Goal: Task Accomplishment & Management: Use online tool/utility

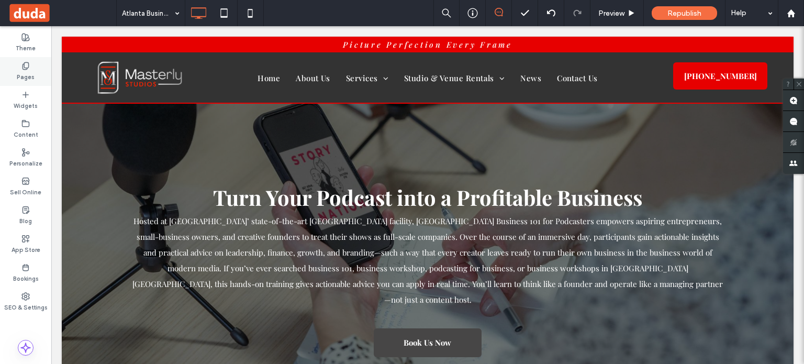
click at [15, 71] on div "Pages" at bounding box center [25, 71] width 51 height 29
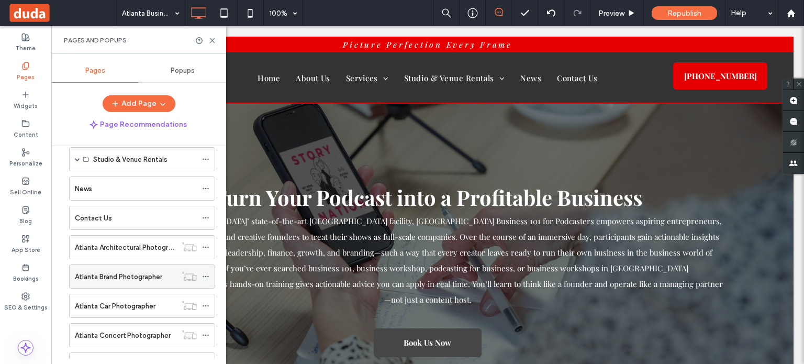
scroll to position [314, 0]
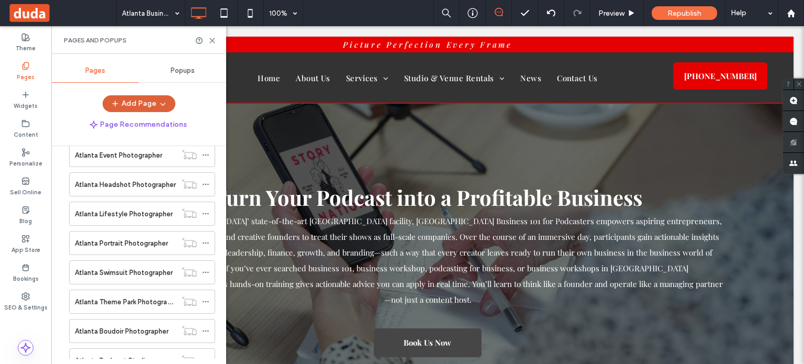
click at [145, 105] on button "Add Page" at bounding box center [139, 103] width 73 height 17
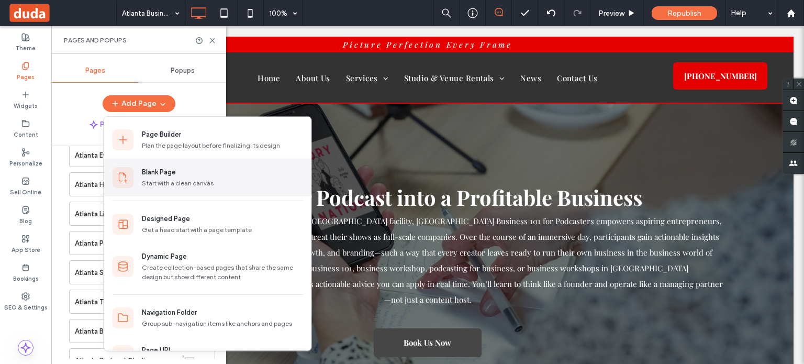
click at [198, 168] on div "Blank Page" at bounding box center [222, 172] width 161 height 10
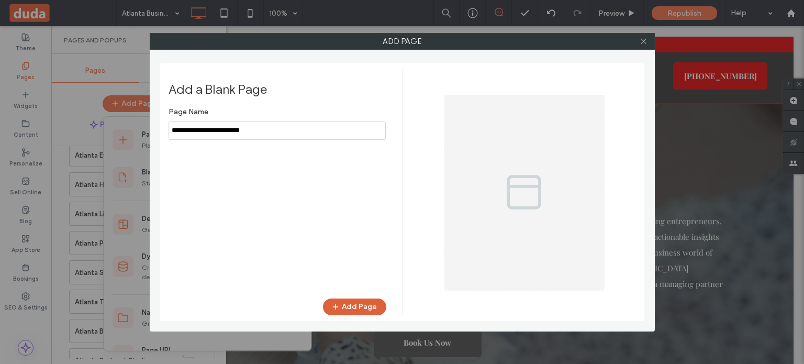
type input "**********"
click at [367, 303] on button "Add Page" at bounding box center [354, 306] width 63 height 17
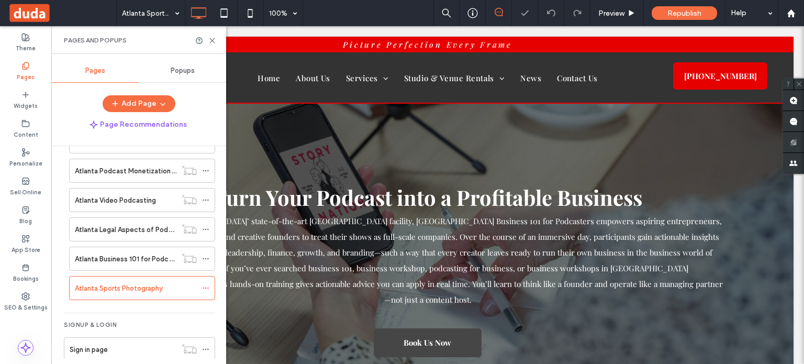
scroll to position [747, 0]
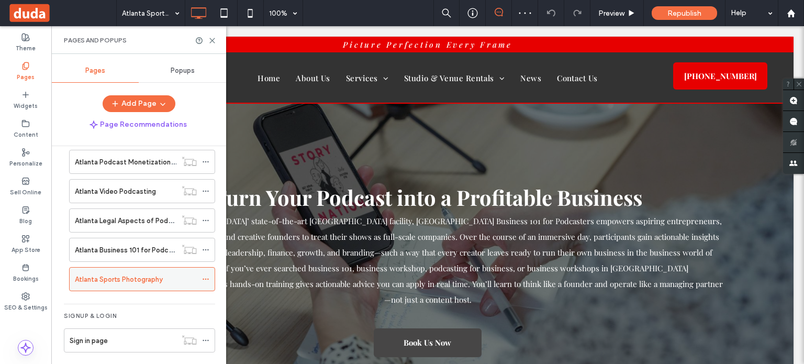
click at [208, 275] on icon at bounding box center [205, 278] width 7 height 7
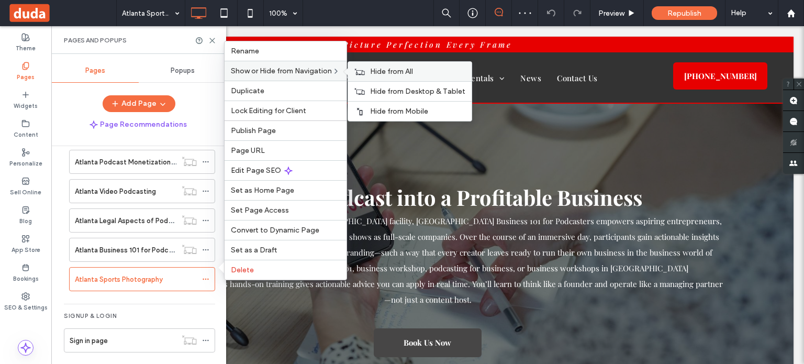
click at [370, 75] on div "Hide from All" at bounding box center [410, 71] width 124 height 19
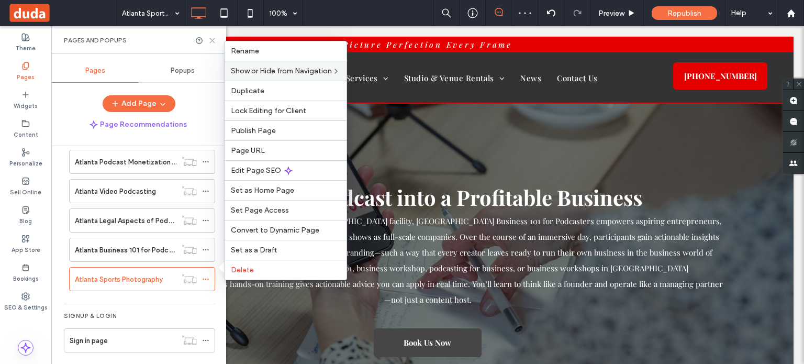
click at [213, 40] on use at bounding box center [212, 40] width 5 height 5
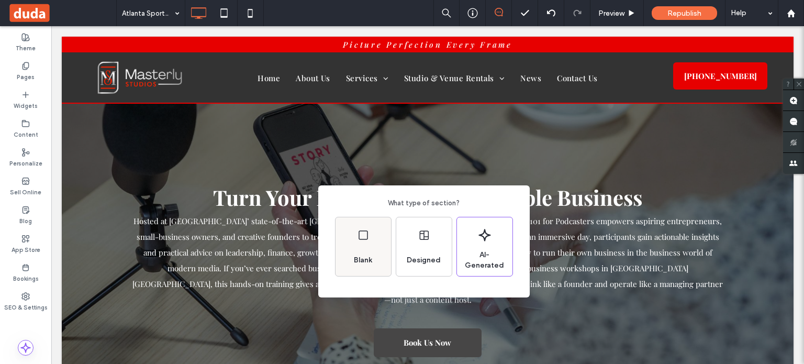
click at [374, 244] on div "Blank" at bounding box center [364, 246] width 56 height 59
click at [352, 253] on div "Blank" at bounding box center [363, 260] width 27 height 23
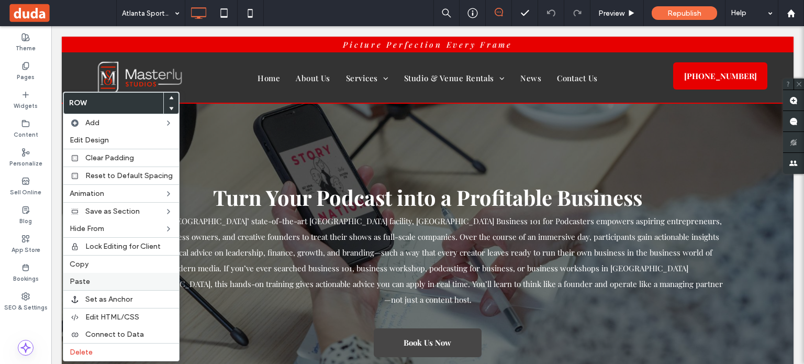
click at [99, 280] on label "Paste" at bounding box center [121, 281] width 103 height 9
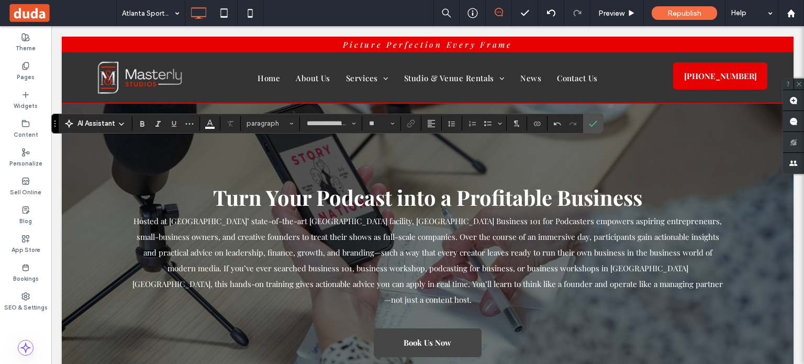
type input "**"
click at [593, 127] on icon "Confirm" at bounding box center [593, 123] width 8 height 8
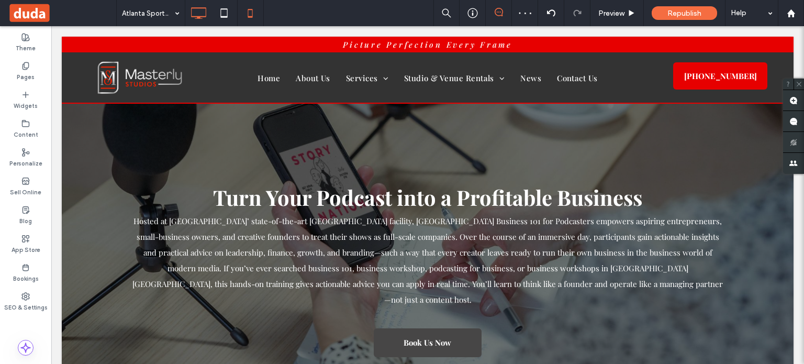
type input "**********"
type input "**"
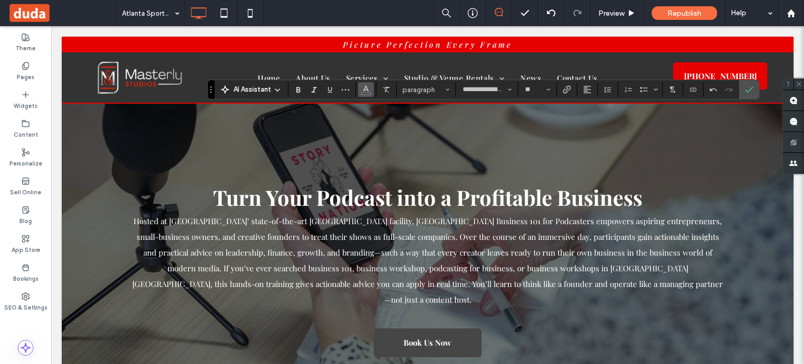
click at [362, 87] on icon "Color" at bounding box center [366, 88] width 8 height 8
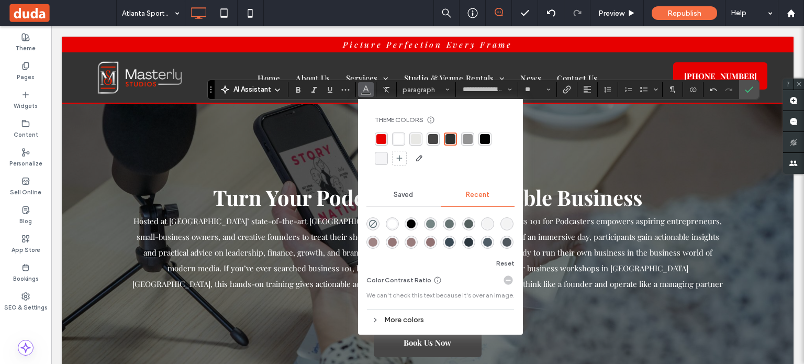
click at [396, 141] on div "rgba(255, 255, 255, 1)" at bounding box center [399, 139] width 10 height 10
click at [607, 95] on span "Line Height" at bounding box center [608, 90] width 8 height 14
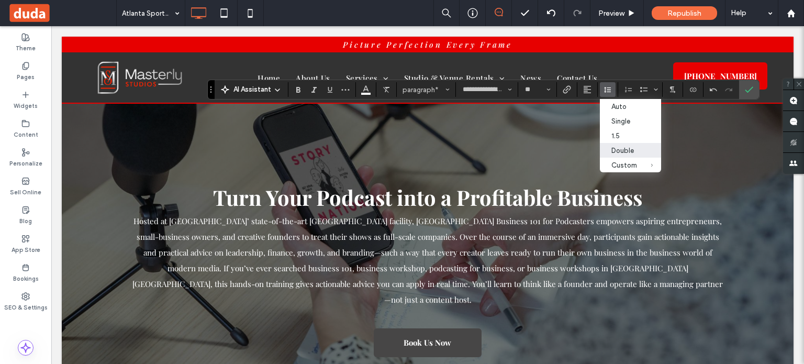
click at [607, 154] on label "Double" at bounding box center [630, 150] width 61 height 15
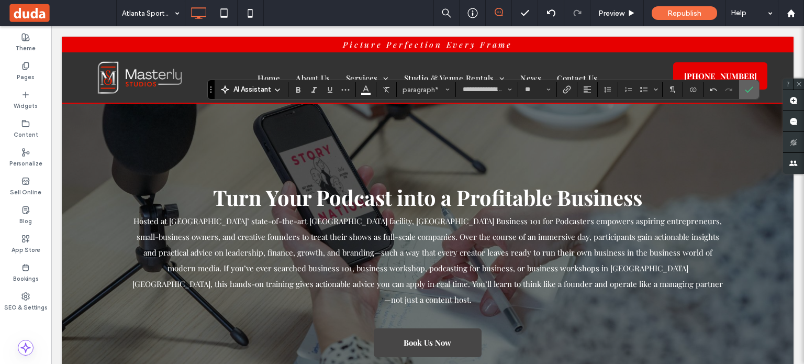
click at [748, 88] on icon "Confirm" at bounding box center [749, 89] width 8 height 8
click at [750, 85] on icon "Confirm" at bounding box center [749, 89] width 8 height 8
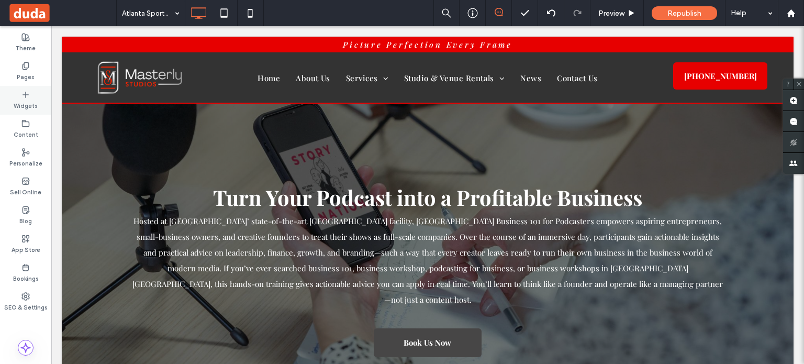
click at [24, 97] on icon at bounding box center [25, 95] width 8 height 8
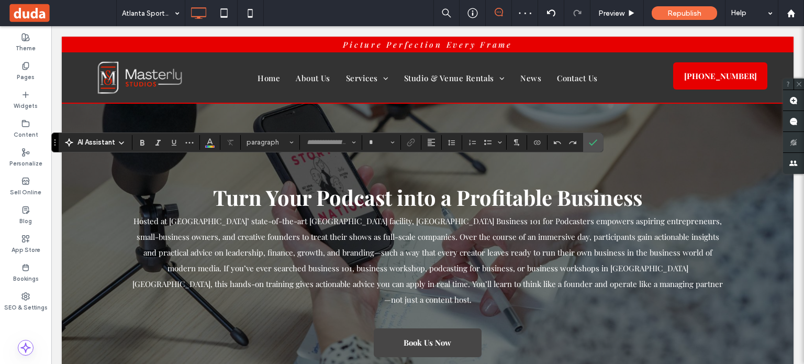
type input "**********"
type input "**"
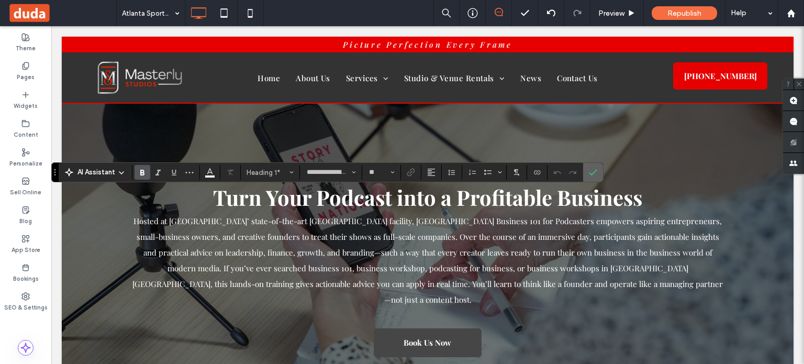
click at [589, 172] on icon "Confirm" at bounding box center [593, 172] width 8 height 8
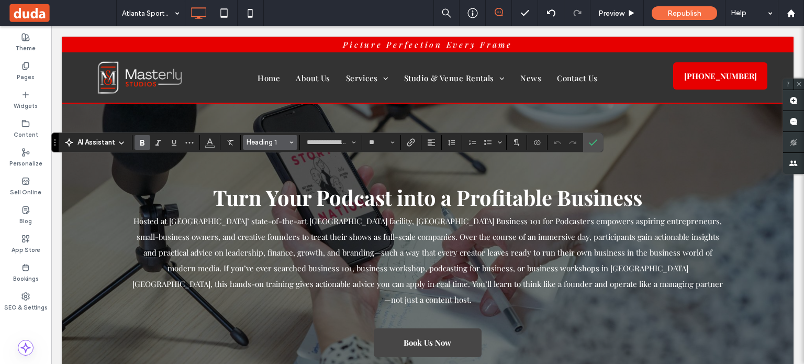
click at [286, 143] on span "Heading 1" at bounding box center [267, 142] width 41 height 8
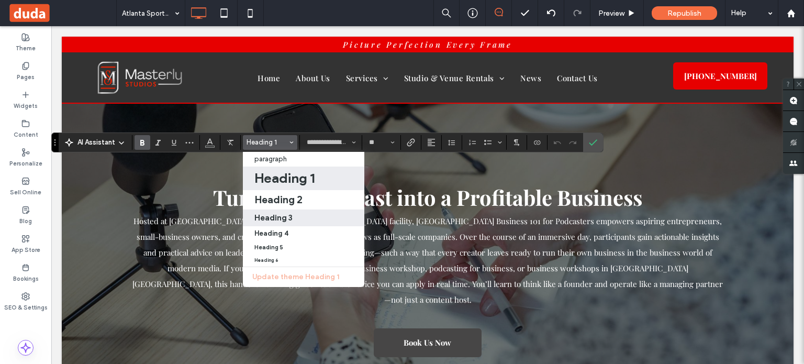
click at [302, 211] on label "Heading 3" at bounding box center [303, 217] width 121 height 17
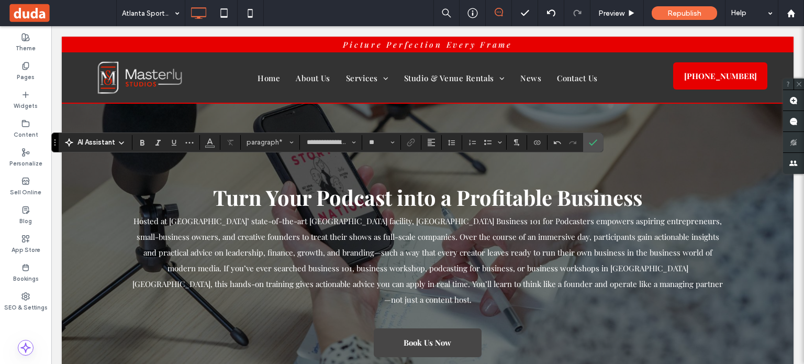
type input "**"
click at [375, 141] on input "**" at bounding box center [378, 142] width 20 height 8
type input "**"
click at [354, 140] on icon "Font & Font weight" at bounding box center [354, 142] width 4 height 4
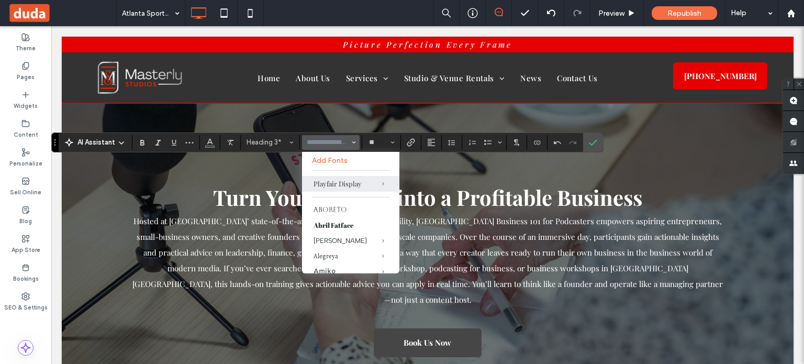
scroll to position [0, 0]
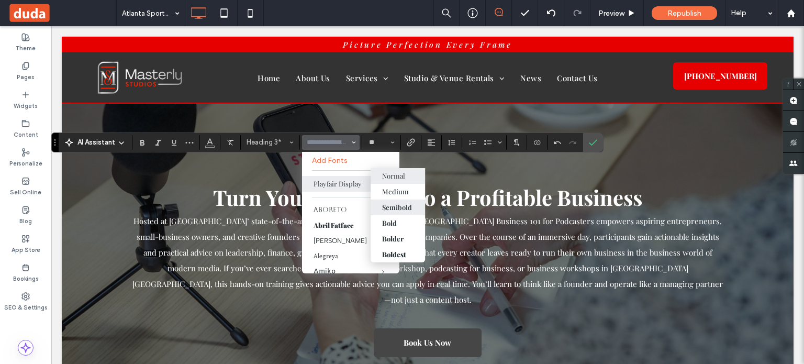
click at [403, 208] on div "Semibold" at bounding box center [397, 207] width 30 height 9
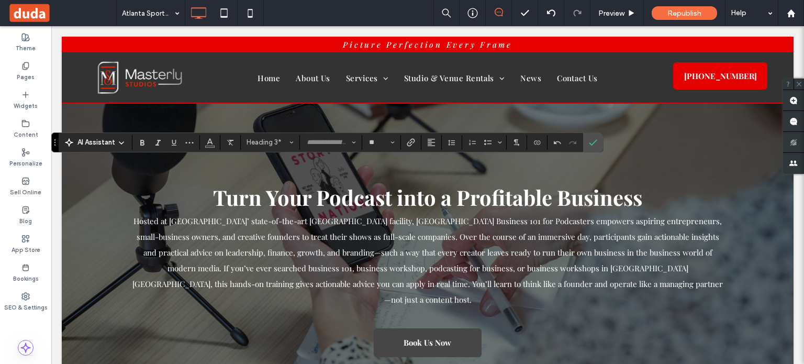
type input "**********"
click at [208, 148] on span "Color" at bounding box center [210, 142] width 8 height 14
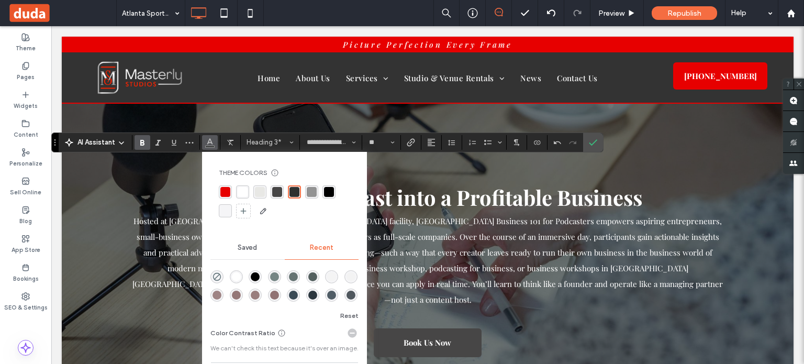
click at [239, 190] on div "rgba(255, 255, 255, 1)" at bounding box center [243, 192] width 10 height 10
click at [589, 143] on icon "Confirm" at bounding box center [593, 142] width 8 height 8
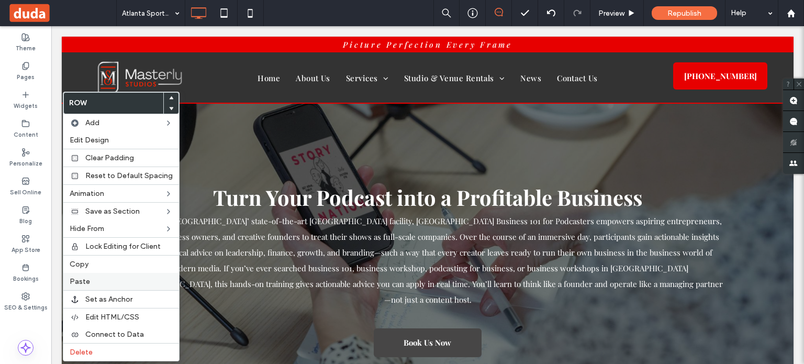
click at [115, 277] on label "Paste" at bounding box center [121, 281] width 103 height 9
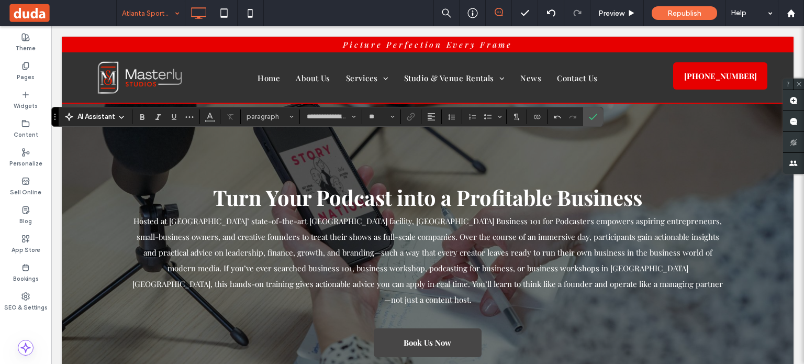
type input "**"
click at [597, 116] on label "Confirm" at bounding box center [593, 116] width 16 height 19
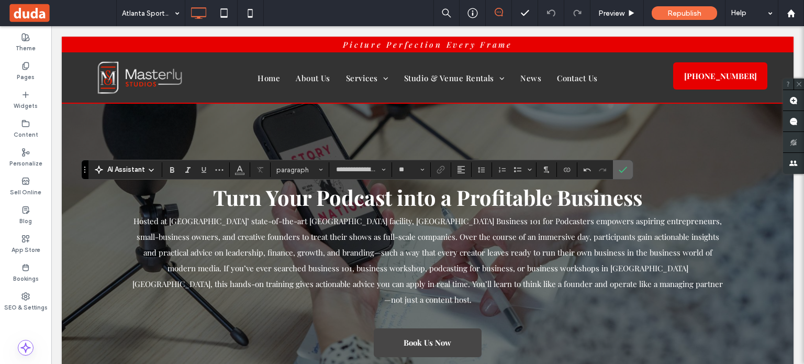
click at [627, 168] on label "Confirm" at bounding box center [623, 169] width 16 height 19
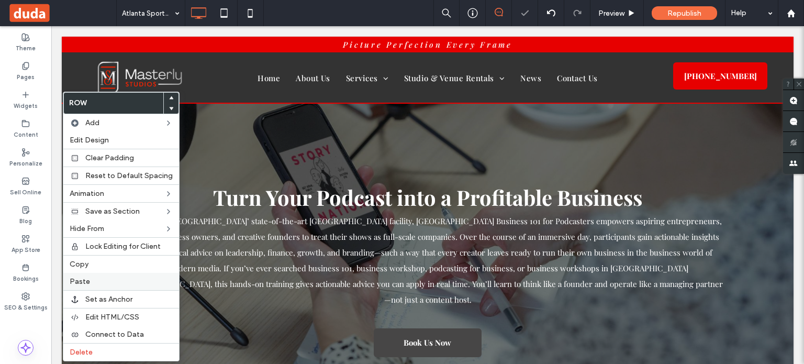
click at [100, 279] on label "Paste" at bounding box center [121, 281] width 103 height 9
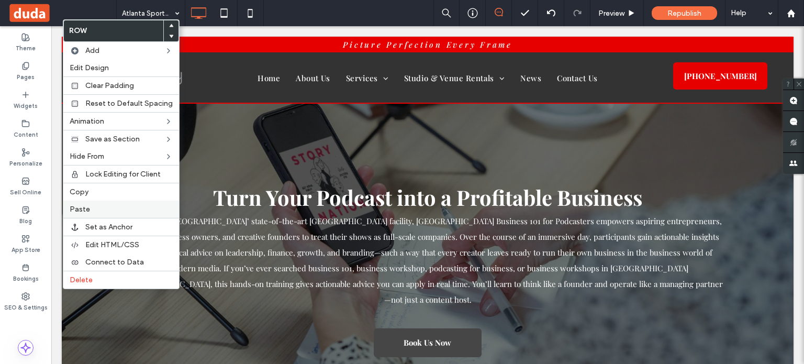
click at [90, 201] on div "Paste" at bounding box center [121, 209] width 116 height 17
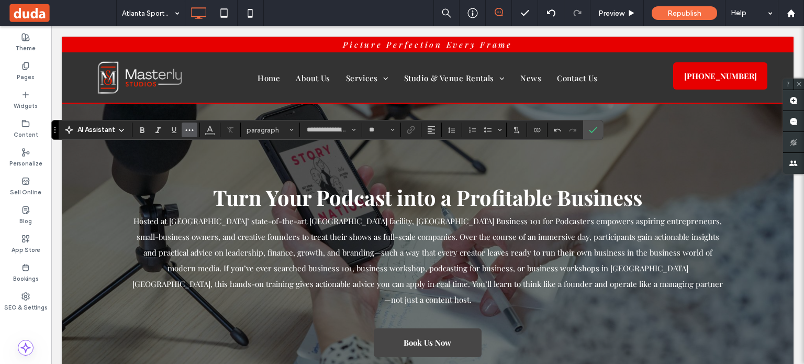
type input "**"
click at [595, 129] on icon "Confirm" at bounding box center [593, 130] width 8 height 8
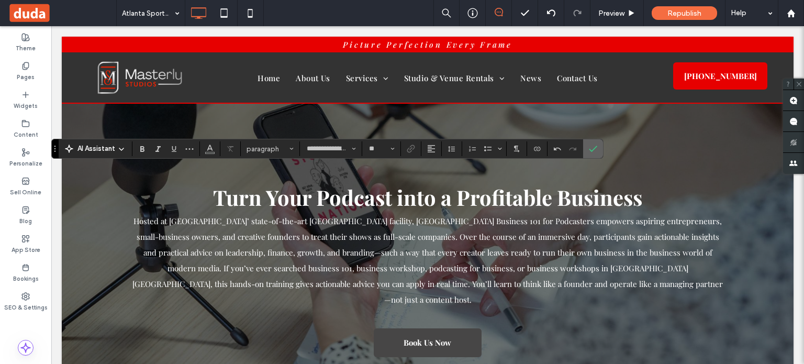
click at [589, 146] on icon "Confirm" at bounding box center [593, 149] width 8 height 8
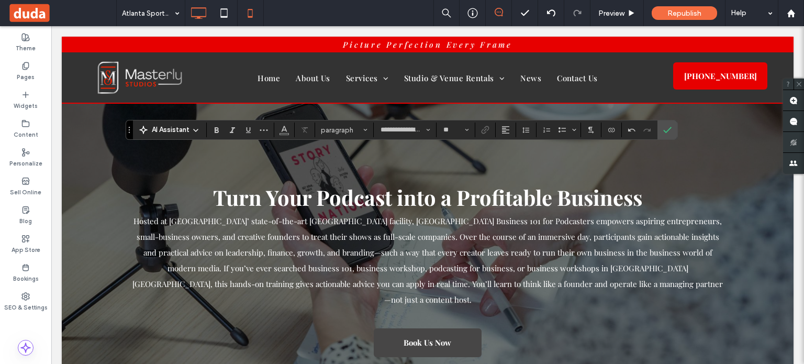
type input "**"
click at [668, 129] on use "Confirm" at bounding box center [667, 130] width 8 height 6
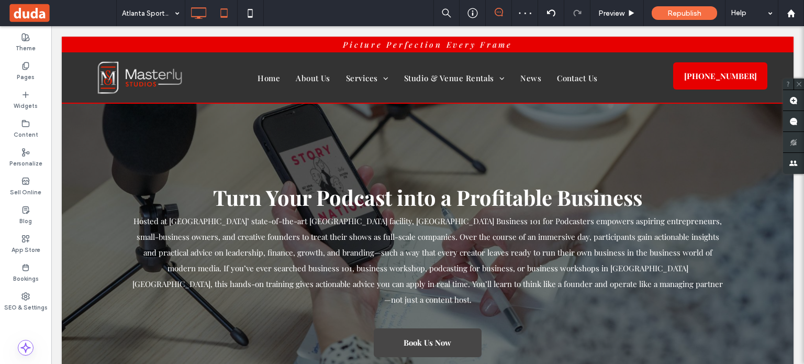
type input "**********"
type input "**"
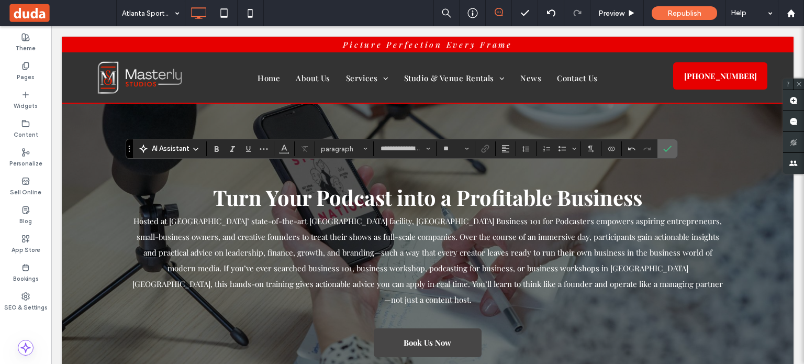
click at [668, 146] on icon "Confirm" at bounding box center [667, 149] width 8 height 8
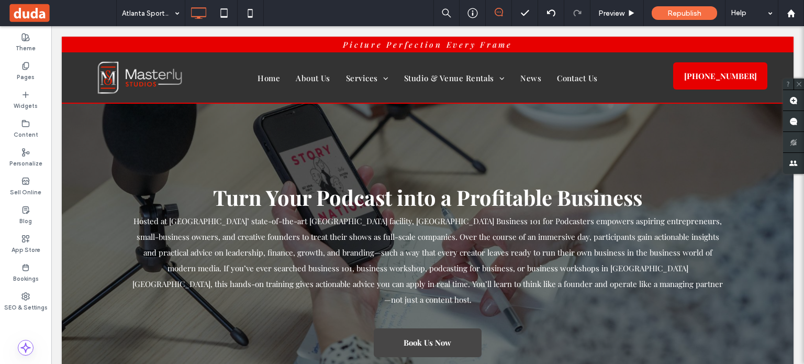
type input "**********"
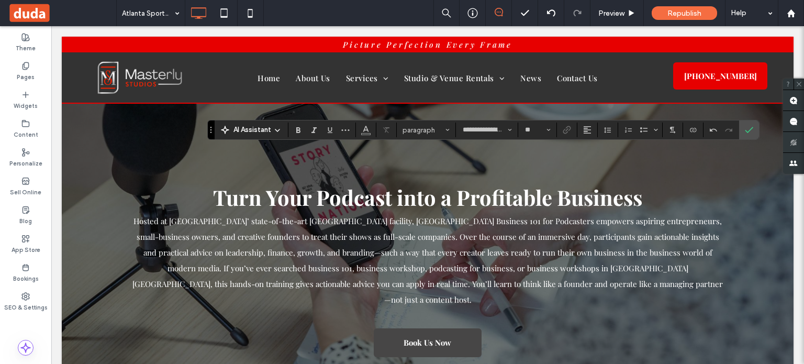
type input "**"
click at [754, 131] on label "Confirm" at bounding box center [749, 129] width 16 height 19
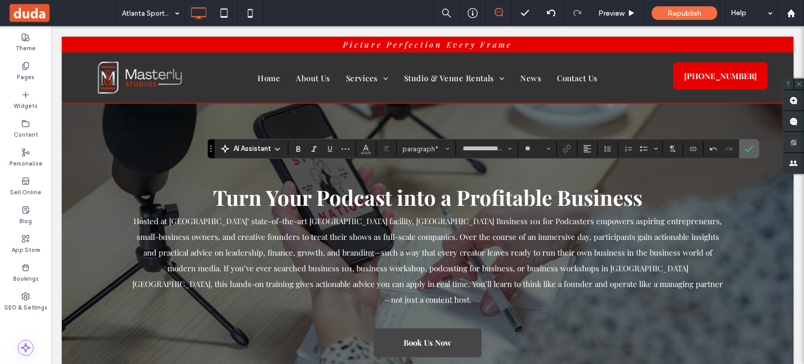
click at [741, 152] on label "Confirm" at bounding box center [749, 148] width 16 height 19
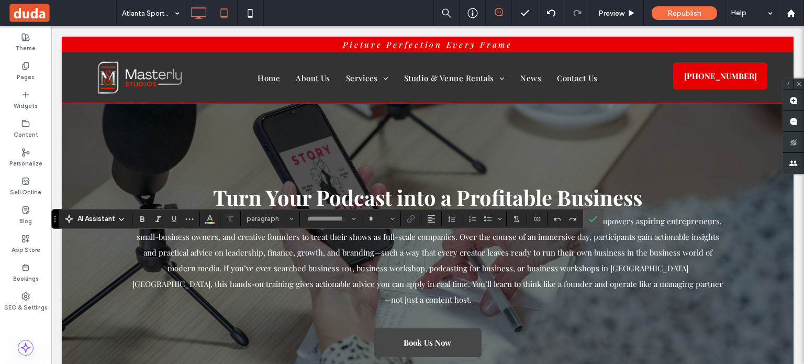
type input "**********"
type input "**"
click at [593, 217] on icon "Confirm" at bounding box center [593, 219] width 8 height 8
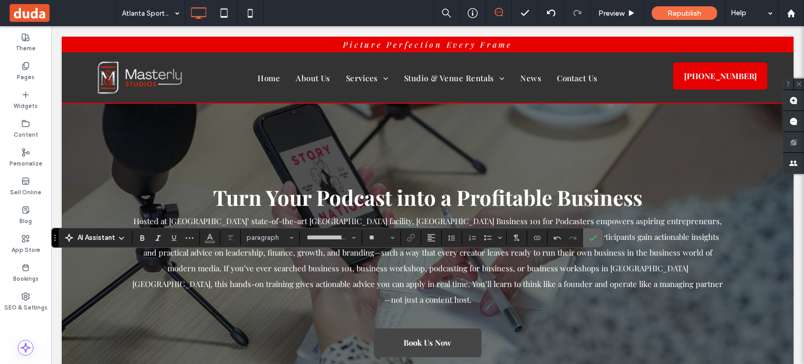
click at [592, 236] on icon "Confirm" at bounding box center [593, 238] width 8 height 8
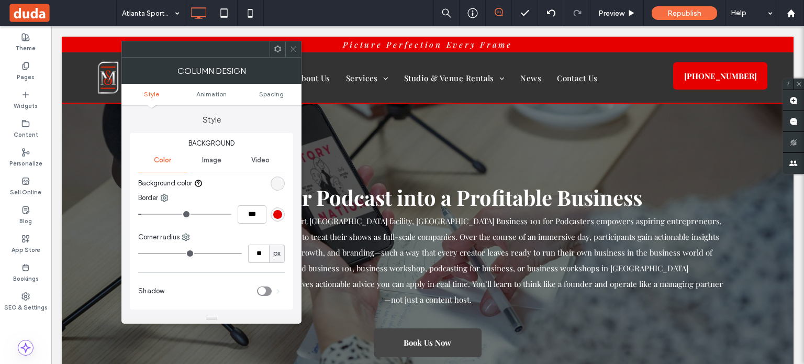
click at [297, 48] on icon at bounding box center [294, 49] width 8 height 8
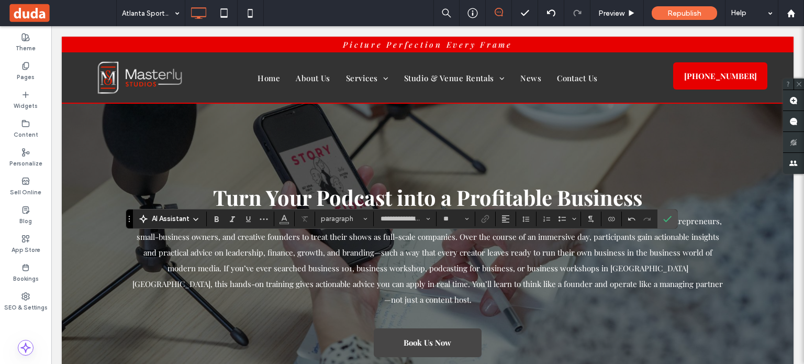
type input "**"
click at [671, 214] on label "Confirm" at bounding box center [668, 218] width 16 height 19
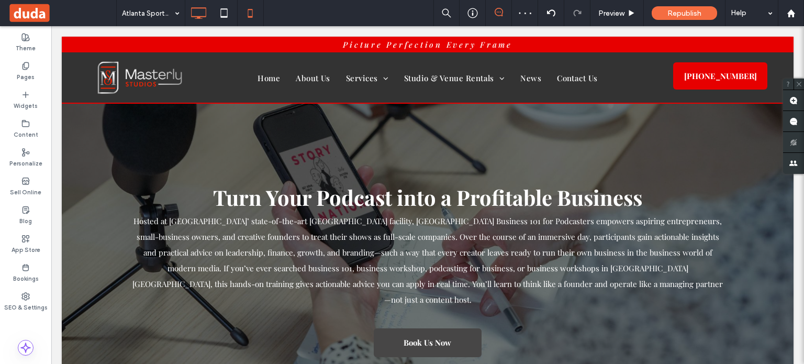
type input "**********"
type input "**"
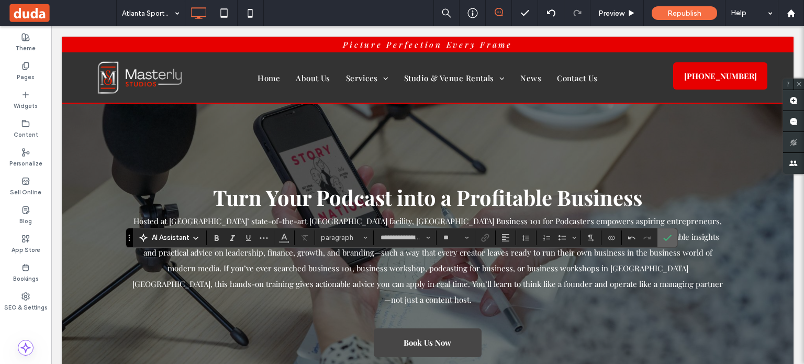
click at [671, 237] on label "Confirm" at bounding box center [668, 237] width 16 height 19
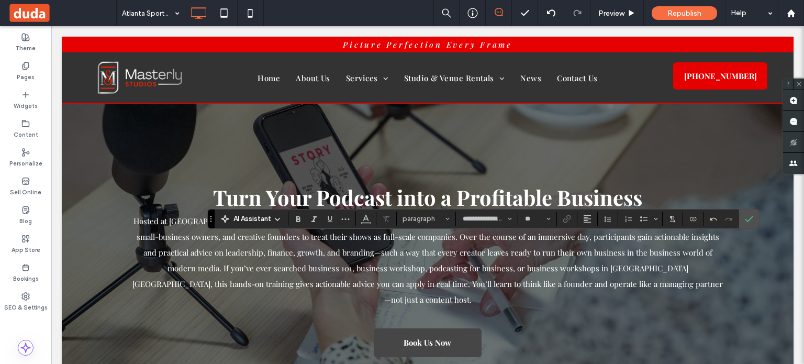
type input "**"
click at [746, 215] on icon "Confirm" at bounding box center [749, 219] width 8 height 8
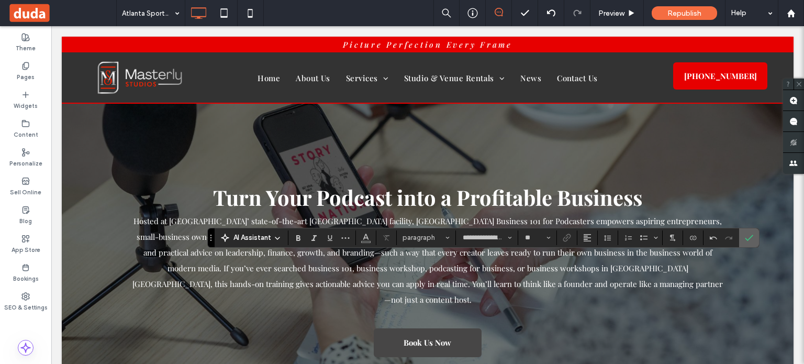
click at [746, 240] on use "Confirm" at bounding box center [750, 238] width 8 height 6
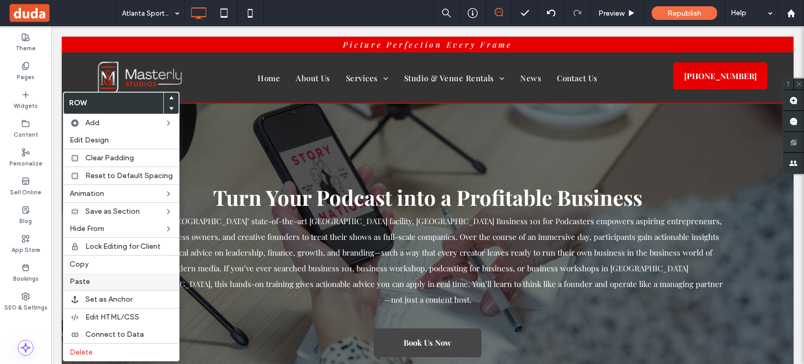
click at [93, 274] on div "Paste" at bounding box center [121, 281] width 116 height 17
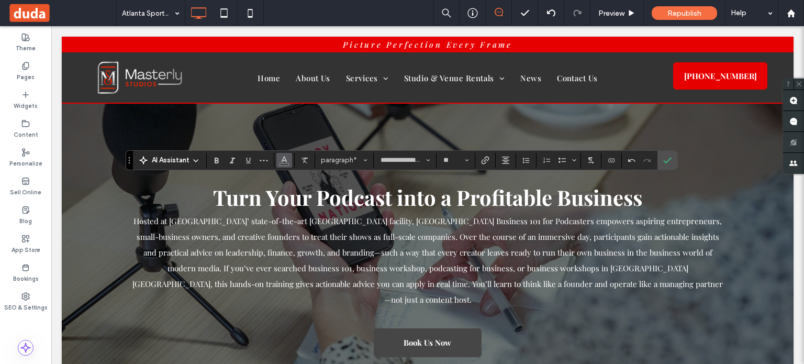
click at [282, 161] on icon "Color" at bounding box center [284, 159] width 8 height 8
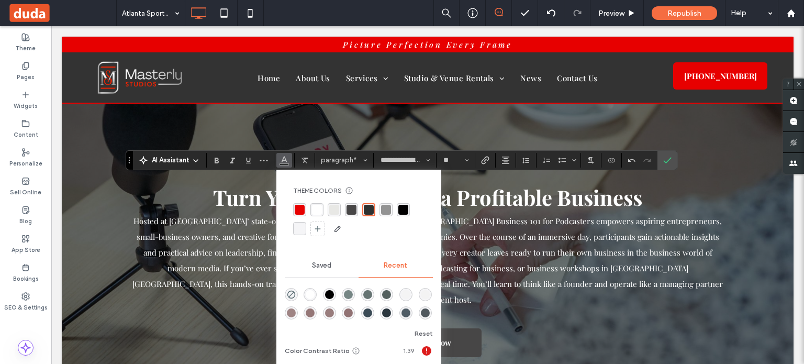
click at [312, 212] on div "rgba(255, 255, 255, 1)" at bounding box center [317, 210] width 10 height 10
click at [663, 157] on icon "Confirm" at bounding box center [667, 160] width 8 height 8
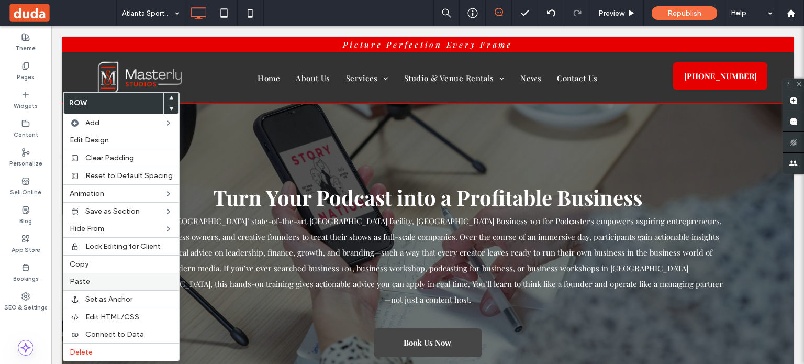
click at [108, 282] on label "Paste" at bounding box center [121, 281] width 103 height 9
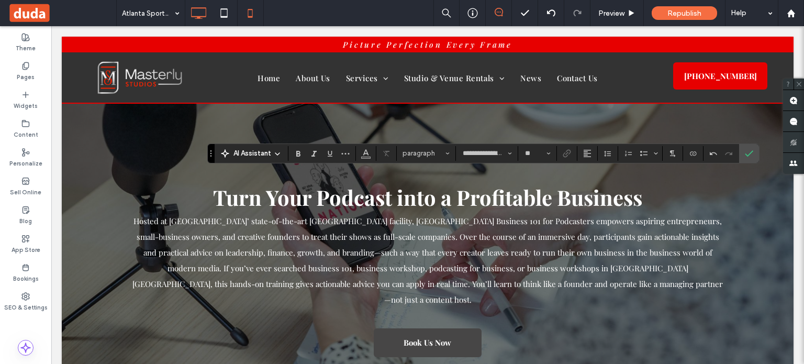
type input "**"
click at [749, 151] on icon "Confirm" at bounding box center [749, 153] width 8 height 8
click at [614, 154] on button "Line Height" at bounding box center [608, 155] width 16 height 15
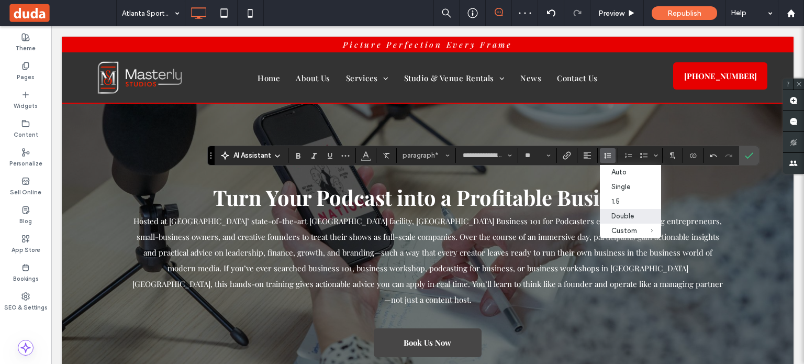
click at [628, 219] on div "Double" at bounding box center [625, 216] width 26 height 8
click at [626, 217] on div "Double" at bounding box center [625, 216] width 26 height 8
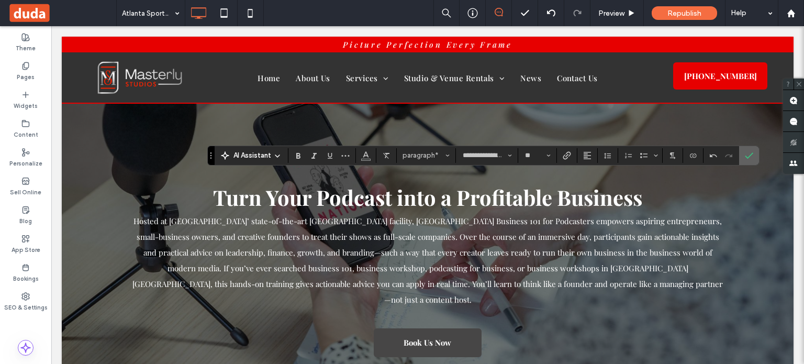
click at [741, 156] on label "Confirm" at bounding box center [749, 155] width 16 height 19
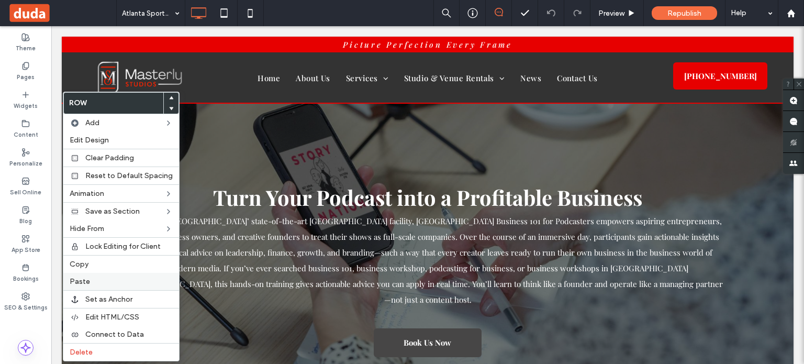
click at [121, 281] on label "Paste" at bounding box center [121, 281] width 103 height 9
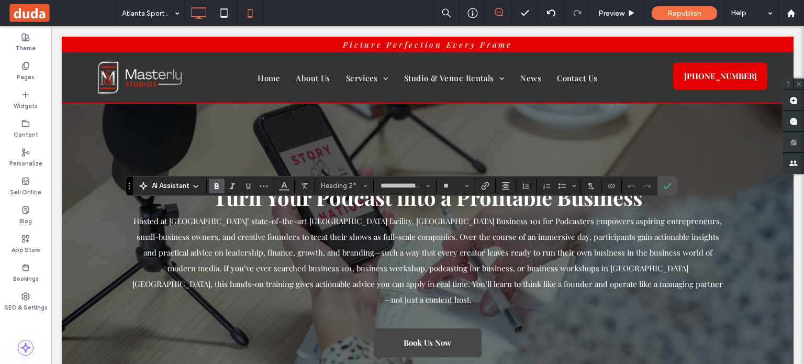
type input "**"
click at [665, 184] on icon "Confirm" at bounding box center [667, 186] width 8 height 8
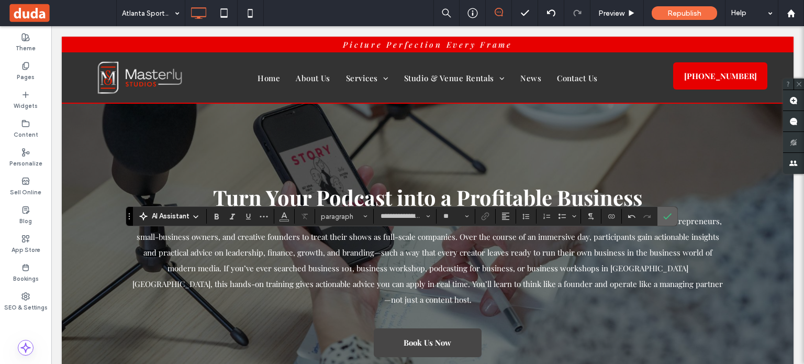
click at [670, 213] on icon "Confirm" at bounding box center [667, 216] width 8 height 8
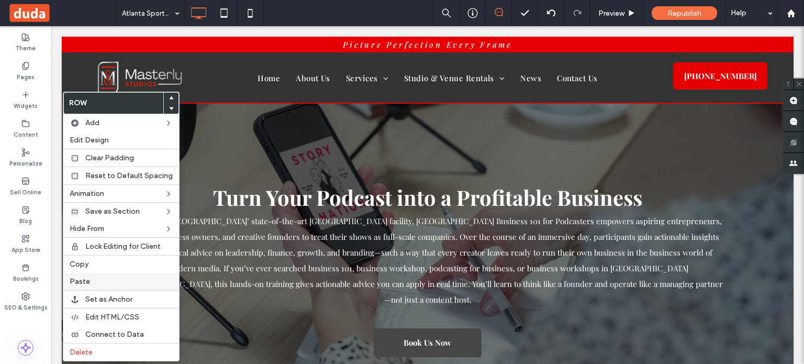
click at [89, 279] on label "Paste" at bounding box center [121, 281] width 103 height 9
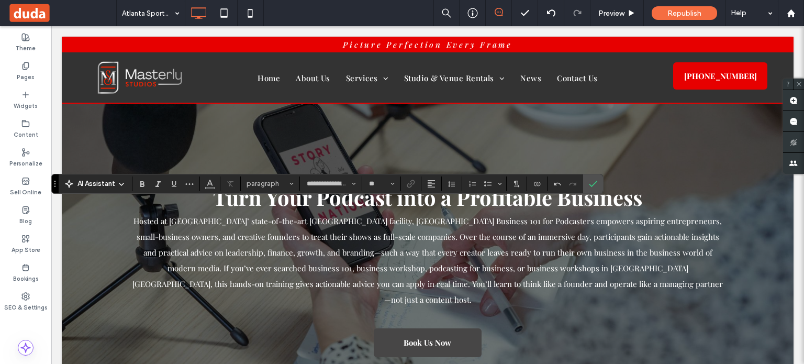
type input "**"
click at [592, 184] on use "Confirm" at bounding box center [594, 184] width 8 height 6
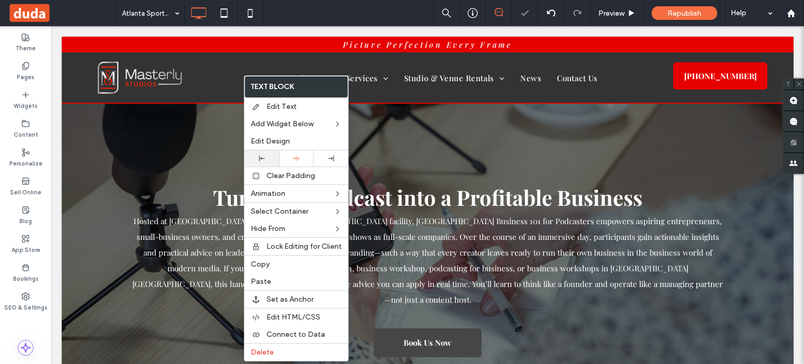
click at [267, 153] on div at bounding box center [262, 158] width 35 height 16
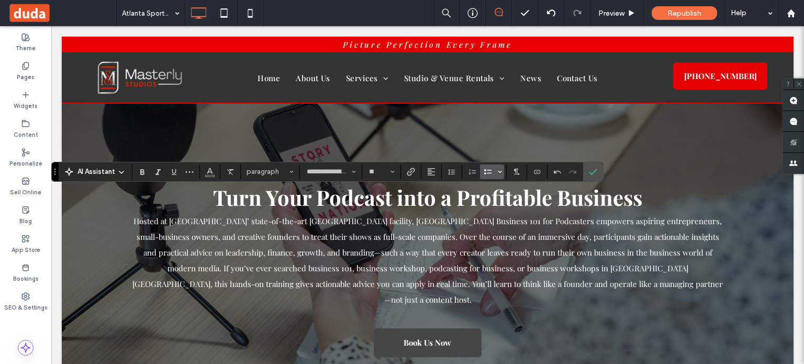
click at [503, 171] on section at bounding box center [484, 171] width 45 height 15
click at [501, 171] on icon "Bulleted list menu" at bounding box center [500, 172] width 6 height 6
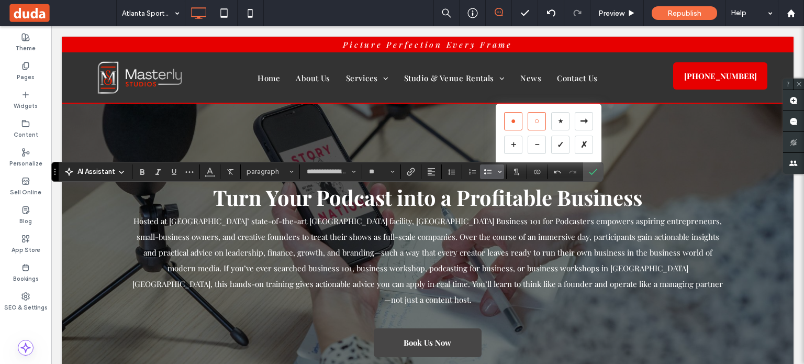
click at [539, 119] on div "○" at bounding box center [537, 121] width 18 height 18
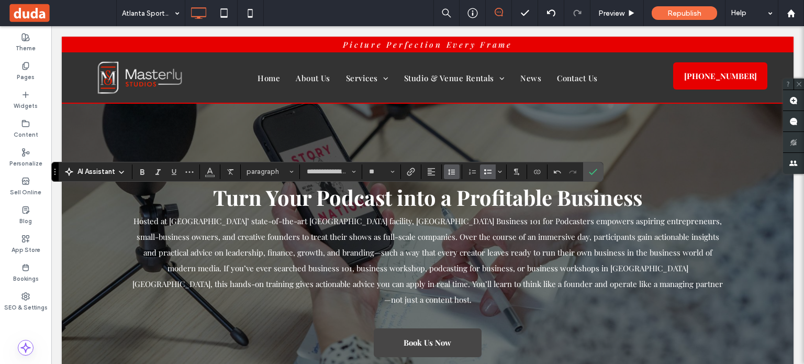
click at [452, 171] on use "Line Height" at bounding box center [451, 172] width 7 height 6
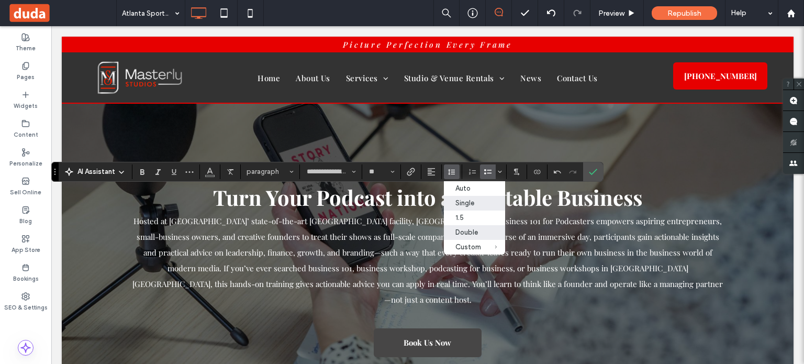
click at [469, 238] on label "Double" at bounding box center [474, 232] width 61 height 15
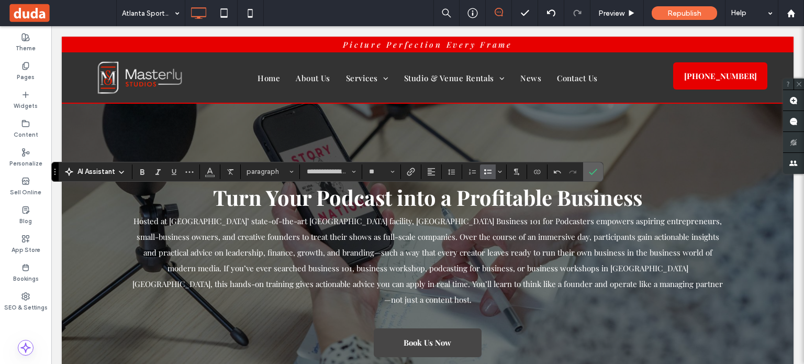
click at [596, 172] on label "Confirm" at bounding box center [593, 171] width 16 height 19
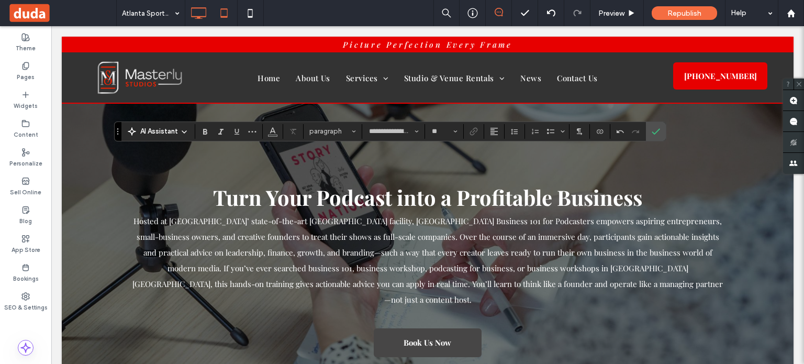
type input "**"
click at [655, 134] on icon "Confirm" at bounding box center [656, 131] width 8 height 8
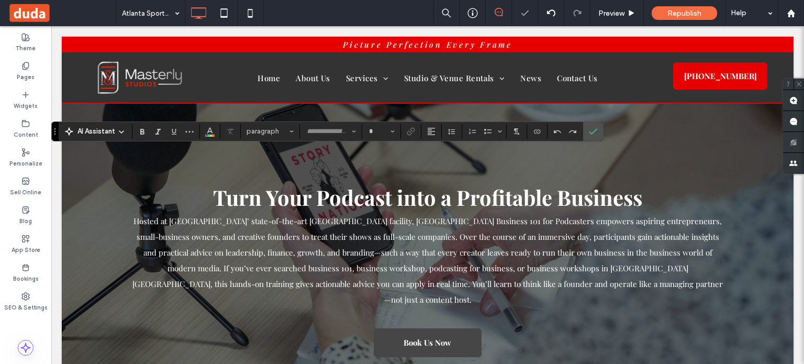
type input "**********"
type input "**"
click at [593, 134] on icon "Confirm" at bounding box center [593, 131] width 8 height 8
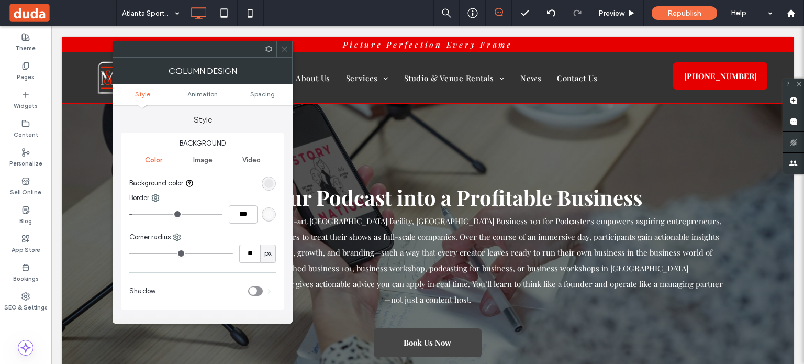
click at [277, 49] on div at bounding box center [284, 49] width 16 height 16
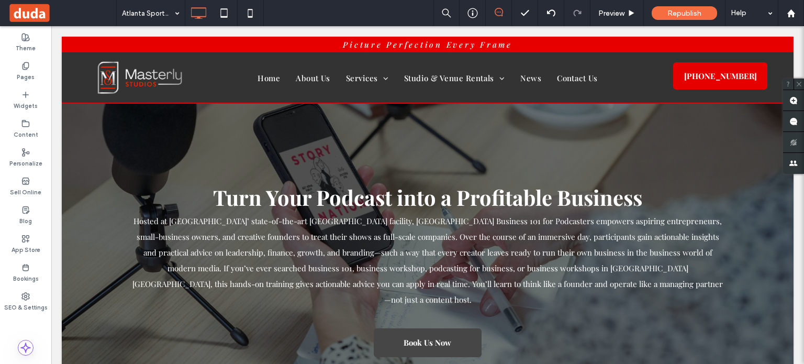
type input "**********"
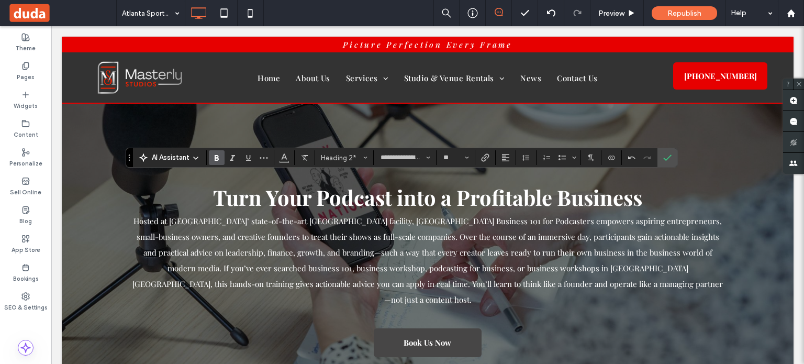
type input "**"
click at [533, 159] on section at bounding box center [526, 157] width 20 height 15
click at [530, 159] on button "Line Height" at bounding box center [526, 157] width 16 height 15
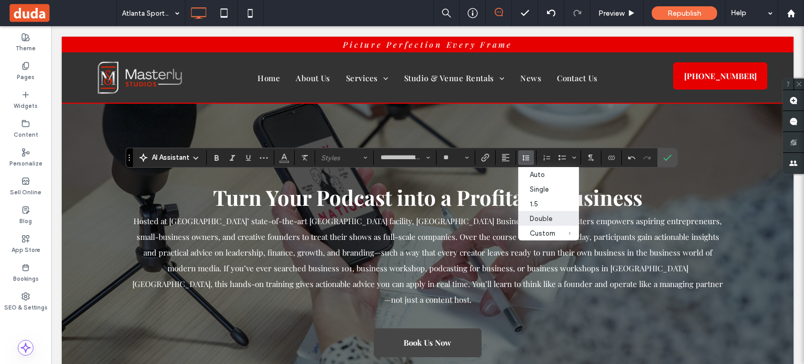
click at [543, 218] on div "Double" at bounding box center [543, 219] width 26 height 8
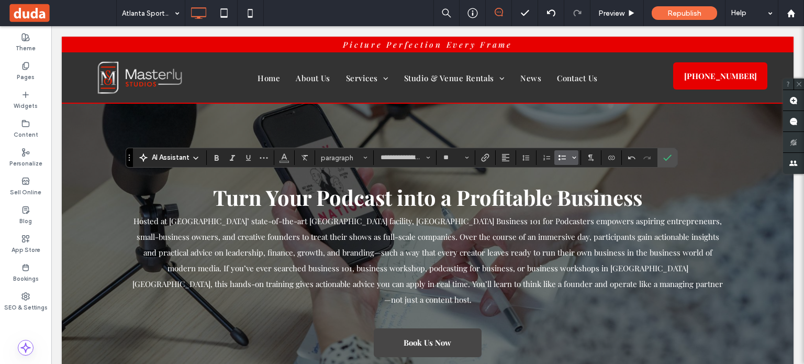
click at [576, 156] on icon "Bulleted list menu" at bounding box center [574, 157] width 6 height 6
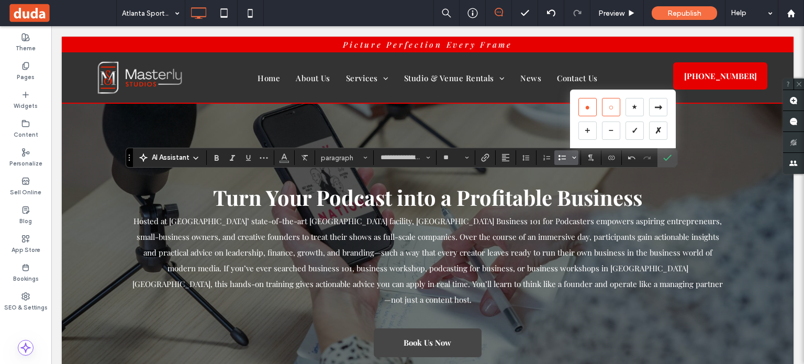
click at [606, 107] on div "○" at bounding box center [611, 107] width 18 height 18
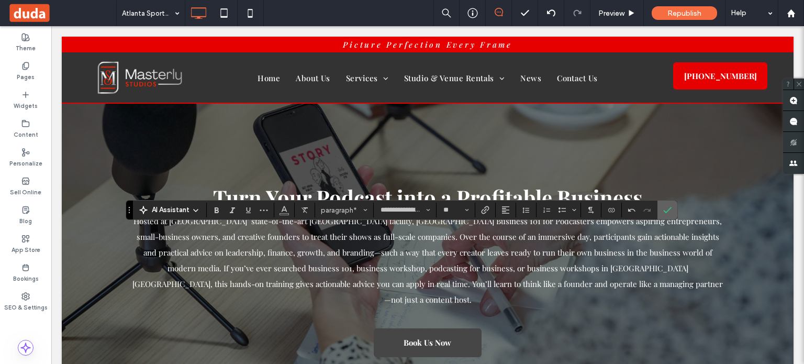
click at [668, 209] on use "Confirm" at bounding box center [667, 210] width 8 height 6
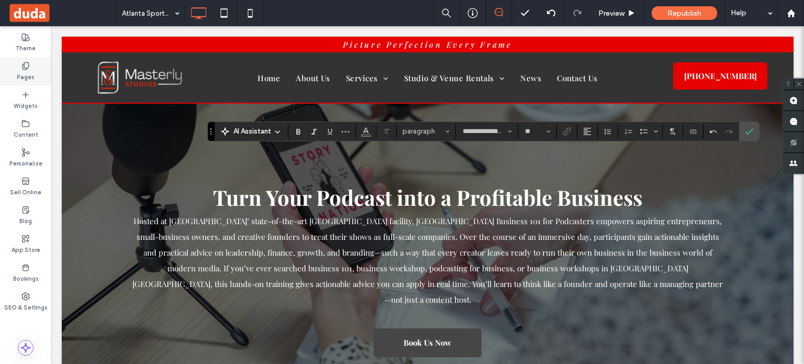
type input "**"
click at [743, 133] on label "Confirm" at bounding box center [749, 131] width 16 height 19
click at [612, 130] on button "Line Height" at bounding box center [608, 130] width 16 height 15
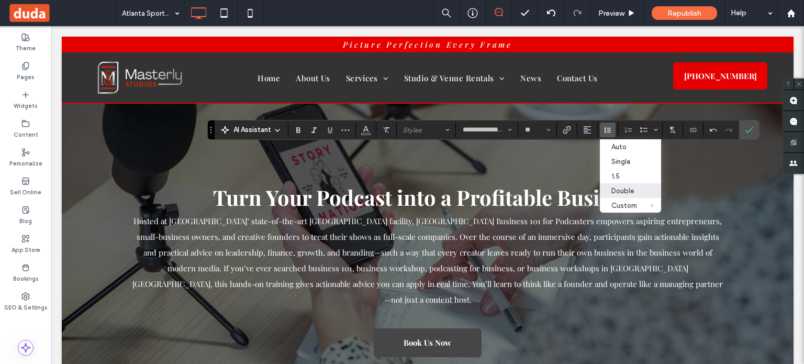
click at [628, 195] on div "Double" at bounding box center [625, 191] width 26 height 8
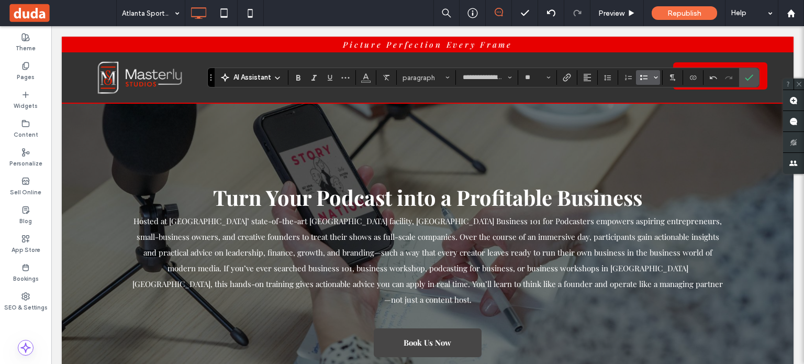
click at [655, 78] on use "Bulleted list menu" at bounding box center [656, 78] width 3 height 2
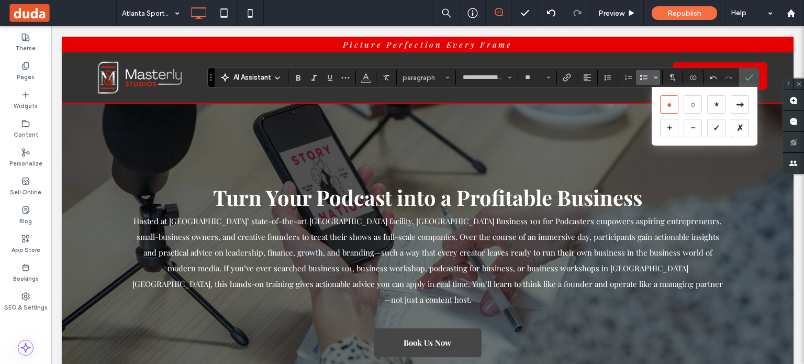
click at [682, 106] on section "• ○ ★ ➞ ＋ － ✓ ✗" at bounding box center [705, 116] width 106 height 59
click at [687, 107] on div "○" at bounding box center [693, 104] width 18 height 18
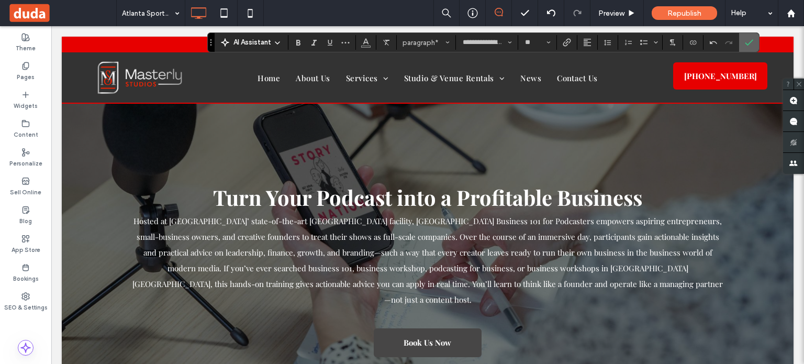
click at [741, 40] on label "Confirm" at bounding box center [749, 42] width 16 height 19
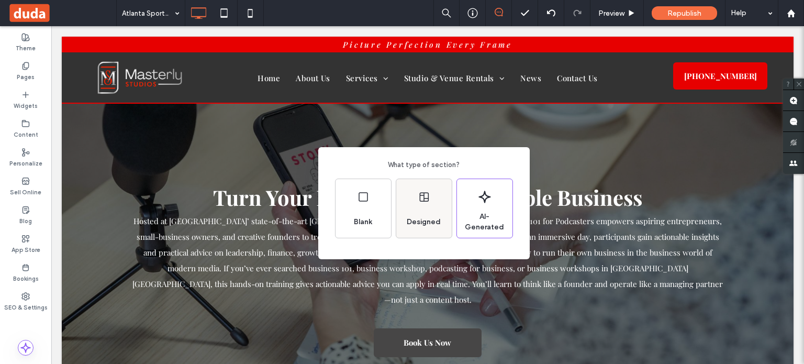
click at [429, 200] on icon at bounding box center [424, 197] width 13 height 13
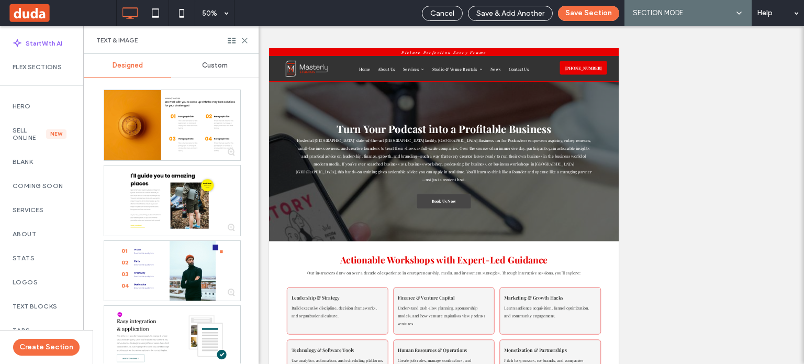
scroll to position [52, 0]
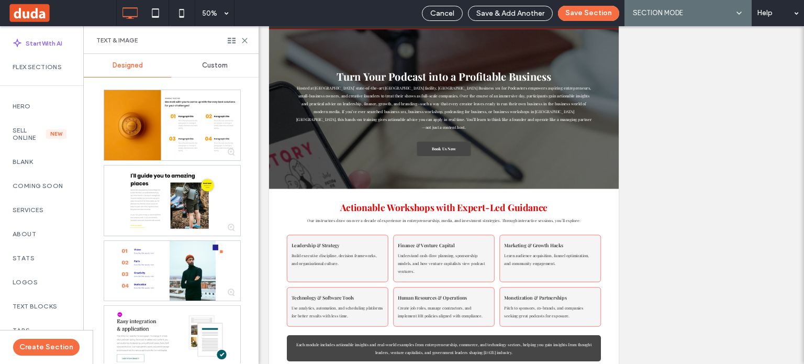
click at [124, 72] on div "Designed" at bounding box center [127, 65] width 87 height 23
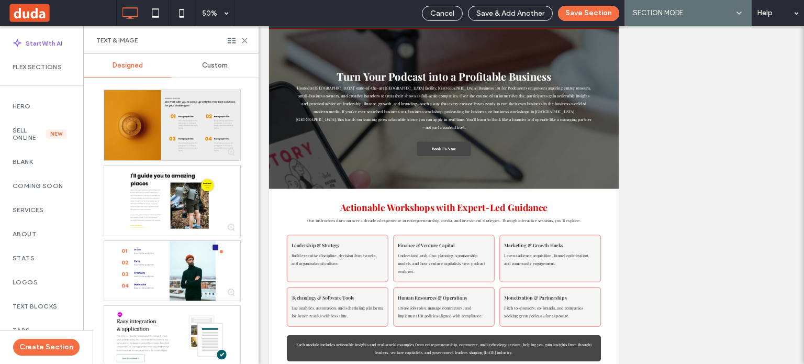
click at [171, 119] on div at bounding box center [172, 125] width 136 height 70
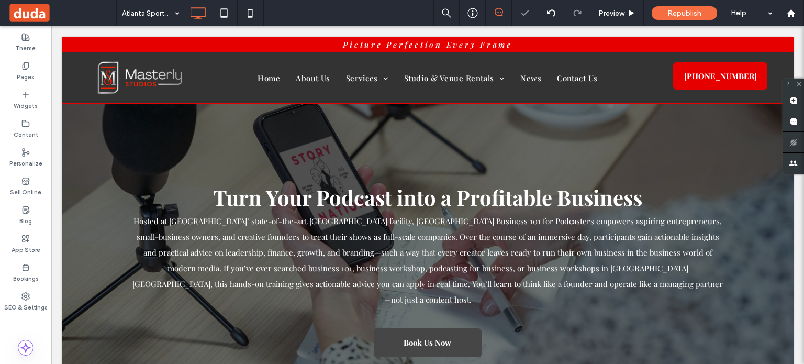
scroll to position [0, 0]
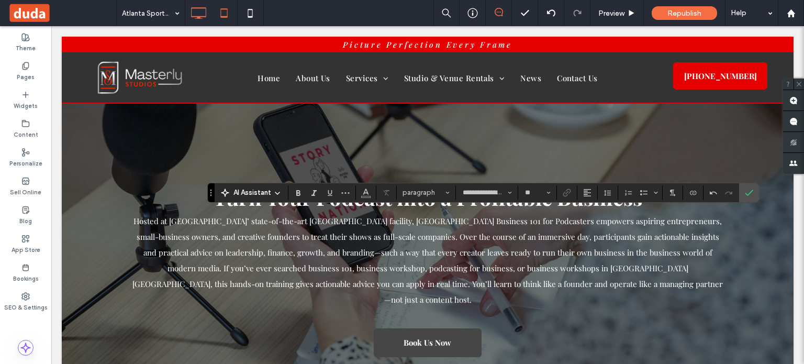
type input "**"
click at [752, 191] on label "Confirm" at bounding box center [749, 192] width 16 height 19
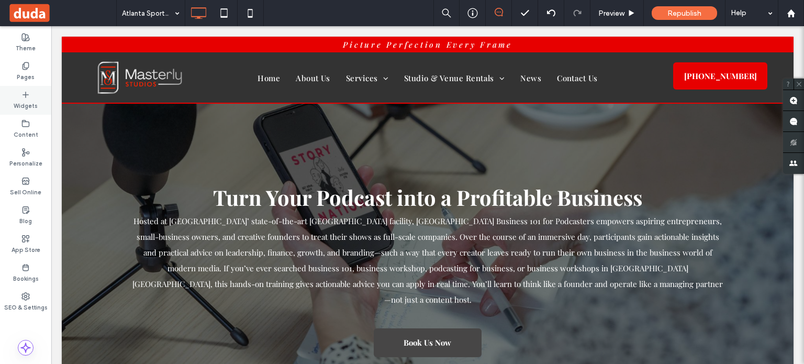
click at [5, 94] on div "Widgets" at bounding box center [25, 100] width 51 height 29
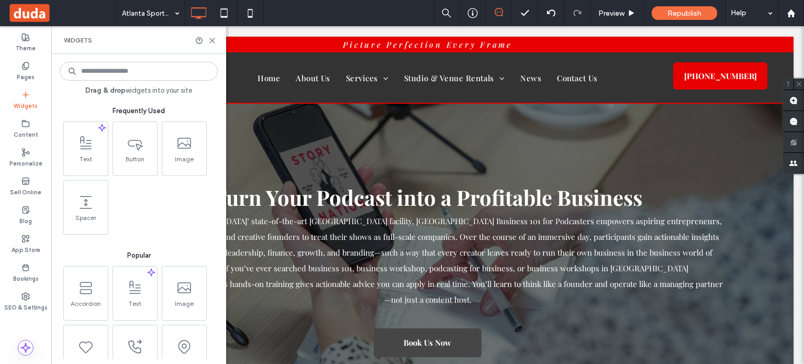
click at [14, 94] on div "Widgets" at bounding box center [25, 100] width 51 height 29
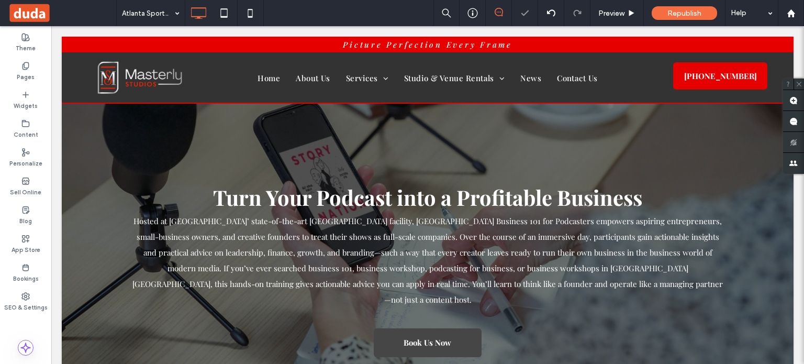
type input "**********"
type input "**"
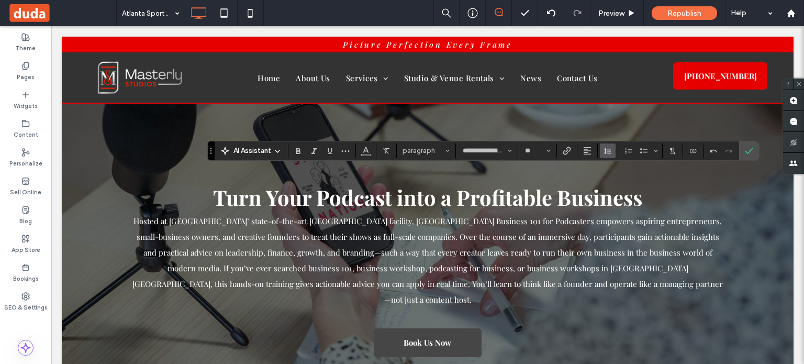
click at [605, 151] on icon "Line Height" at bounding box center [608, 151] width 8 height 8
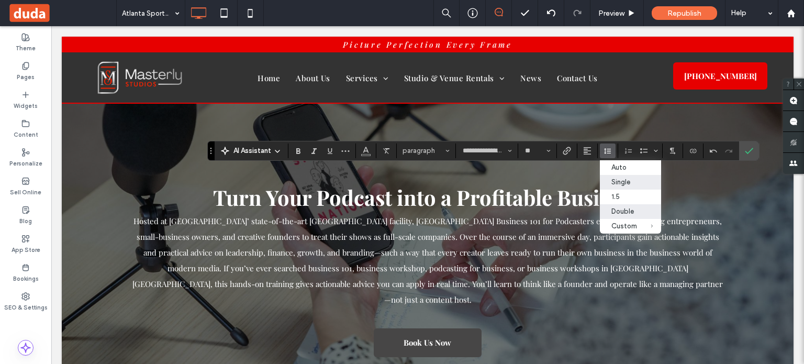
click at [630, 211] on div "Double" at bounding box center [625, 211] width 26 height 8
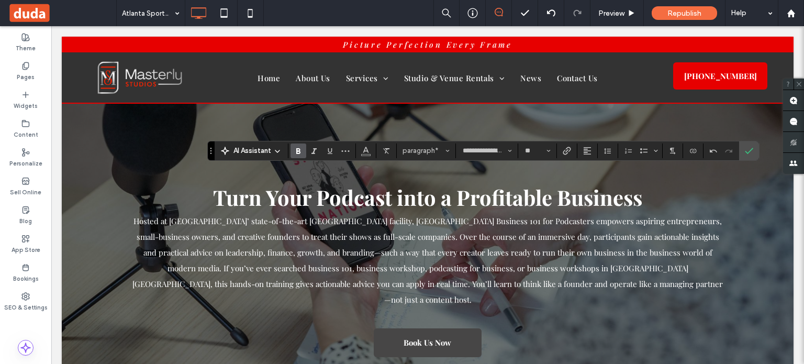
click at [294, 150] on icon "Bold" at bounding box center [298, 151] width 8 height 8
click at [746, 150] on icon "Confirm" at bounding box center [749, 151] width 8 height 8
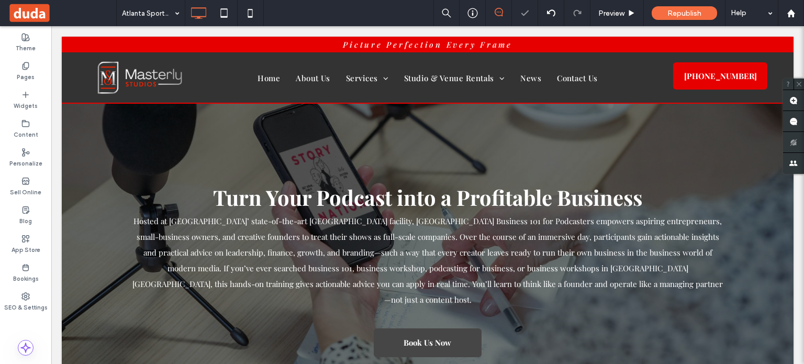
type input "**********"
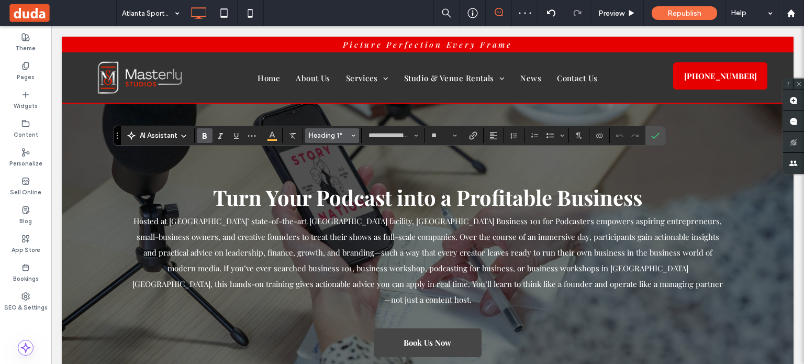
click at [335, 134] on span "Heading 1*" at bounding box center [329, 135] width 41 height 8
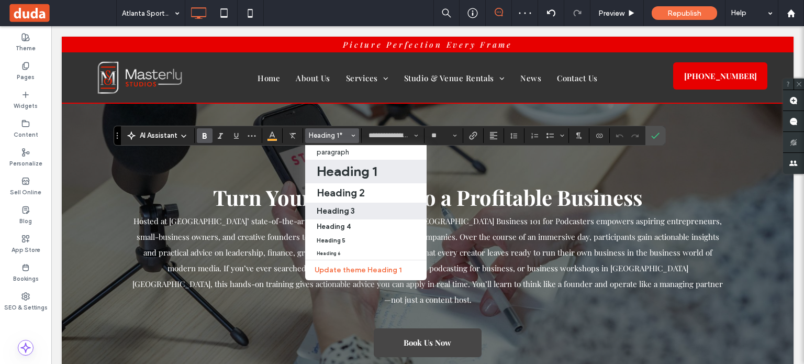
click at [367, 203] on label "Heading 3" at bounding box center [365, 211] width 121 height 17
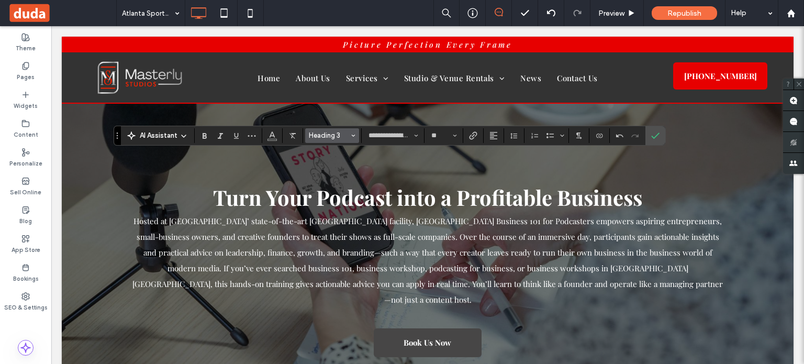
click at [342, 134] on span "Heading 3" at bounding box center [329, 135] width 41 height 8
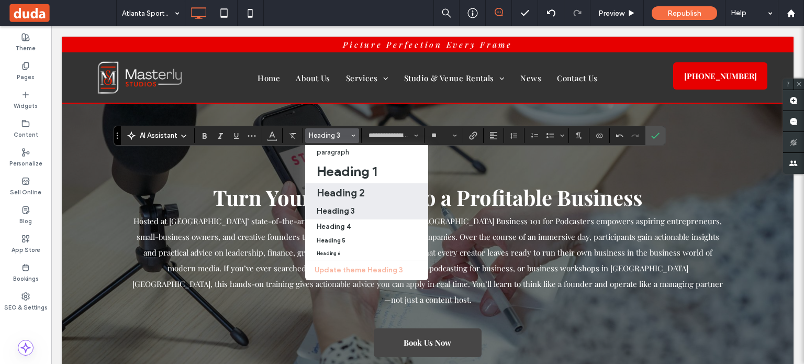
click at [371, 198] on div "Heading 2" at bounding box center [367, 192] width 100 height 13
type input "**"
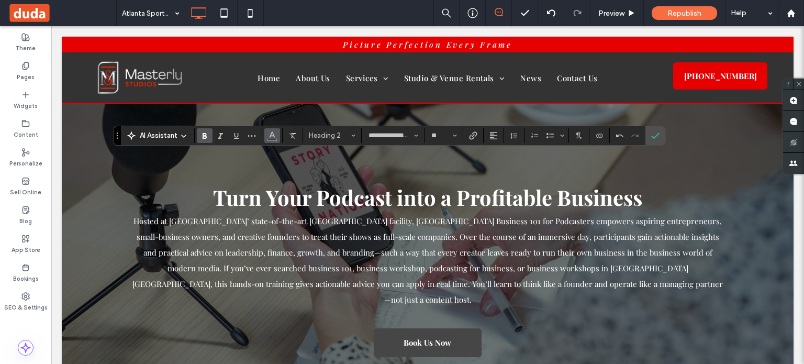
click at [270, 135] on use "Color" at bounding box center [272, 134] width 6 height 6
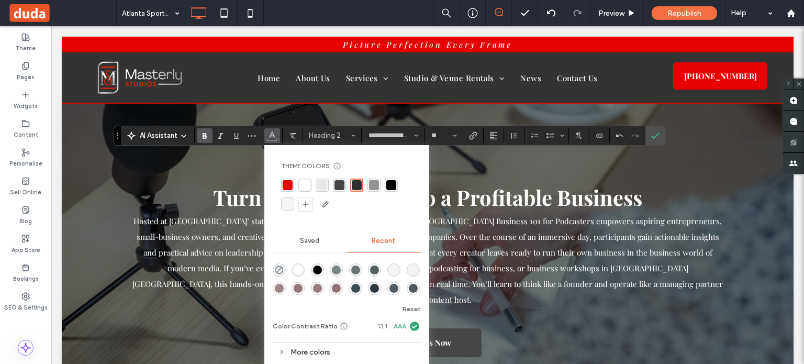
click at [289, 184] on div "rgba(231, 0, 0, 1)" at bounding box center [288, 185] width 10 height 10
click at [658, 131] on icon "Confirm" at bounding box center [655, 135] width 8 height 8
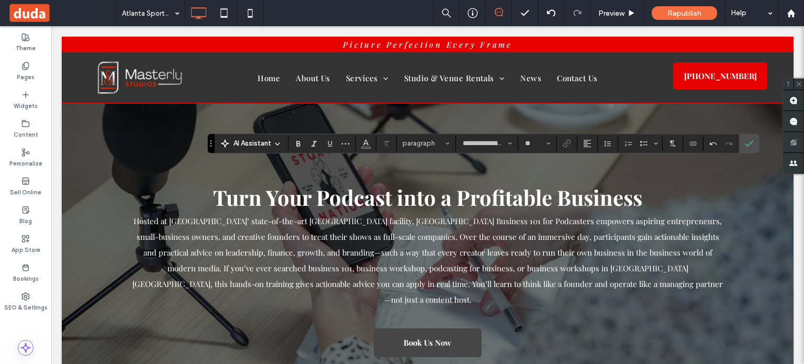
type input "**"
click at [745, 144] on icon "Confirm" at bounding box center [749, 143] width 8 height 8
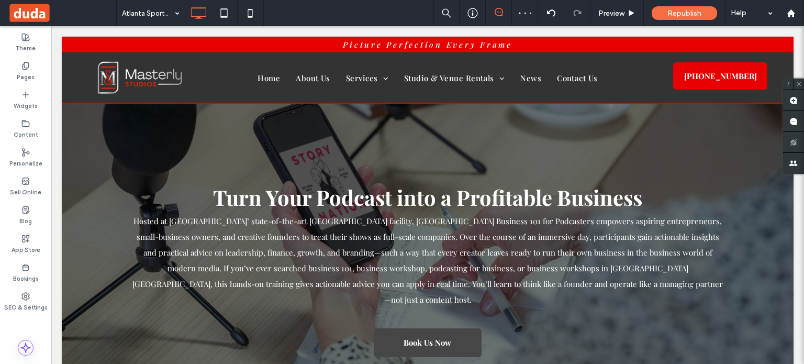
type input "**********"
type input "**"
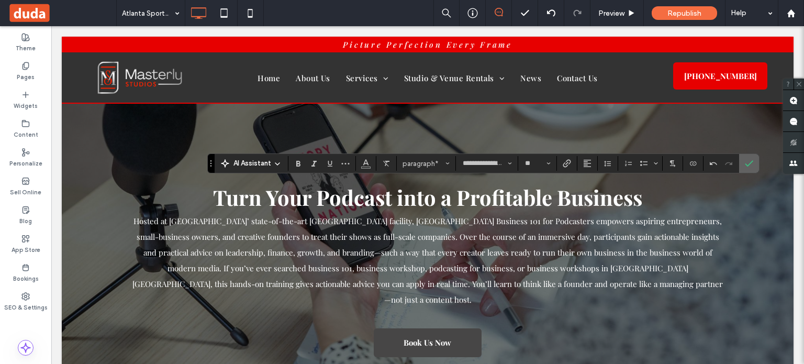
click at [746, 164] on use "Confirm" at bounding box center [750, 164] width 8 height 6
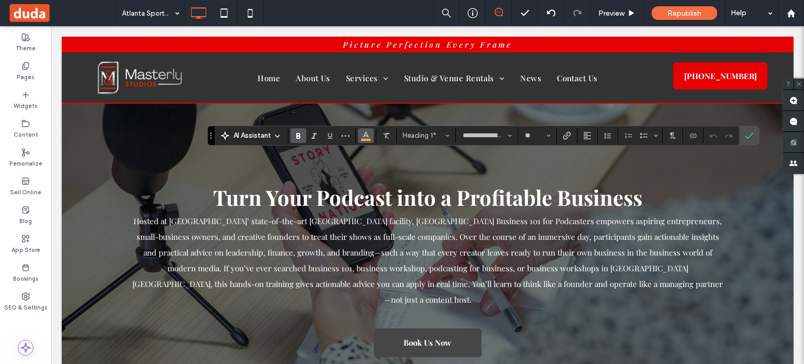
click at [367, 138] on icon "Color" at bounding box center [366, 134] width 8 height 8
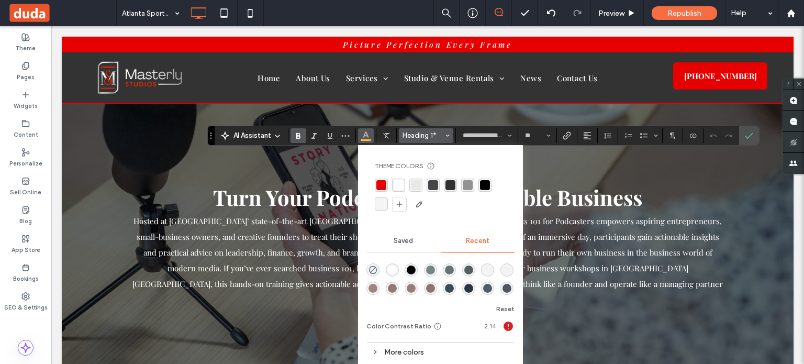
click at [448, 142] on span "Styles" at bounding box center [448, 136] width 4 height 14
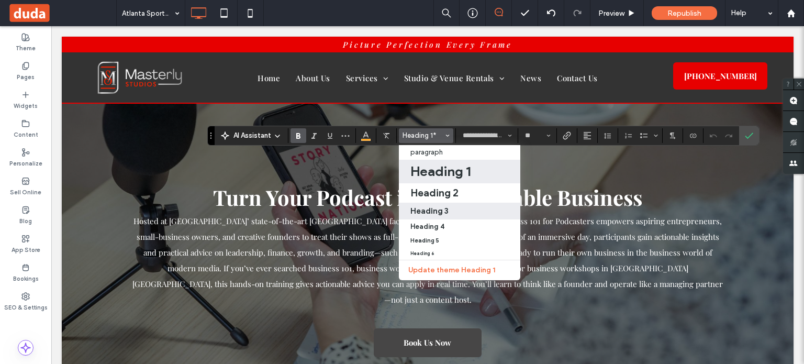
click at [441, 209] on h3 "Heading 3" at bounding box center [430, 211] width 38 height 10
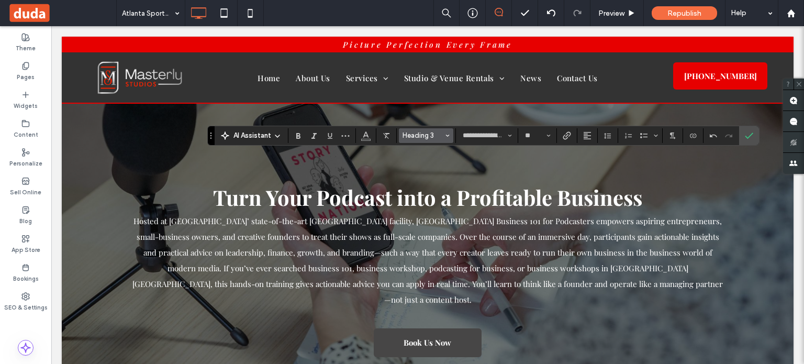
click at [431, 136] on span "Heading 3" at bounding box center [423, 135] width 41 height 8
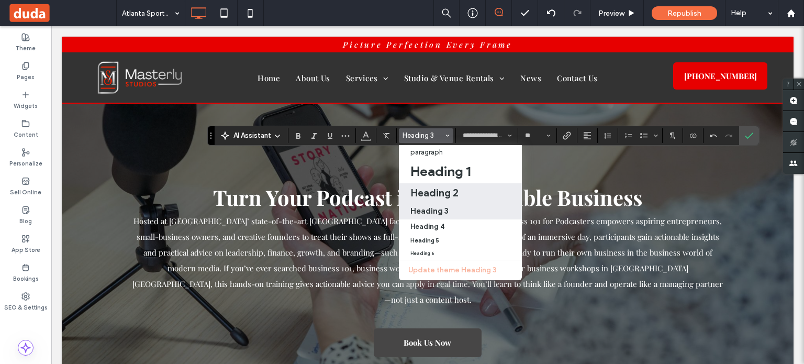
click at [434, 189] on h2 "Heading 2" at bounding box center [435, 192] width 48 height 13
type input "**"
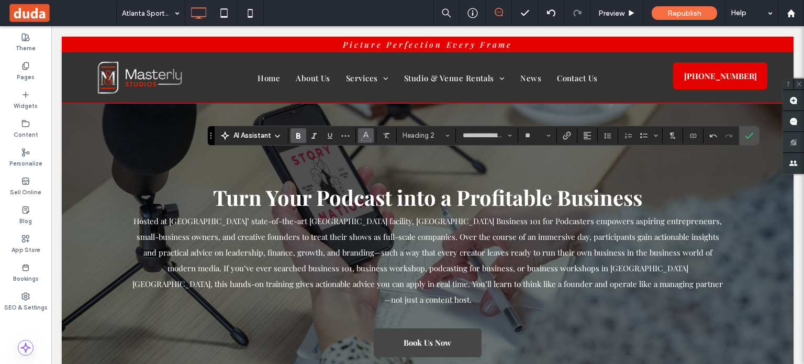
click at [370, 141] on button "Color" at bounding box center [366, 135] width 16 height 15
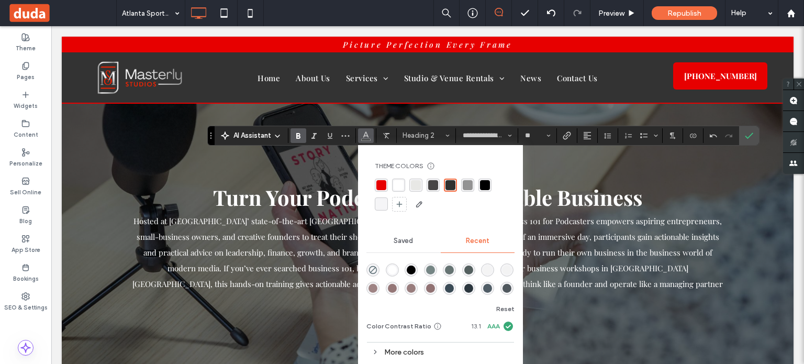
click at [383, 182] on div "rgba(231, 0, 0, 1)" at bounding box center [382, 185] width 10 height 10
click at [750, 134] on icon "Confirm" at bounding box center [749, 135] width 8 height 8
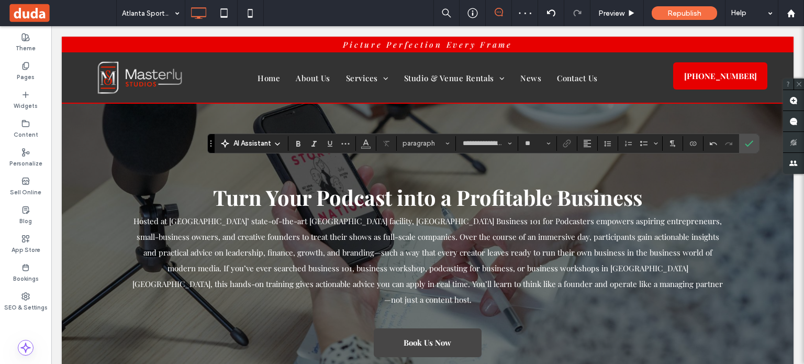
type input "**"
click at [745, 149] on span "Confirm" at bounding box center [747, 143] width 5 height 19
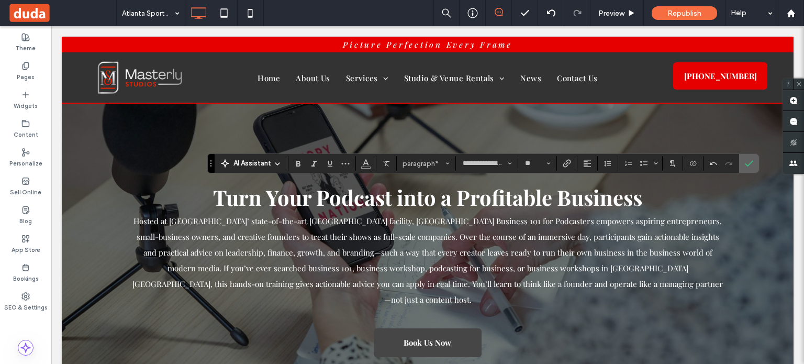
click at [748, 158] on label "Confirm" at bounding box center [749, 163] width 16 height 19
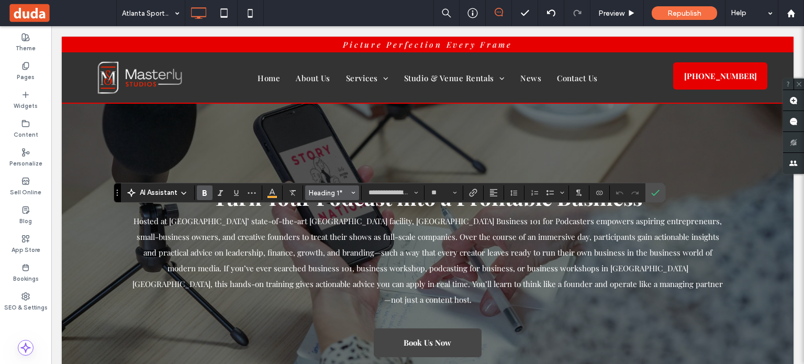
click at [305, 193] on button "Heading 1*" at bounding box center [332, 192] width 54 height 15
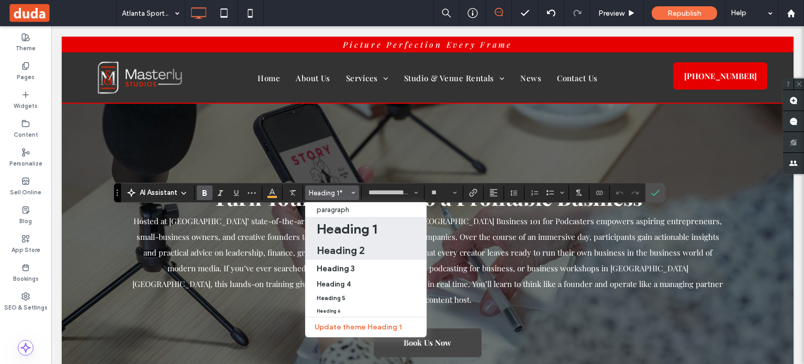
click at [354, 245] on h2 "Heading 2" at bounding box center [341, 250] width 48 height 13
type input "**"
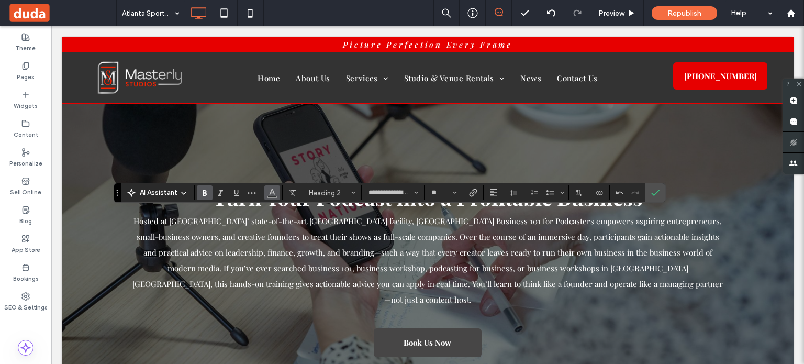
click at [270, 194] on icon "Color" at bounding box center [272, 191] width 8 height 8
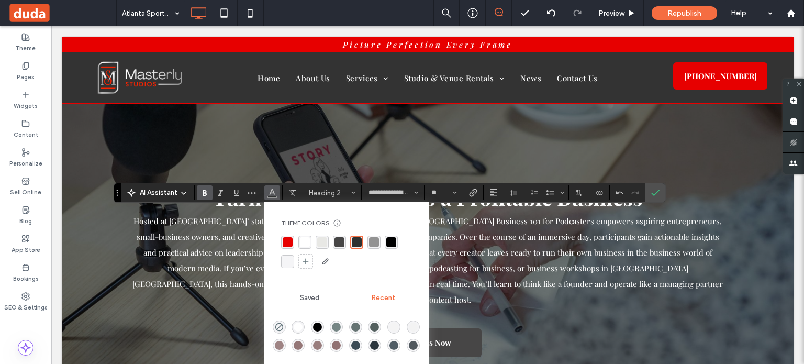
click at [287, 236] on div "rgba(231, 0, 0, 1)" at bounding box center [287, 242] width 13 height 13
click at [653, 196] on icon "Confirm" at bounding box center [655, 193] width 8 height 8
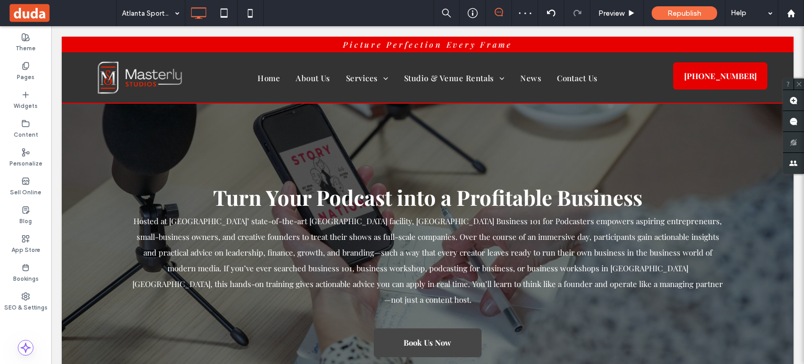
type input "**********"
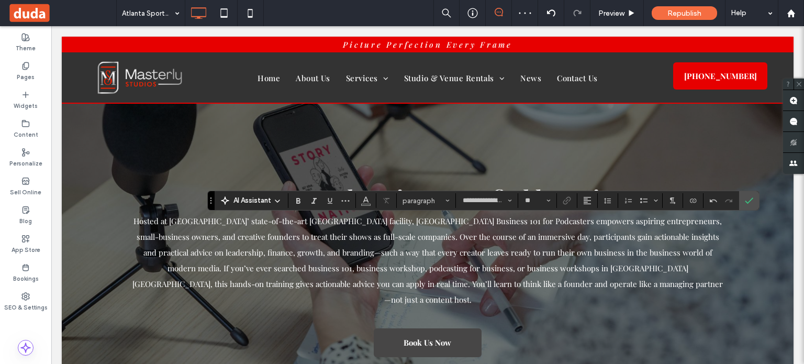
type input "**"
click at [745, 196] on span "Confirm" at bounding box center [747, 200] width 5 height 19
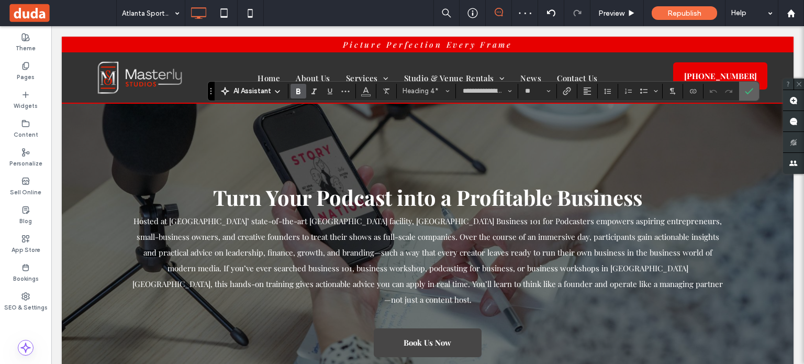
click at [744, 93] on label "Confirm" at bounding box center [749, 91] width 16 height 19
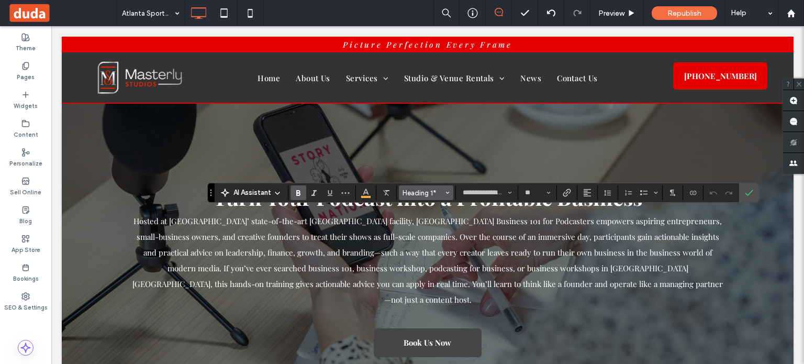
click at [442, 192] on span "Heading 1*" at bounding box center [423, 193] width 41 height 8
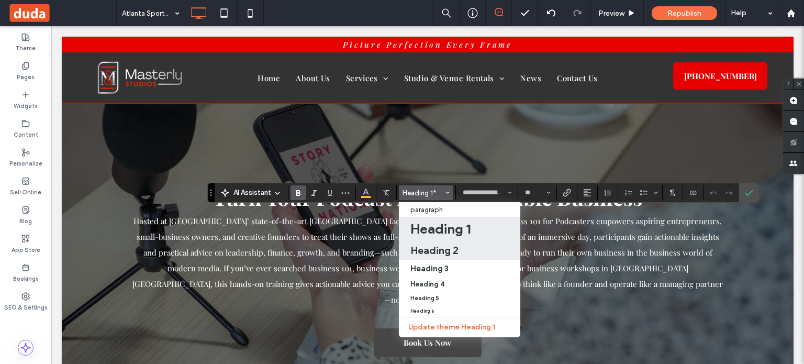
click at [457, 256] on h2 "Heading 2" at bounding box center [435, 250] width 48 height 13
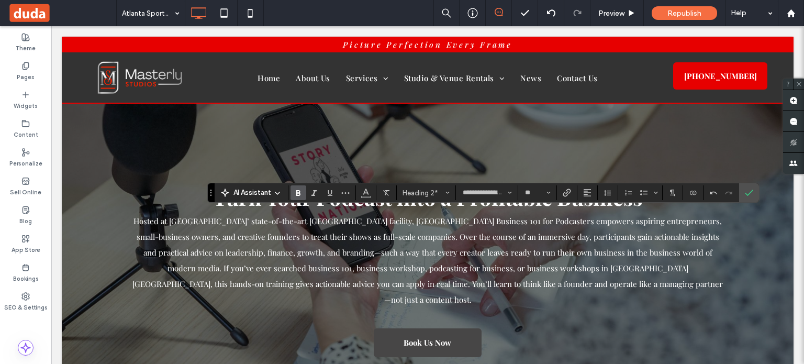
type input "**"
click at [364, 188] on icon "Color" at bounding box center [366, 191] width 8 height 8
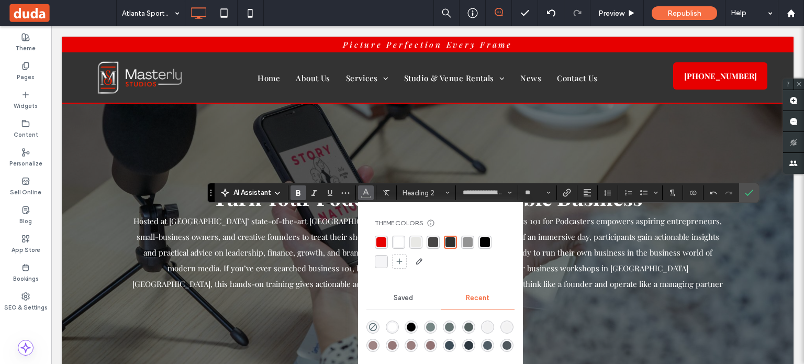
click at [378, 239] on div "rgba(231, 0, 0, 1)" at bounding box center [382, 242] width 10 height 10
click at [751, 200] on span "Confirm" at bounding box center [749, 193] width 8 height 18
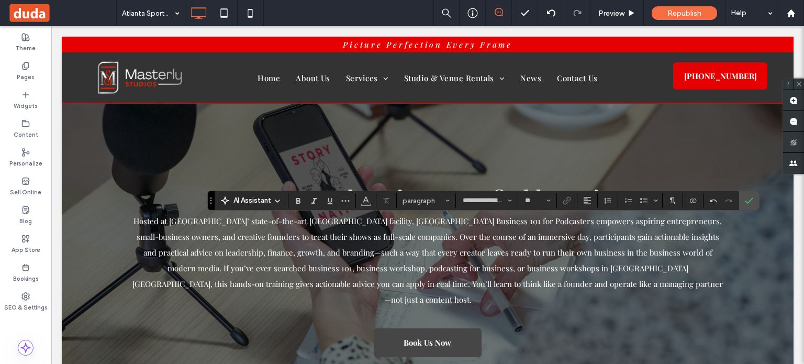
type input "**"
click at [752, 202] on label "Confirm" at bounding box center [749, 200] width 16 height 19
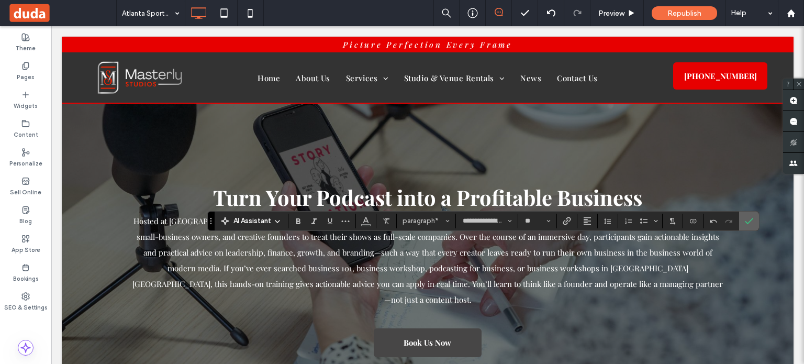
click at [747, 222] on icon "Confirm" at bounding box center [749, 221] width 8 height 8
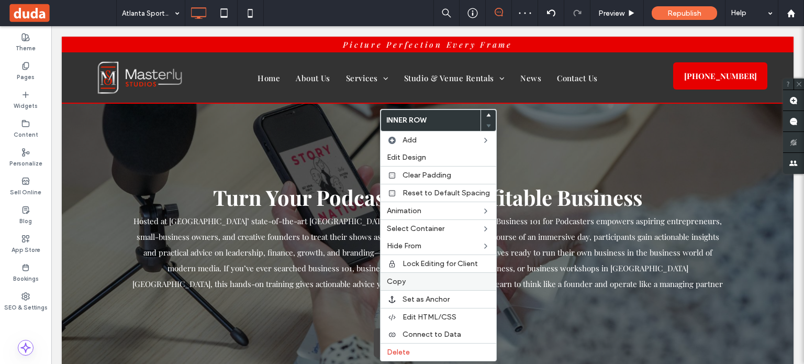
click at [406, 279] on label "Copy" at bounding box center [438, 281] width 103 height 9
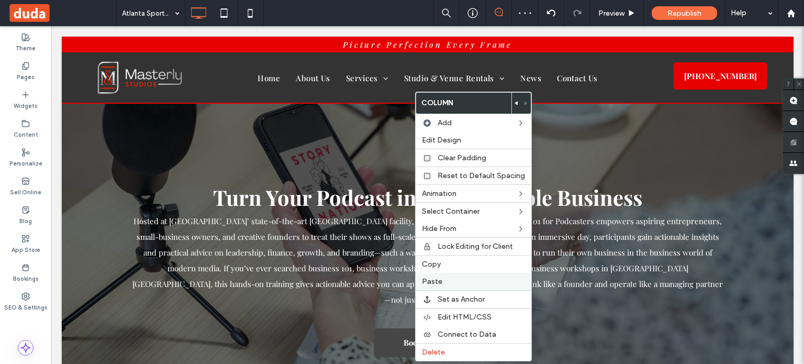
click at [429, 280] on span "Paste" at bounding box center [432, 281] width 20 height 9
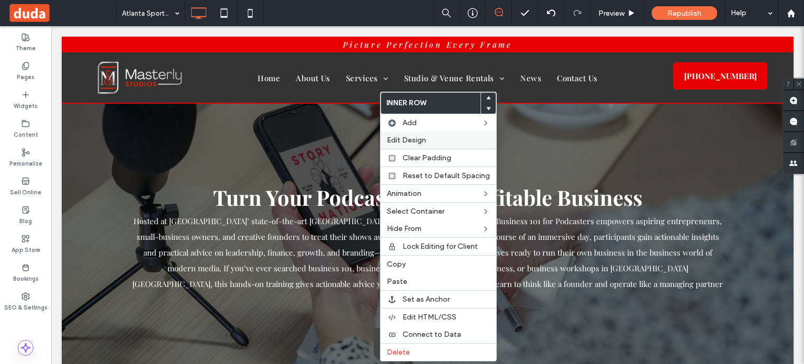
click at [400, 140] on span "Edit Design" at bounding box center [406, 140] width 39 height 9
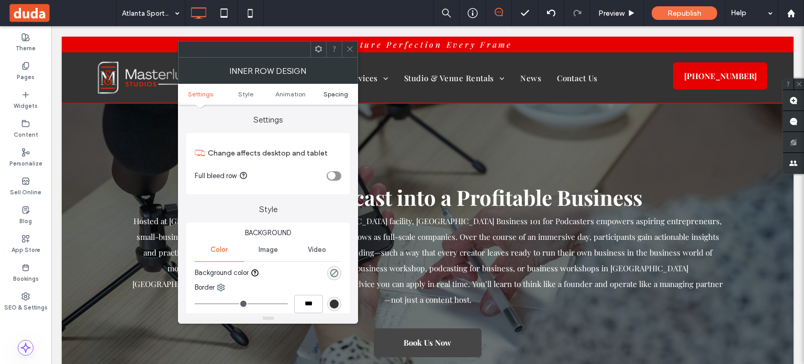
click at [329, 92] on span "Spacing" at bounding box center [336, 94] width 25 height 8
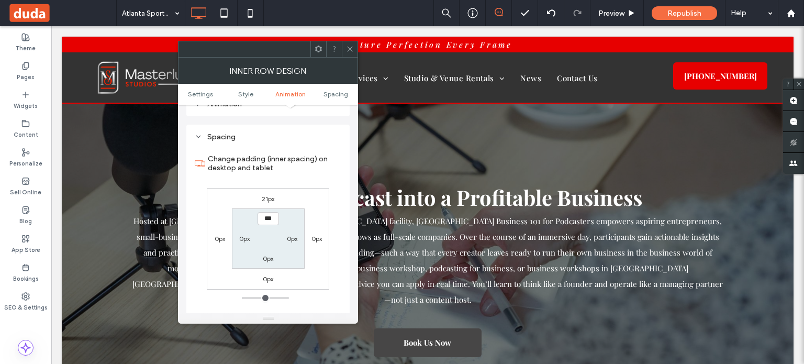
scroll to position [327, 0]
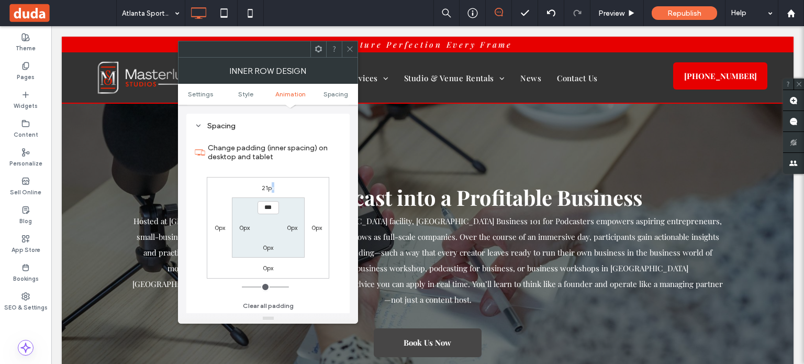
click at [273, 184] on label "21px" at bounding box center [268, 188] width 13 height 8
type input "**"
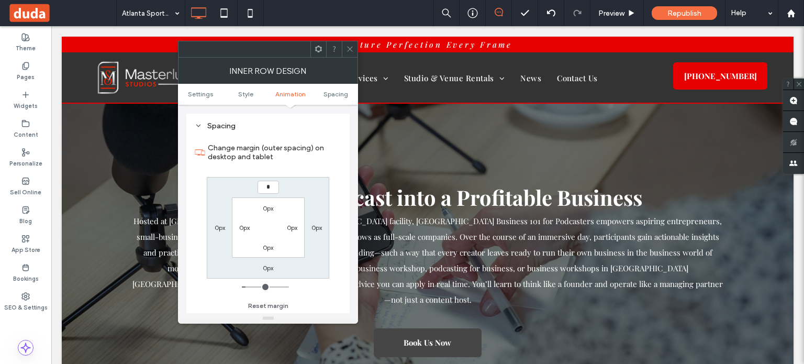
type input "*"
type input "***"
click at [350, 45] on icon at bounding box center [350, 49] width 8 height 8
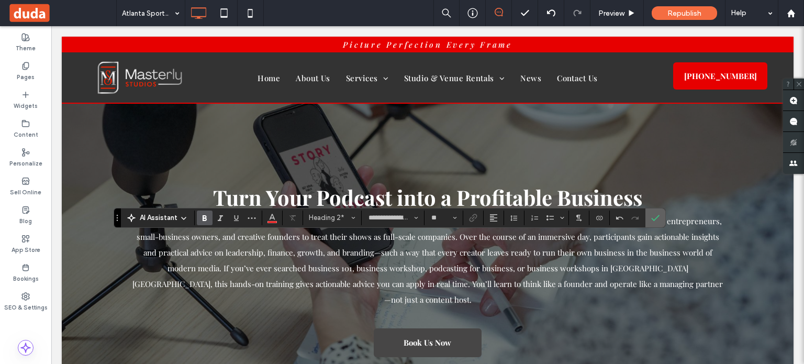
click at [660, 211] on label "Confirm" at bounding box center [656, 217] width 16 height 19
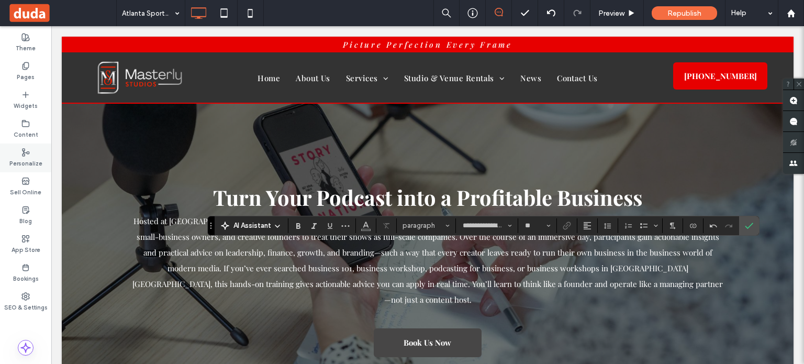
type input "**"
click at [746, 228] on use "Confirm" at bounding box center [750, 226] width 8 height 6
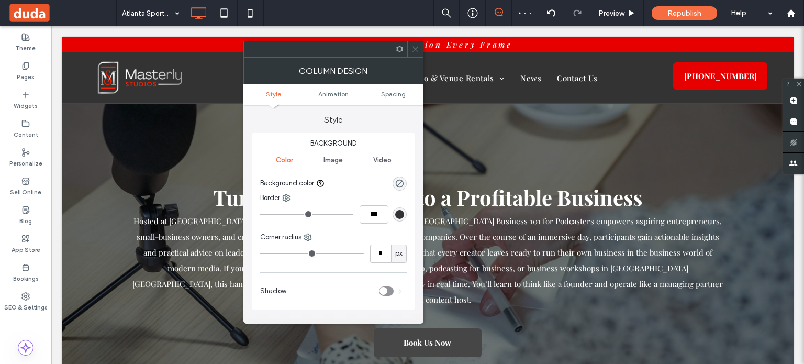
click at [417, 44] on span at bounding box center [416, 49] width 8 height 16
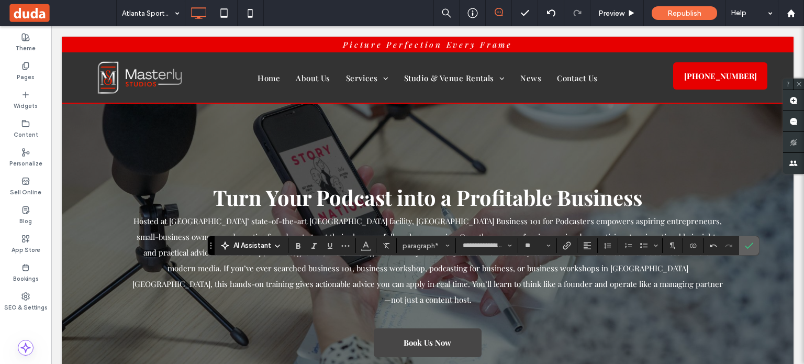
click at [750, 242] on icon "Confirm" at bounding box center [749, 245] width 8 height 8
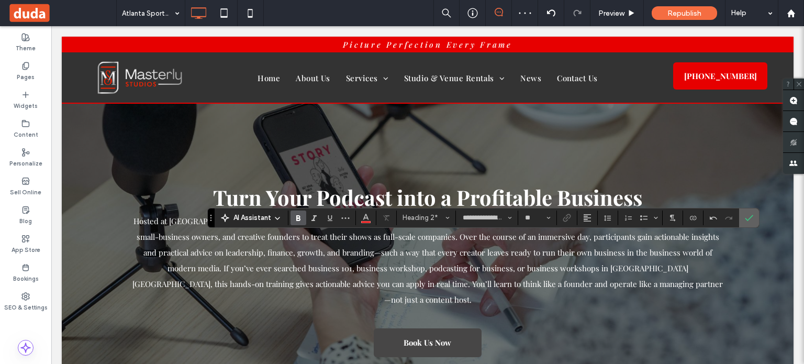
click at [752, 219] on label "Confirm" at bounding box center [749, 217] width 16 height 19
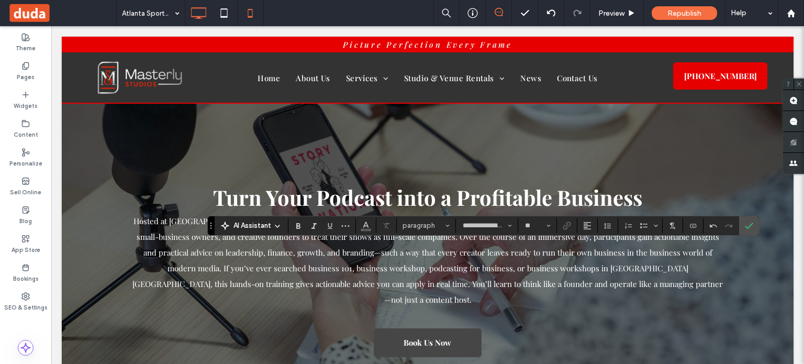
type input "**"
click at [741, 226] on label "Confirm" at bounding box center [749, 225] width 16 height 19
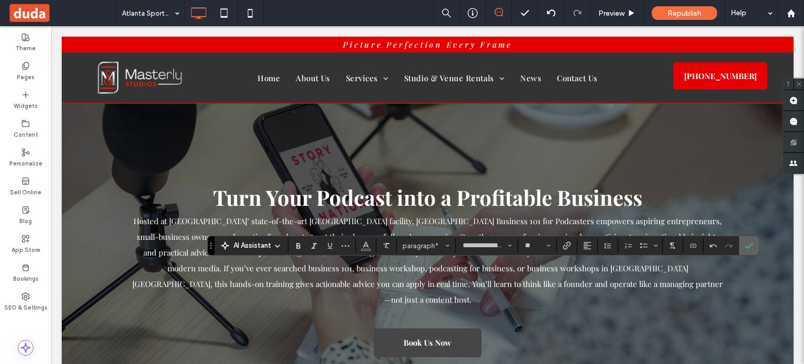
click at [750, 242] on icon "Confirm" at bounding box center [749, 245] width 8 height 8
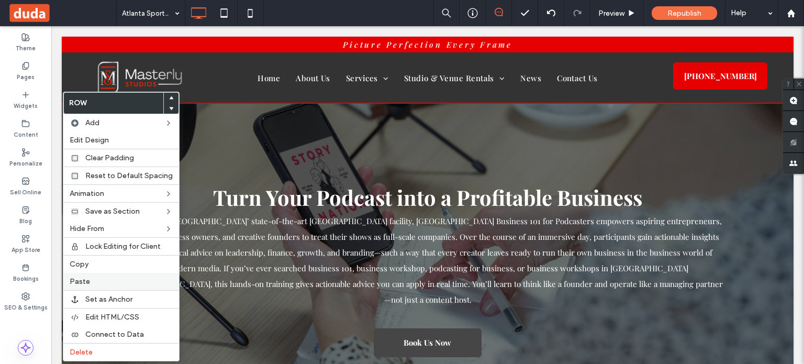
click at [117, 277] on label "Paste" at bounding box center [121, 281] width 103 height 9
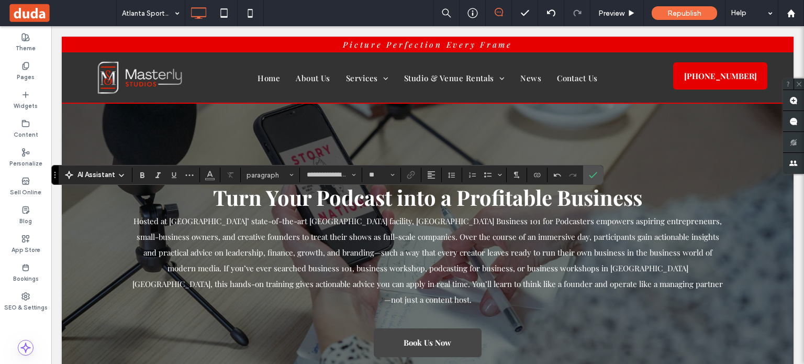
type input "**"
click at [589, 182] on span "Confirm" at bounding box center [591, 174] width 5 height 19
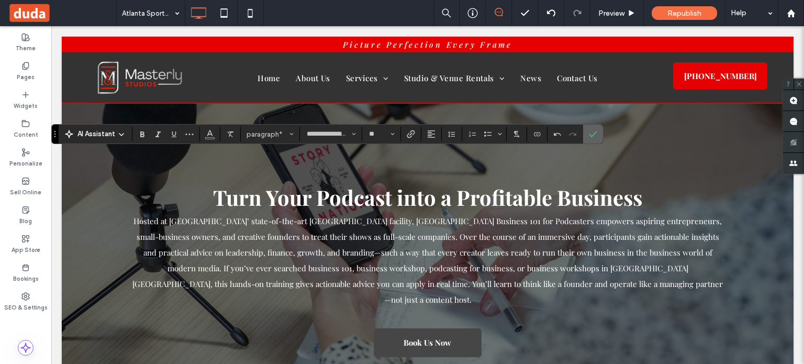
click at [593, 134] on icon "Confirm" at bounding box center [593, 134] width 8 height 8
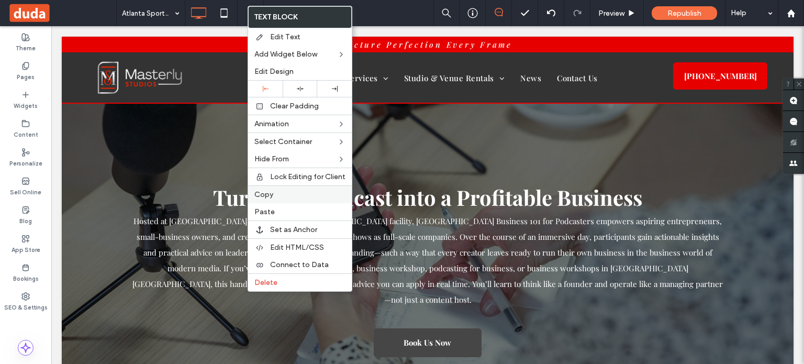
click at [289, 191] on label "Copy" at bounding box center [299, 194] width 91 height 9
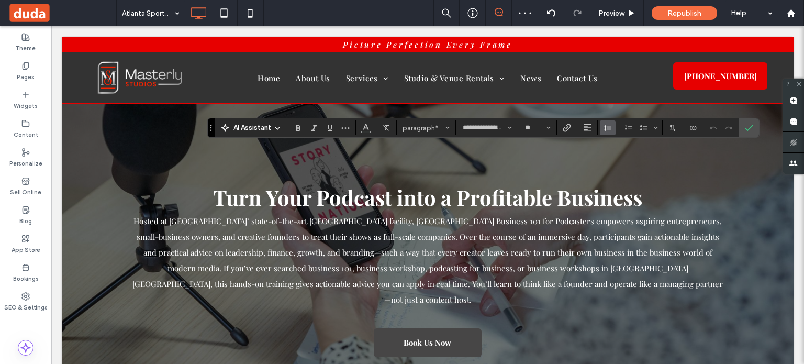
click at [612, 127] on button "Line Height" at bounding box center [608, 127] width 16 height 15
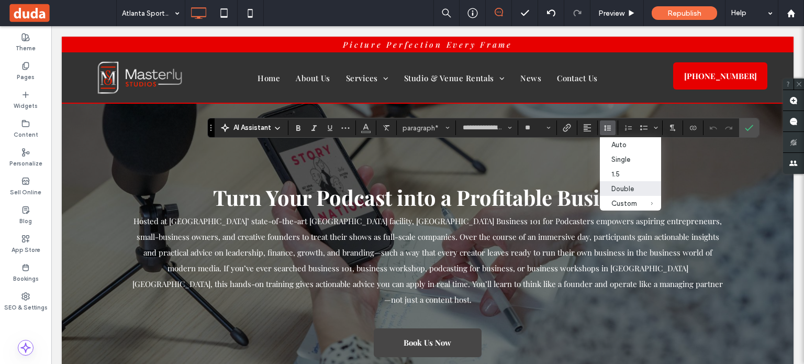
click at [619, 190] on div "Double" at bounding box center [625, 189] width 26 height 8
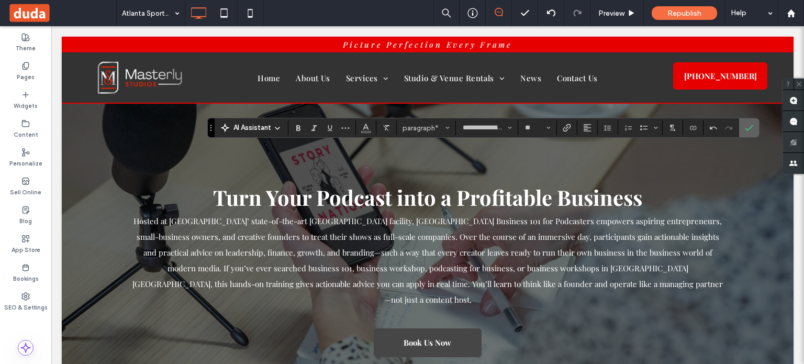
click at [746, 124] on icon "Confirm" at bounding box center [749, 128] width 8 height 8
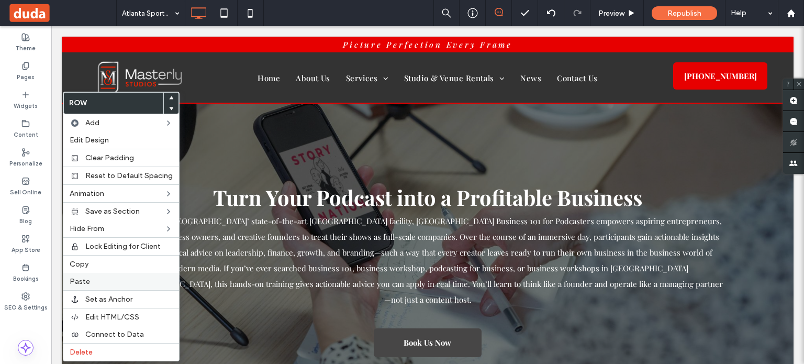
click at [105, 277] on label "Paste" at bounding box center [121, 281] width 103 height 9
click at [126, 279] on label "Paste" at bounding box center [121, 281] width 103 height 9
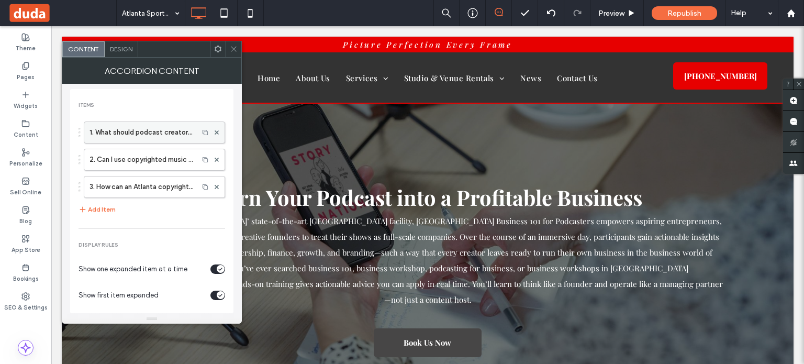
click at [152, 134] on label "1. What should podcast creators in [GEOGRAPHIC_DATA] know about copyright law a…" at bounding box center [142, 132] width 104 height 21
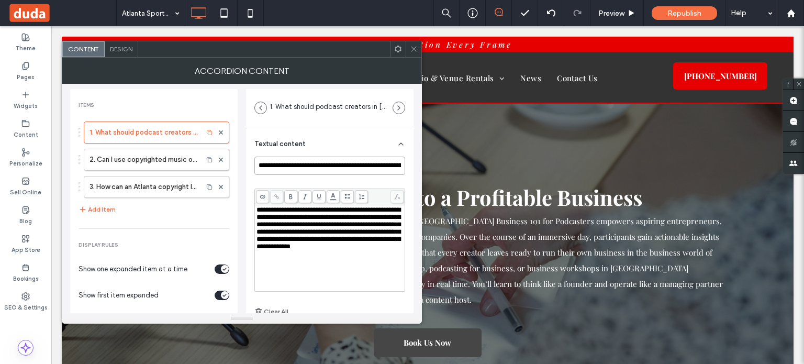
click at [324, 169] on input "**********" at bounding box center [329, 166] width 151 height 18
paste input
click at [364, 250] on span "**********" at bounding box center [329, 227] width 144 height 43
click at [116, 151] on label "2. Can I use copyrighted music or creative commons tracks in my podcast episode…" at bounding box center [144, 159] width 108 height 21
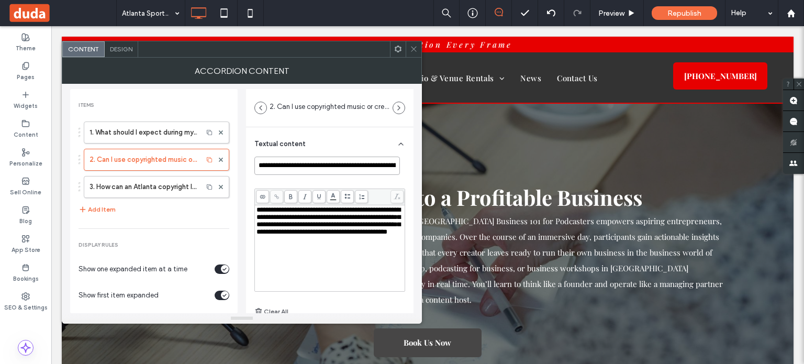
click at [270, 167] on input "**********" at bounding box center [327, 166] width 146 height 18
paste input
click at [355, 231] on span "**********" at bounding box center [329, 220] width 144 height 29
click at [130, 189] on label "3. How can an Atlanta copyright law firm help podcasters stay compliant?" at bounding box center [144, 186] width 108 height 21
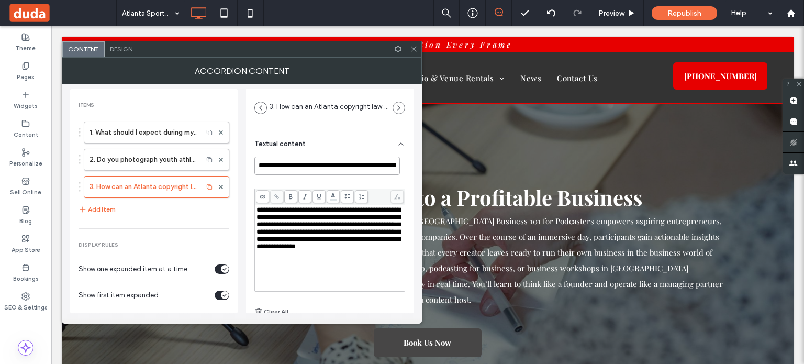
click at [325, 165] on input "**********" at bounding box center [327, 166] width 146 height 18
paste input
type input "**********"
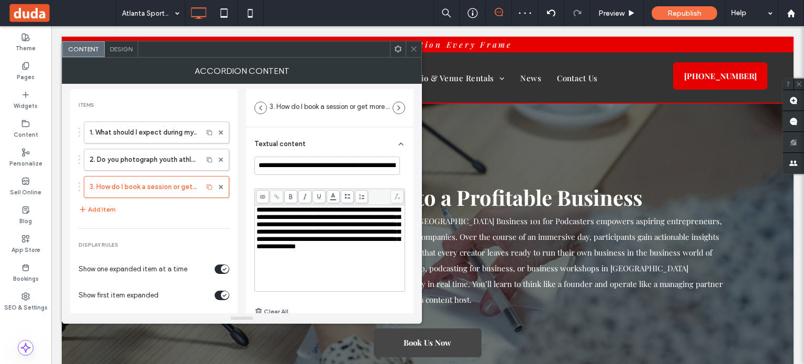
click at [351, 221] on span "**********" at bounding box center [329, 227] width 144 height 43
click at [411, 49] on icon at bounding box center [414, 49] width 8 height 8
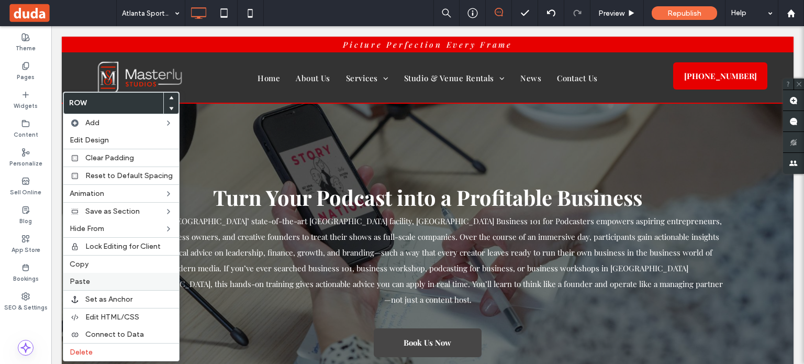
click at [88, 280] on span "Paste" at bounding box center [80, 281] width 20 height 9
click at [95, 345] on div "Delete" at bounding box center [121, 352] width 116 height 18
click at [100, 348] on label "Delete" at bounding box center [121, 352] width 103 height 9
click at [91, 349] on span "Delete" at bounding box center [81, 352] width 23 height 9
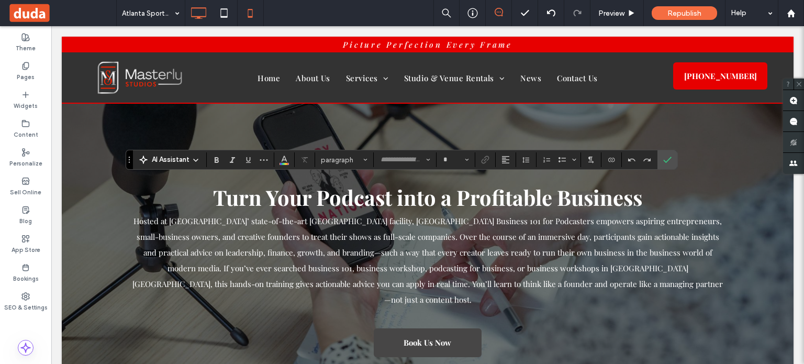
type input "**********"
type input "**"
click at [664, 157] on icon "Confirm" at bounding box center [667, 160] width 8 height 8
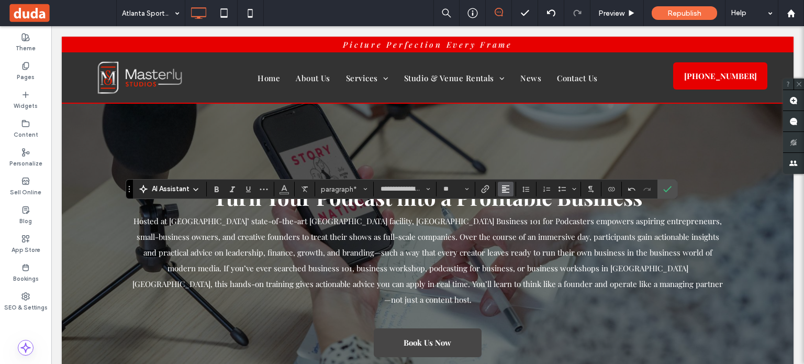
click at [507, 186] on icon "Alignment" at bounding box center [506, 189] width 8 height 8
click at [511, 225] on use "ui.textEditor.alignment.center" at bounding box center [513, 221] width 7 height 7
click at [667, 186] on icon "Confirm" at bounding box center [667, 189] width 8 height 8
click at [518, 192] on button "Line Height" at bounding box center [526, 189] width 16 height 15
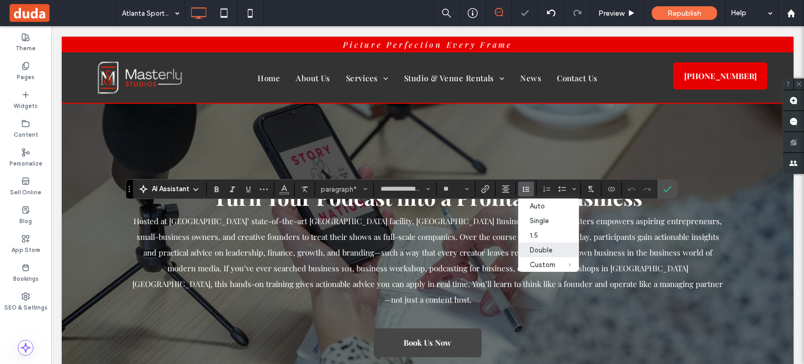
click at [545, 251] on div "Double" at bounding box center [543, 250] width 26 height 8
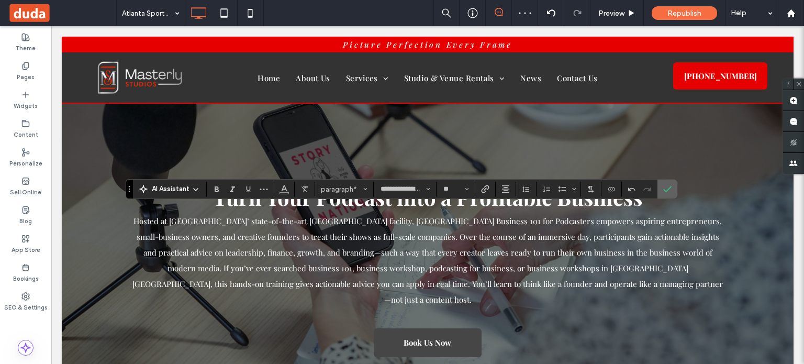
click at [663, 190] on use "Confirm" at bounding box center [667, 189] width 8 height 6
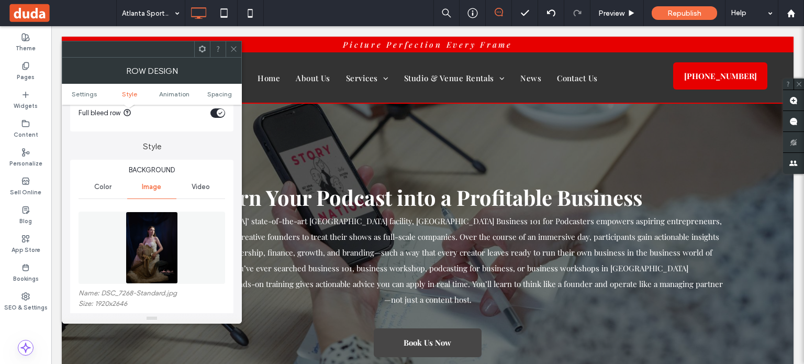
scroll to position [209, 0]
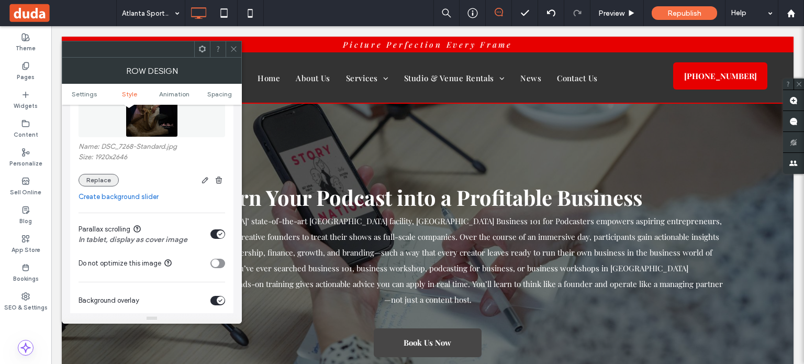
click at [90, 176] on button "Replace" at bounding box center [99, 180] width 40 height 13
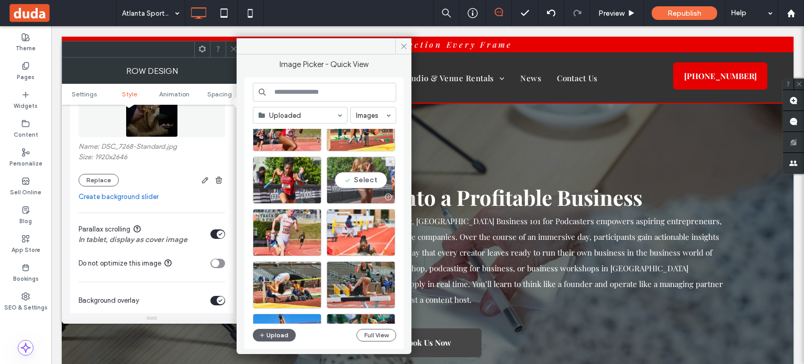
scroll to position [1805, 0]
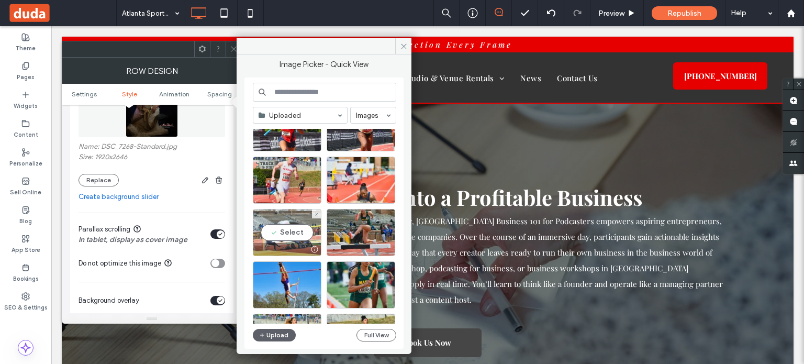
click at [289, 234] on div "Select" at bounding box center [287, 232] width 69 height 47
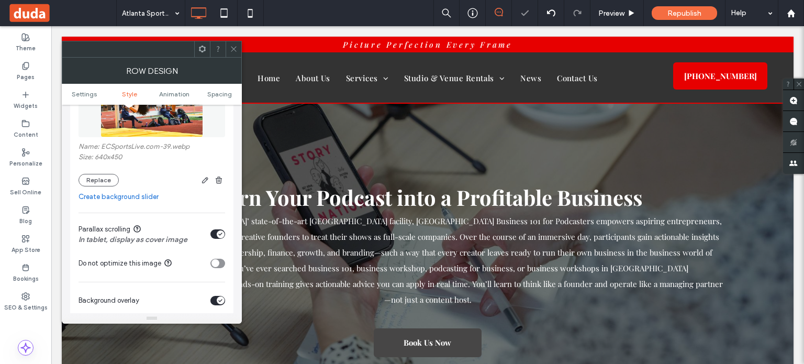
click at [228, 45] on div at bounding box center [234, 49] width 16 height 16
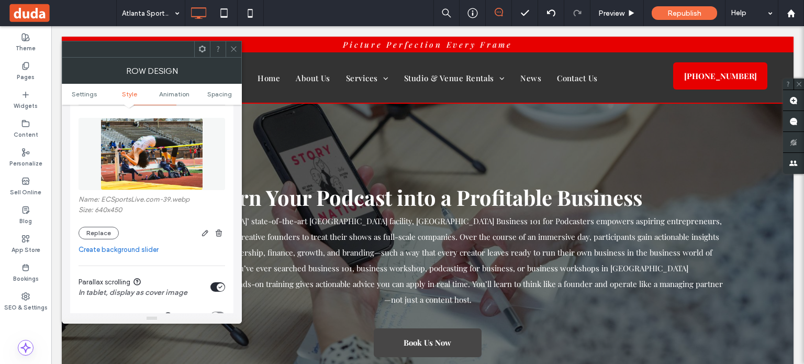
scroll to position [157, 0]
click at [105, 224] on div "Name: ECSportsLive.com-39.webp Size: 640x450 Replace" at bounding box center [152, 217] width 147 height 44
click at [106, 227] on button "Replace" at bounding box center [99, 232] width 40 height 13
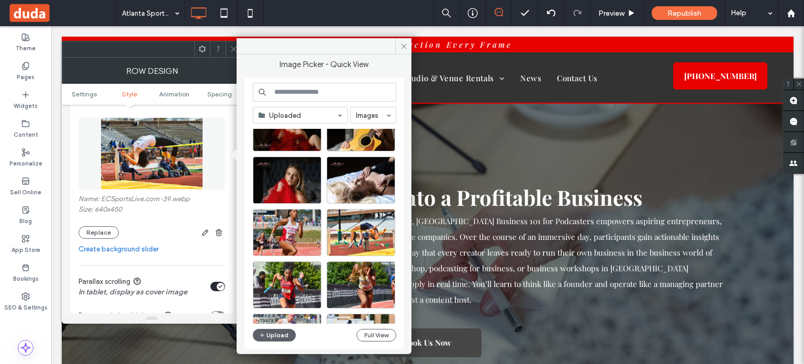
scroll to position [1690, 0]
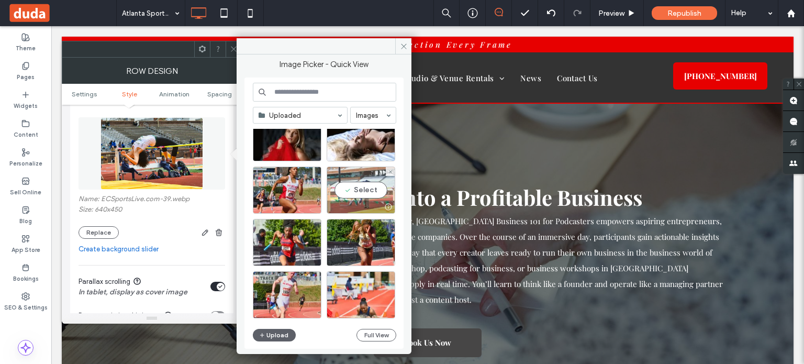
click at [369, 189] on div "Select" at bounding box center [361, 190] width 69 height 47
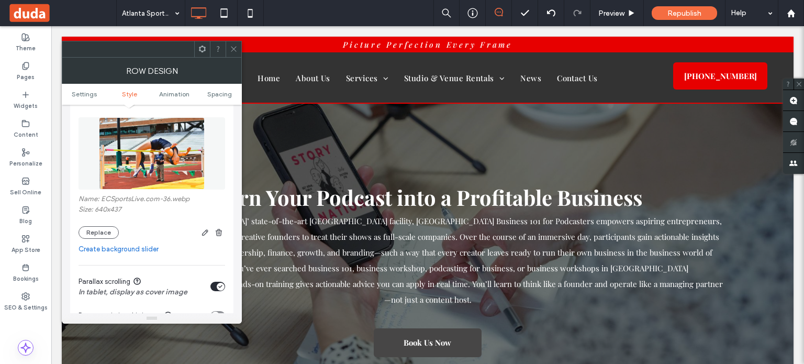
click at [229, 44] on div at bounding box center [234, 49] width 16 height 16
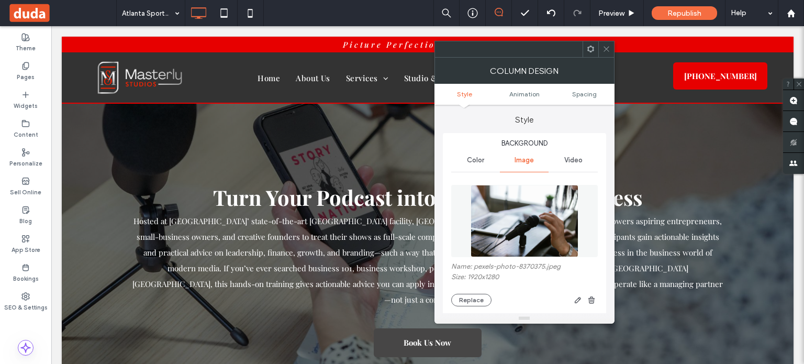
type input "**"
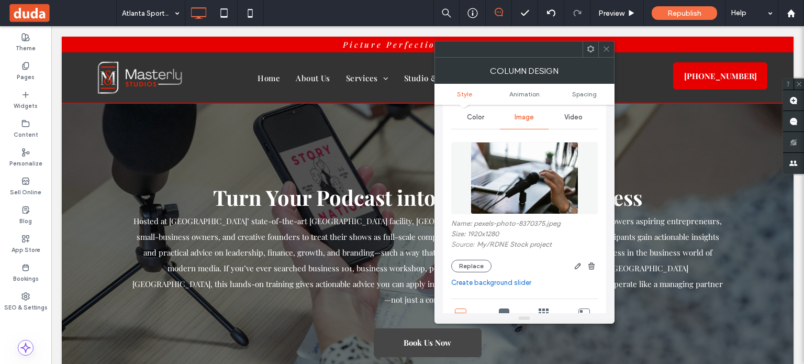
scroll to position [157, 0]
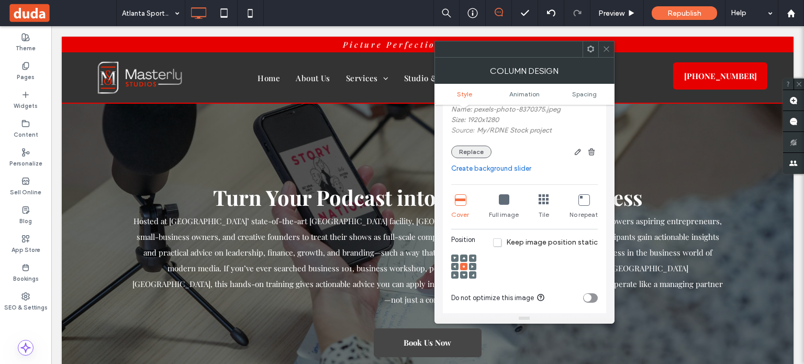
click at [471, 153] on button "Replace" at bounding box center [471, 152] width 40 height 13
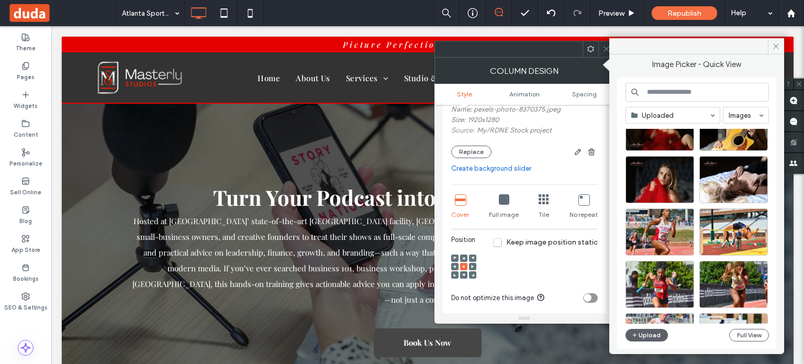
scroll to position [1690, 0]
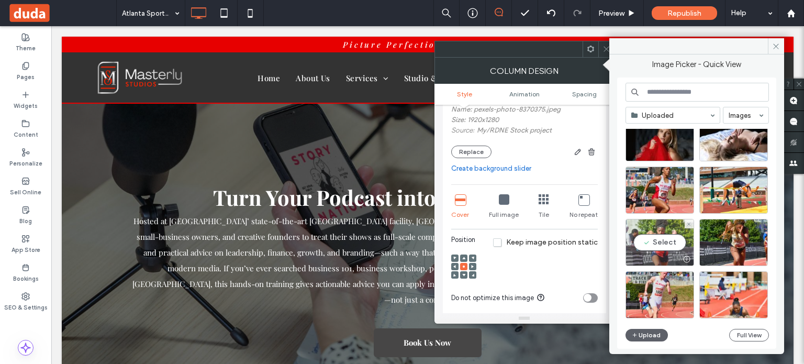
click at [671, 237] on div "Select" at bounding box center [660, 242] width 69 height 47
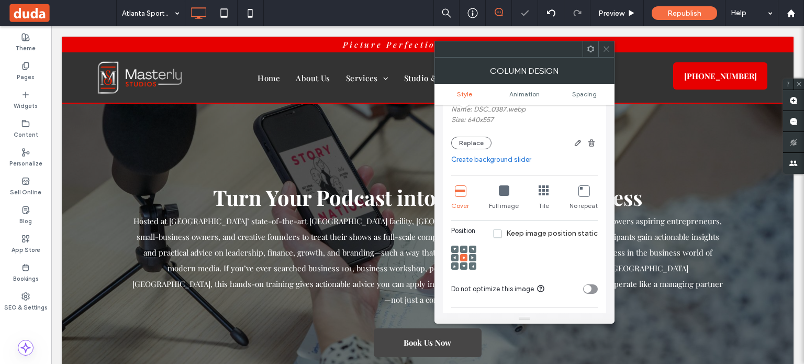
click at [605, 48] on icon at bounding box center [607, 49] width 8 height 8
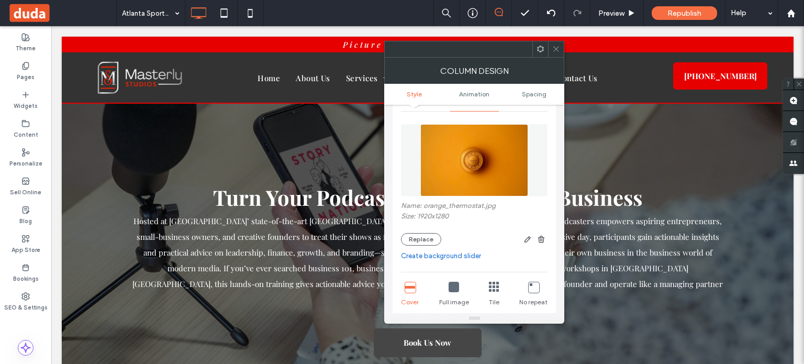
scroll to position [105, 0]
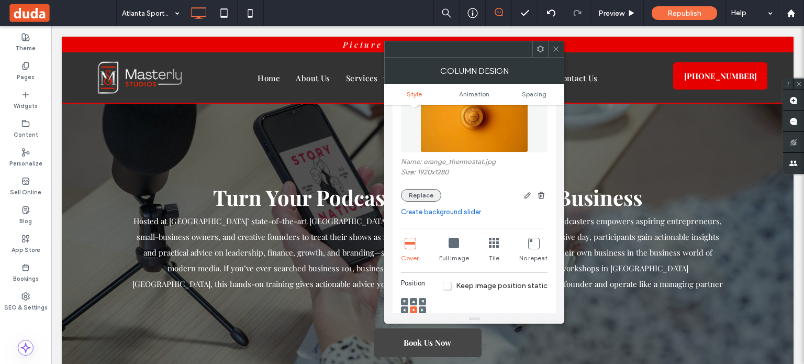
click at [436, 196] on button "Replace" at bounding box center [421, 195] width 40 height 13
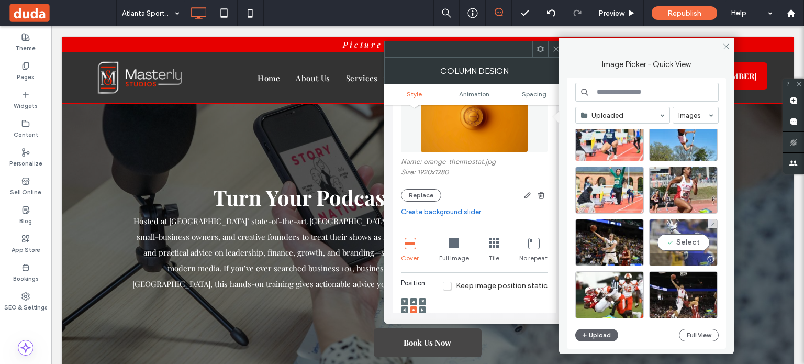
scroll to position [2162, 0]
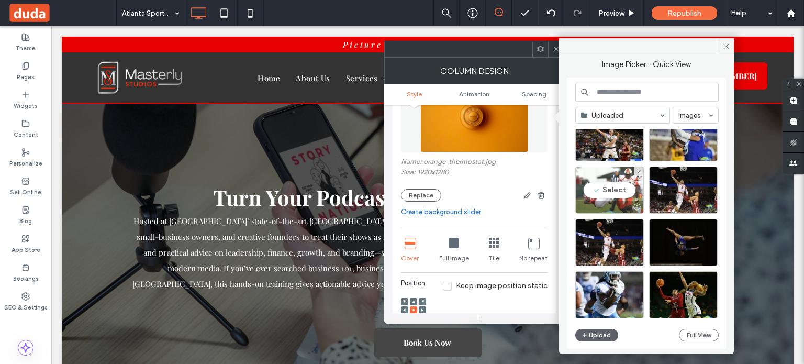
click at [600, 190] on div "Select" at bounding box center [609, 190] width 69 height 47
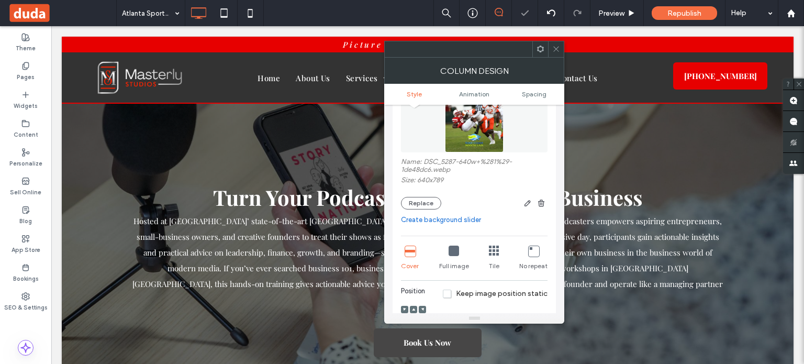
click at [559, 48] on icon at bounding box center [556, 49] width 8 height 8
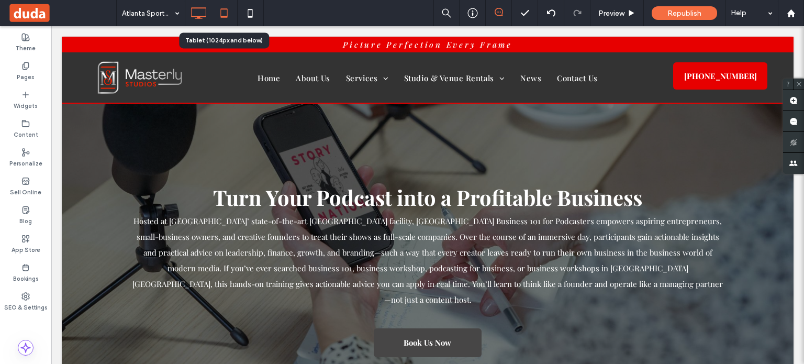
click at [220, 14] on icon at bounding box center [224, 13] width 21 height 21
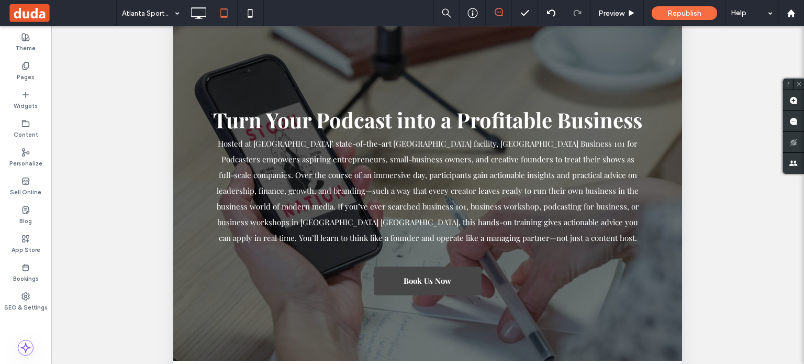
scroll to position [262, 0]
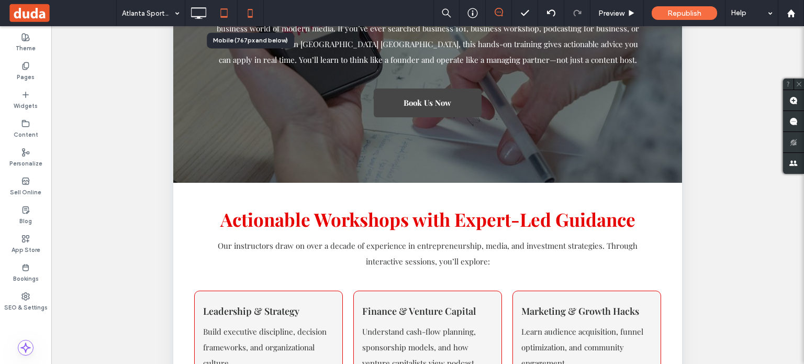
click at [247, 13] on icon at bounding box center [250, 13] width 21 height 21
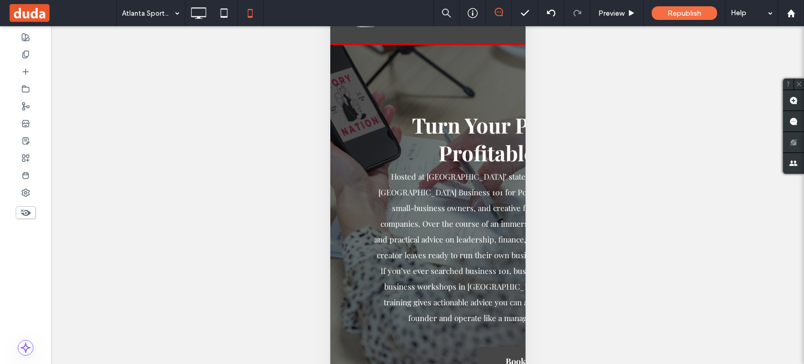
scroll to position [69, 0]
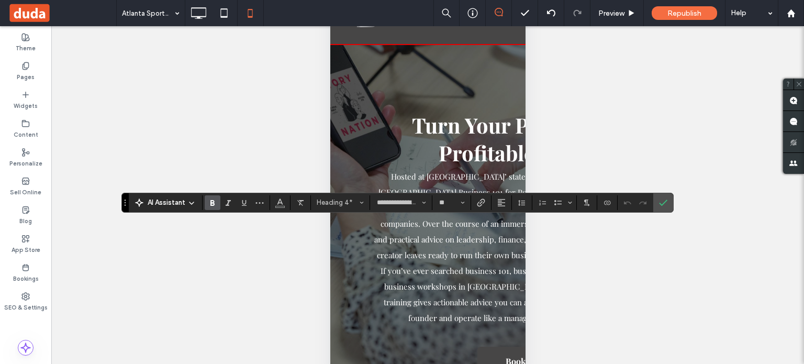
click at [663, 198] on icon "Confirm" at bounding box center [663, 202] width 8 height 8
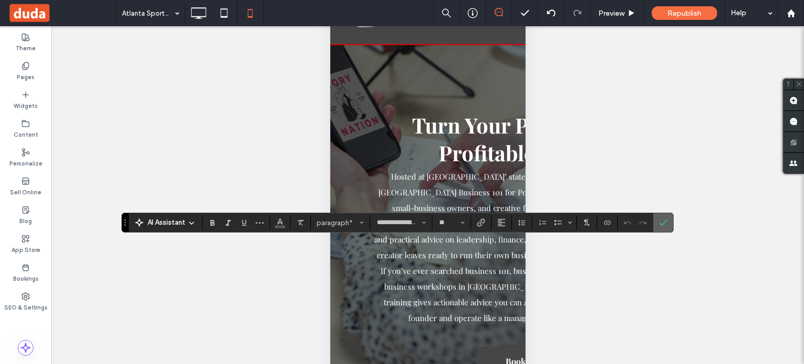
click at [666, 220] on icon "Confirm" at bounding box center [663, 222] width 8 height 8
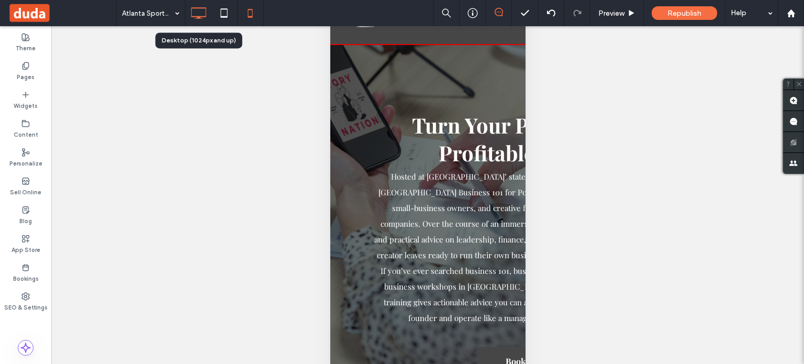
click at [195, 12] on icon at bounding box center [198, 13] width 21 height 21
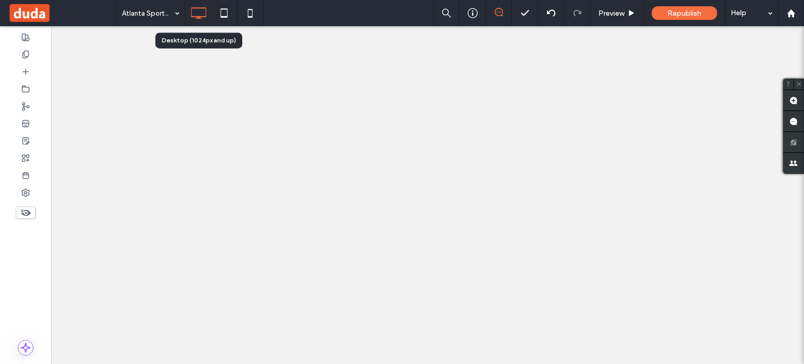
scroll to position [0, 0]
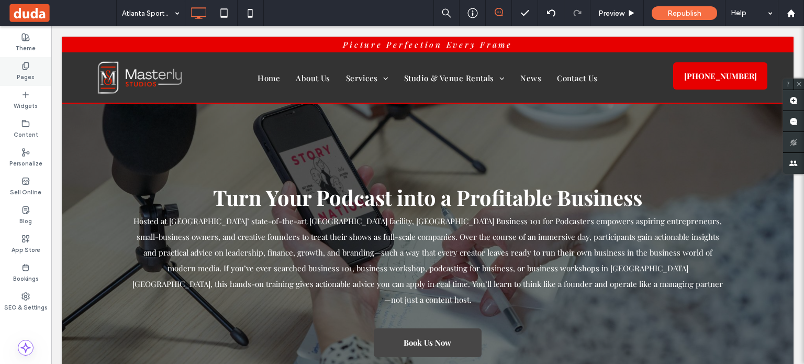
click at [31, 71] on label "Pages" at bounding box center [26, 76] width 18 height 12
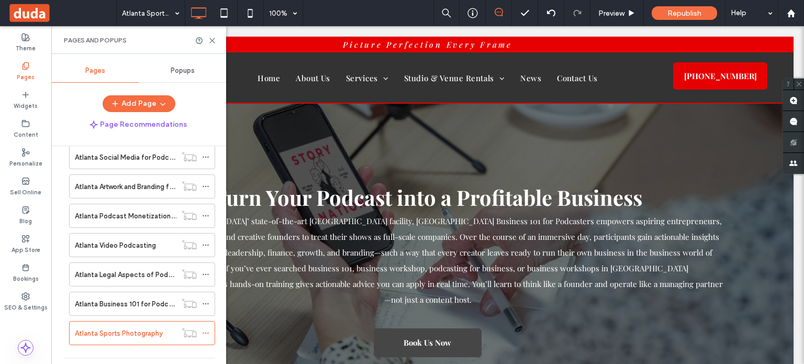
scroll to position [747, 0]
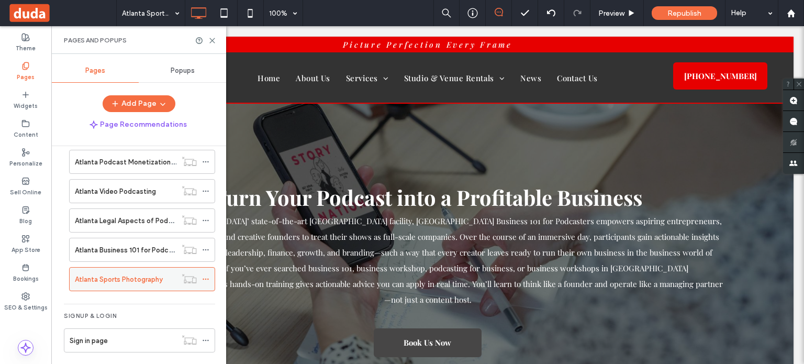
click at [207, 275] on icon at bounding box center [205, 278] width 7 height 7
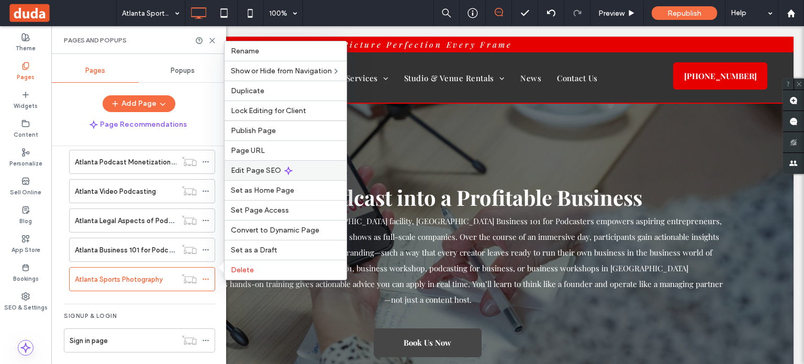
click at [247, 174] on span "Edit Page SEO" at bounding box center [256, 170] width 50 height 9
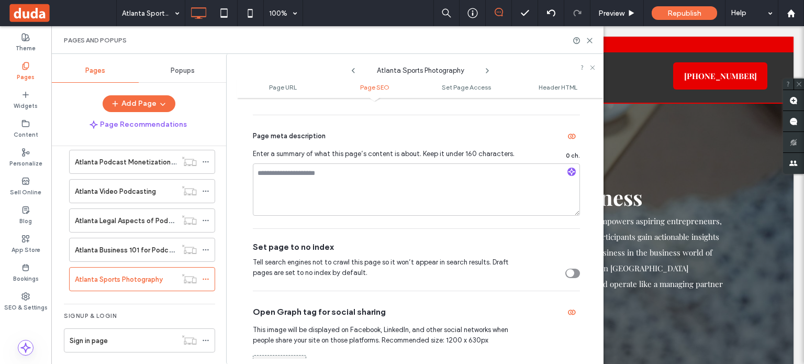
scroll to position [314, 0]
click at [336, 173] on textarea at bounding box center [416, 188] width 327 height 52
paste textarea "**********"
type textarea "**********"
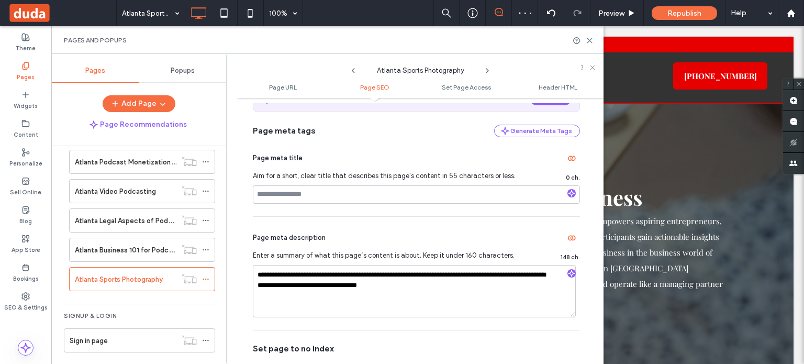
scroll to position [209, 0]
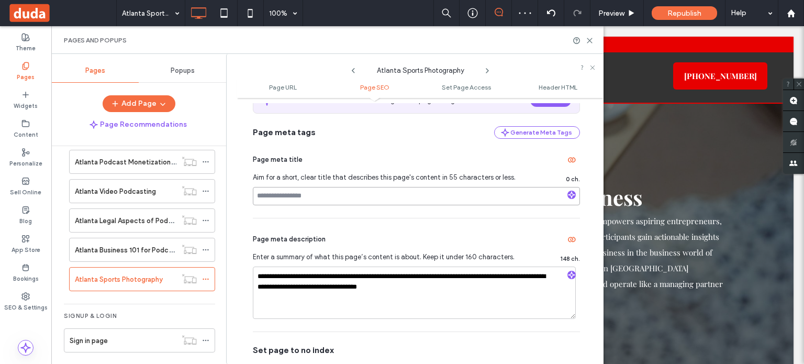
click at [349, 201] on input at bounding box center [416, 196] width 327 height 18
paste input "**********"
type input "**********"
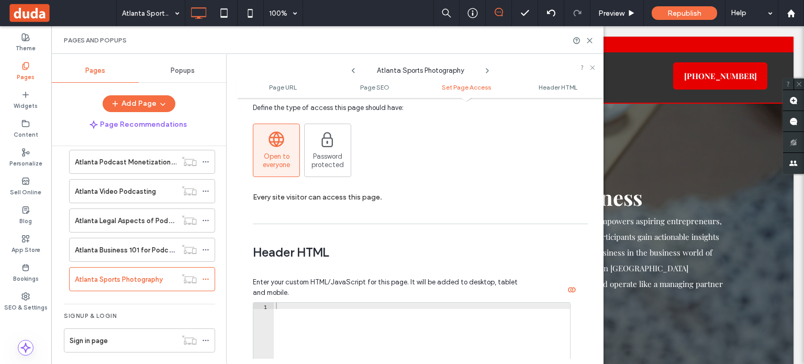
scroll to position [1039, 0]
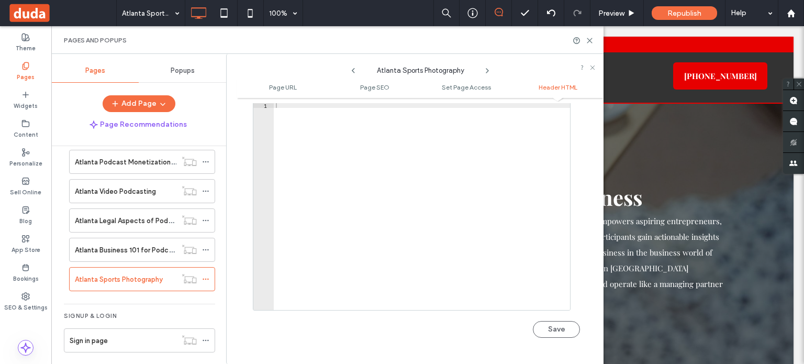
click at [546, 333] on button "Save" at bounding box center [556, 329] width 47 height 17
click at [589, 40] on use at bounding box center [590, 40] width 5 height 5
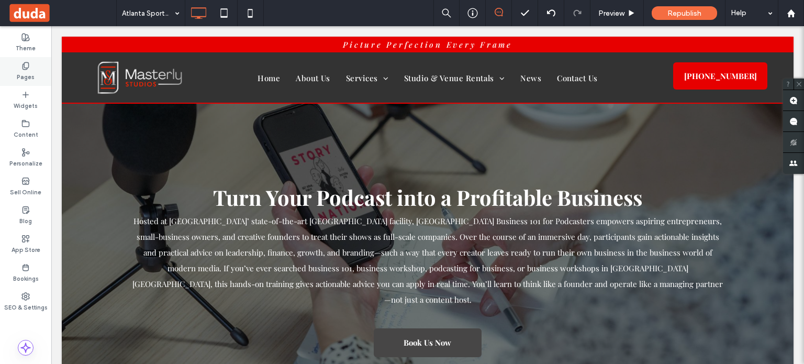
click at [10, 68] on div "Pages" at bounding box center [25, 71] width 51 height 29
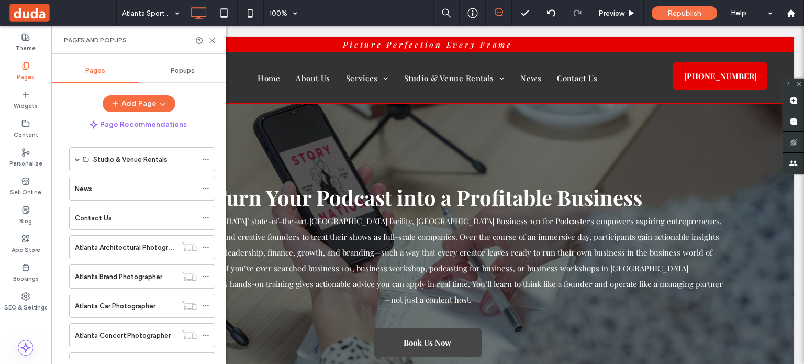
scroll to position [0, 0]
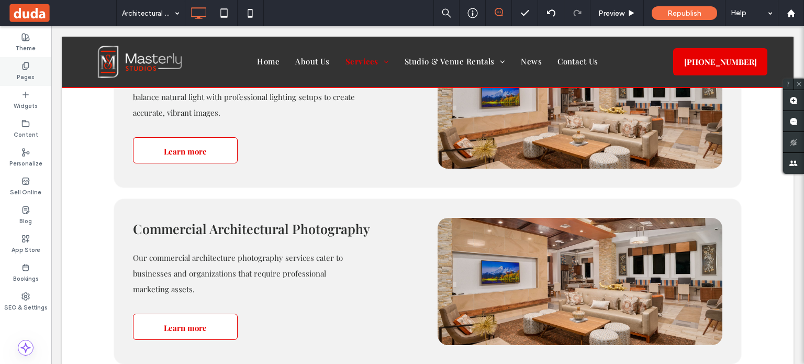
click at [38, 62] on div "Pages" at bounding box center [25, 71] width 51 height 29
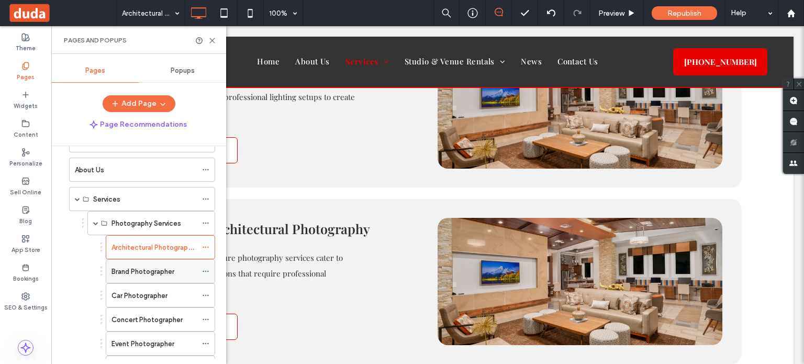
scroll to position [52, 0]
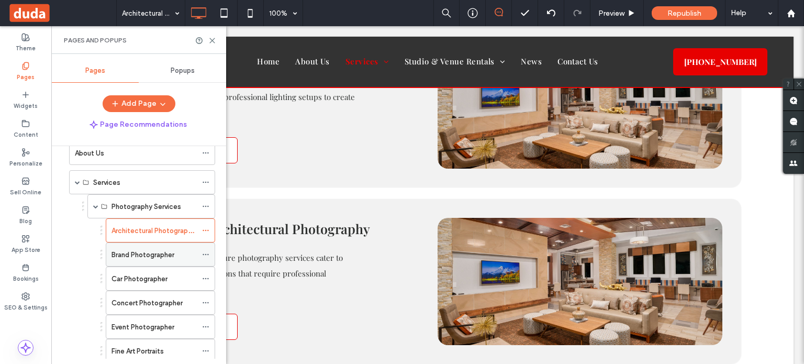
click at [147, 254] on label "Brand Photographer" at bounding box center [143, 255] width 63 height 18
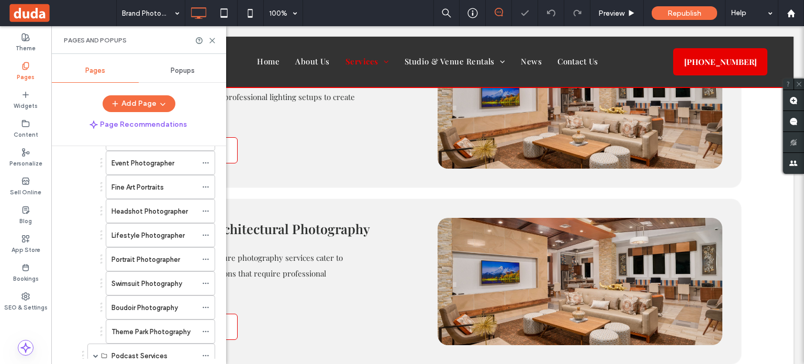
scroll to position [262, 0]
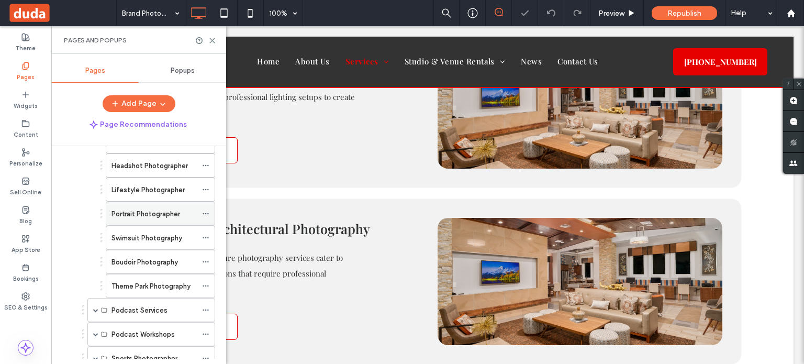
click at [145, 216] on div "Portrait Photographer" at bounding box center [154, 213] width 85 height 23
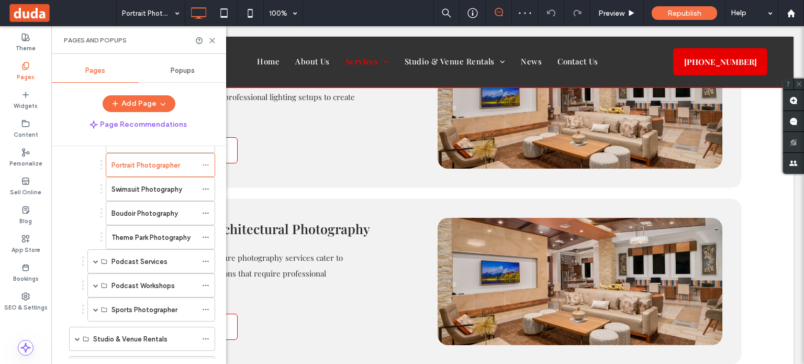
scroll to position [367, 0]
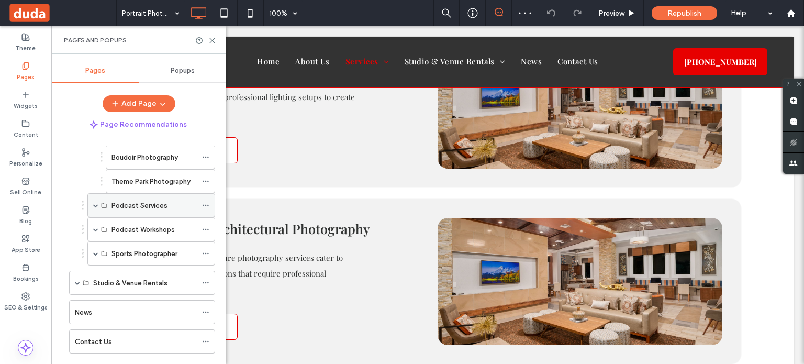
click at [92, 198] on div "Podcast Services" at bounding box center [151, 205] width 128 height 24
click at [93, 209] on span at bounding box center [95, 205] width 5 height 23
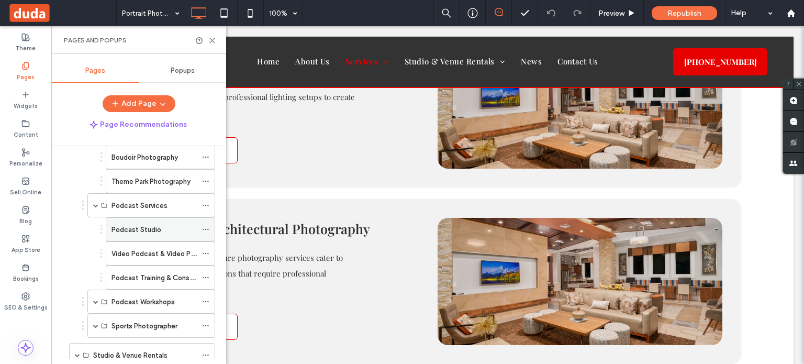
click at [125, 232] on div "Podcast Studio" at bounding box center [154, 229] width 85 height 23
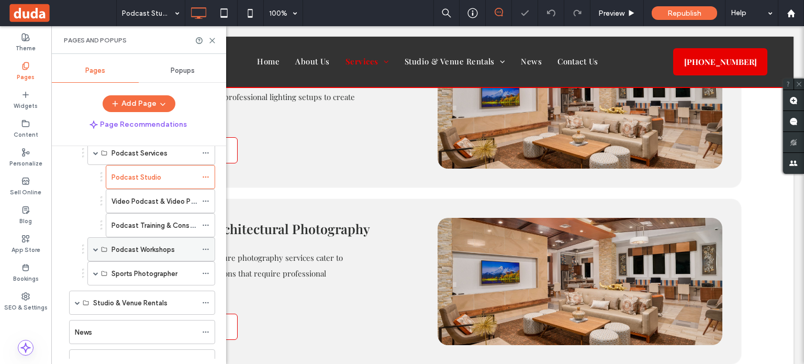
click at [93, 247] on span at bounding box center [95, 249] width 5 height 5
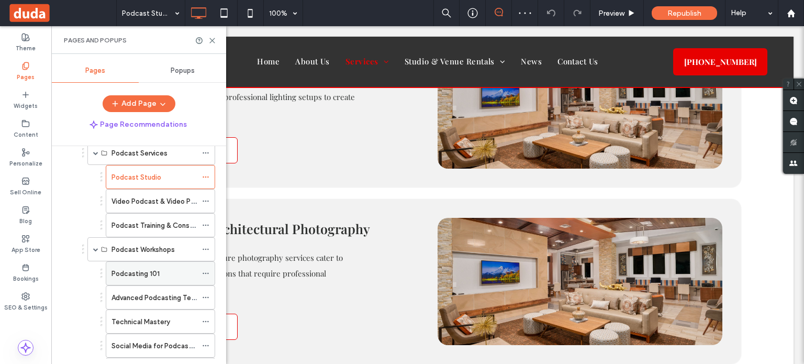
click at [124, 268] on label "Podcasting 101" at bounding box center [136, 273] width 48 height 18
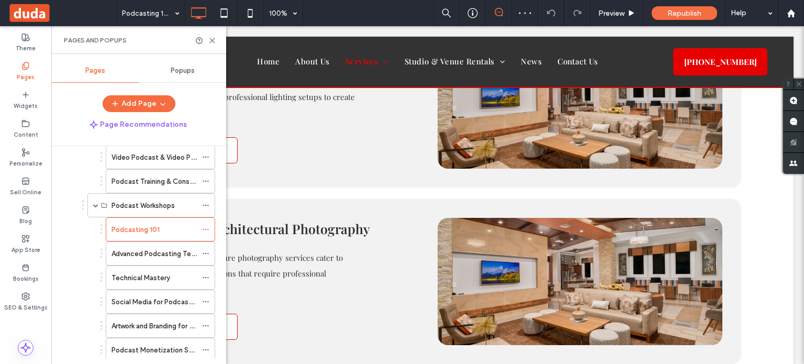
scroll to position [524, 0]
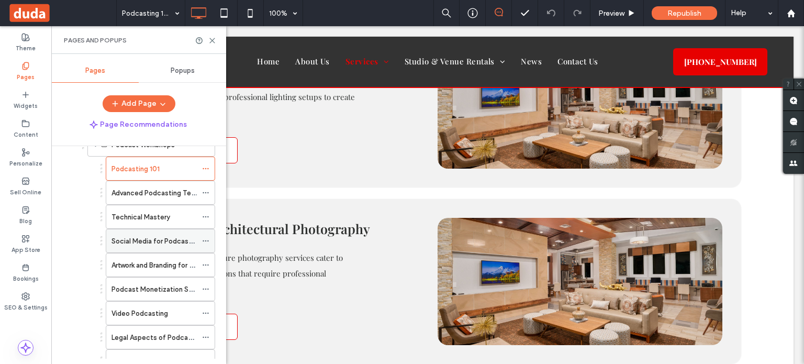
click at [146, 234] on label "Social Media for Podcasters" at bounding box center [157, 241] width 90 height 18
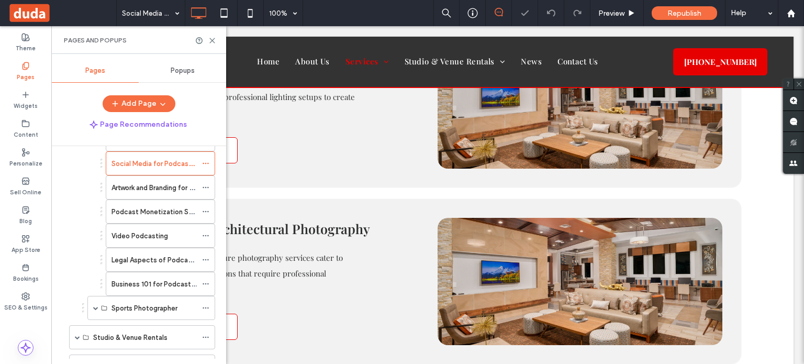
scroll to position [628, 0]
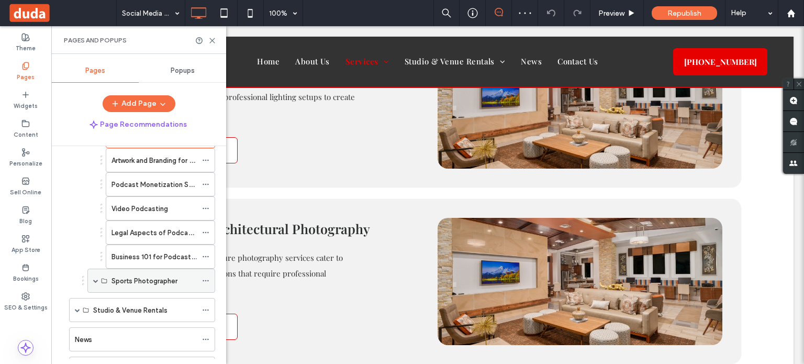
click at [95, 278] on span at bounding box center [95, 280] width 5 height 5
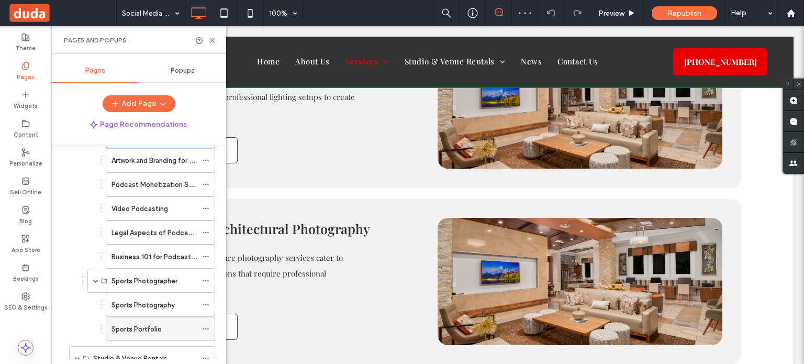
scroll to position [681, 0]
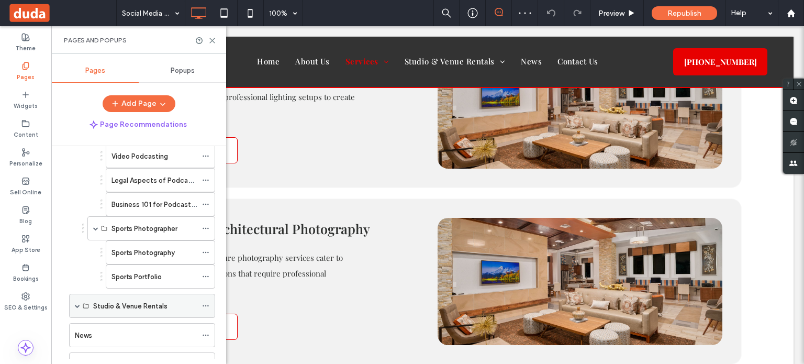
click at [75, 301] on span at bounding box center [77, 305] width 5 height 23
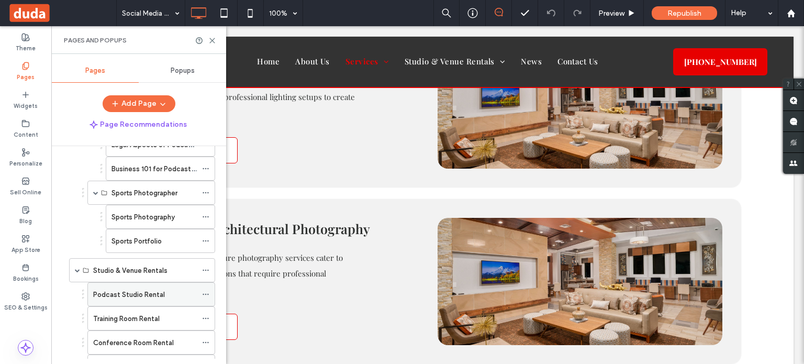
scroll to position [733, 0]
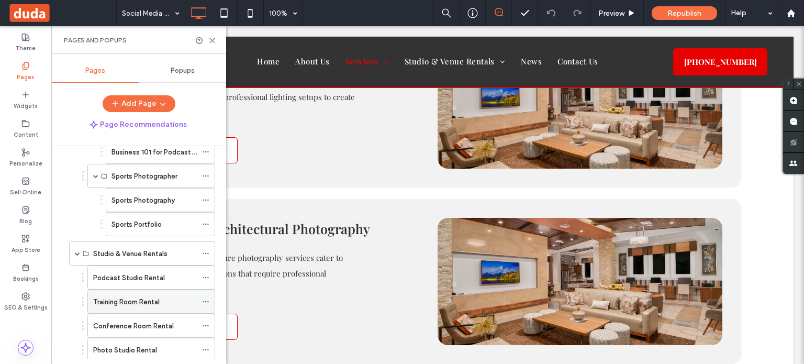
click at [143, 293] on label "Training Room Rental" at bounding box center [126, 302] width 67 height 18
click at [126, 277] on div "Podcast Studio Rental" at bounding box center [145, 277] width 104 height 23
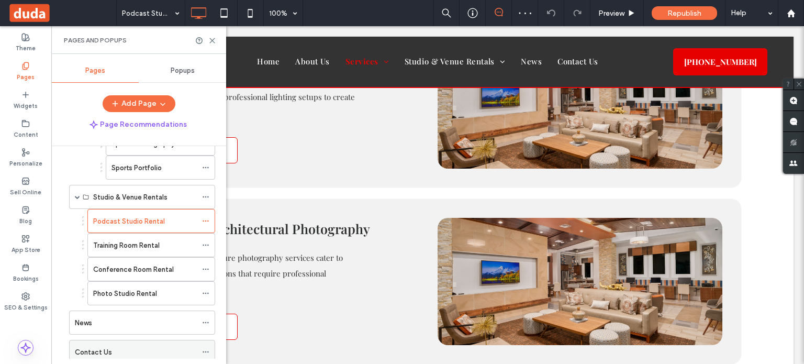
scroll to position [838, 0]
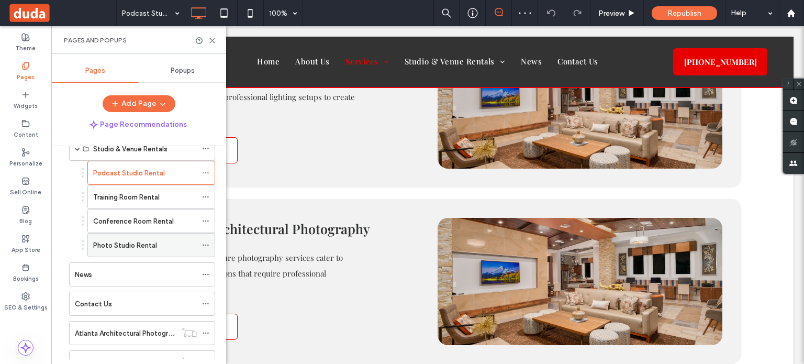
click at [142, 236] on label "Photo Studio Rental" at bounding box center [125, 245] width 64 height 18
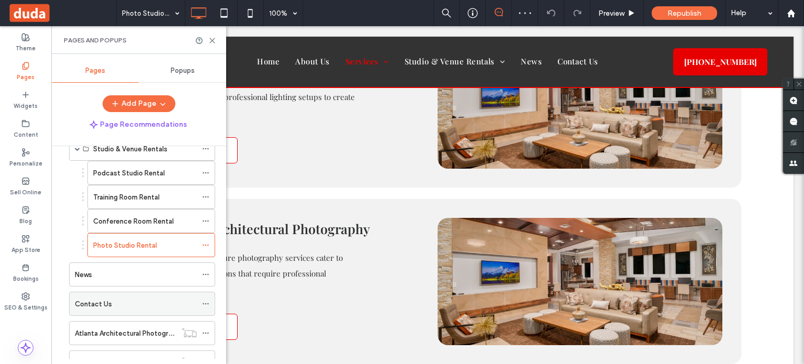
scroll to position [890, 0]
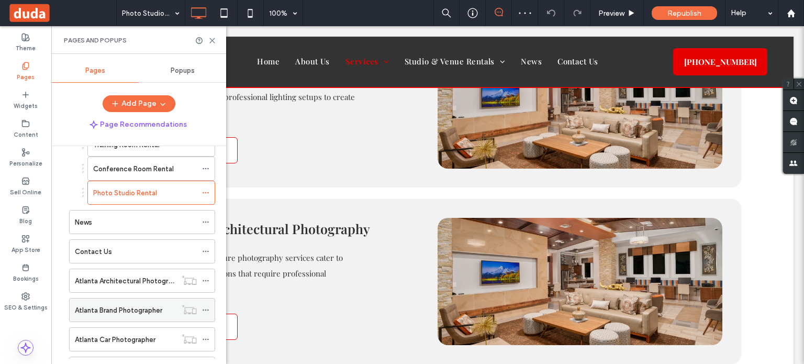
click at [123, 302] on label "Atlanta Brand Photographer" at bounding box center [118, 310] width 87 height 18
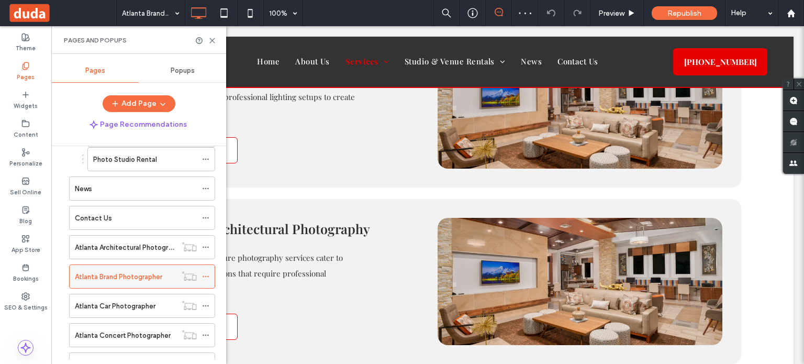
scroll to position [995, 0]
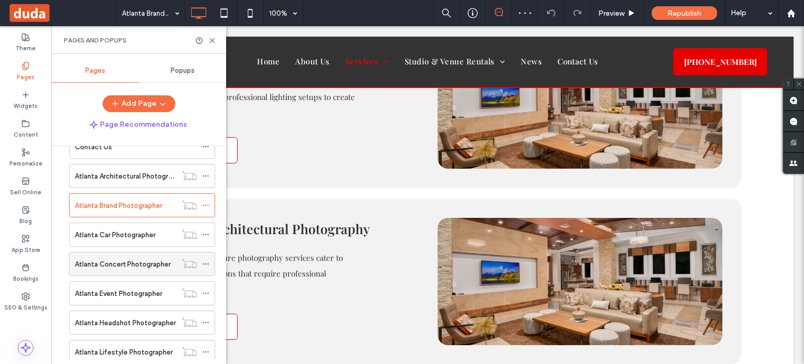
click at [130, 255] on label "Atlanta Concert Photographer" at bounding box center [123, 264] width 96 height 18
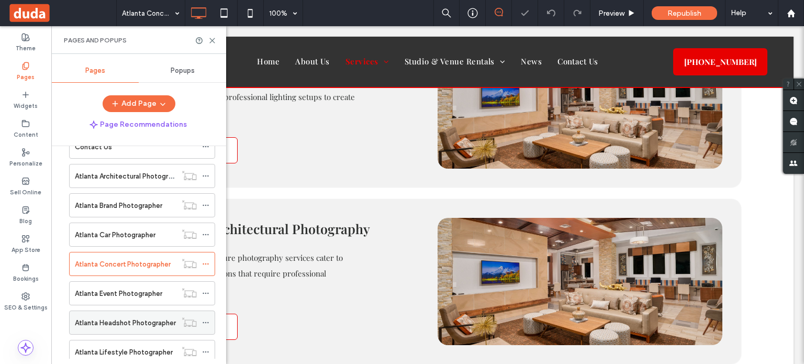
click at [107, 311] on div "Atlanta Headshot Photographer" at bounding box center [126, 322] width 102 height 23
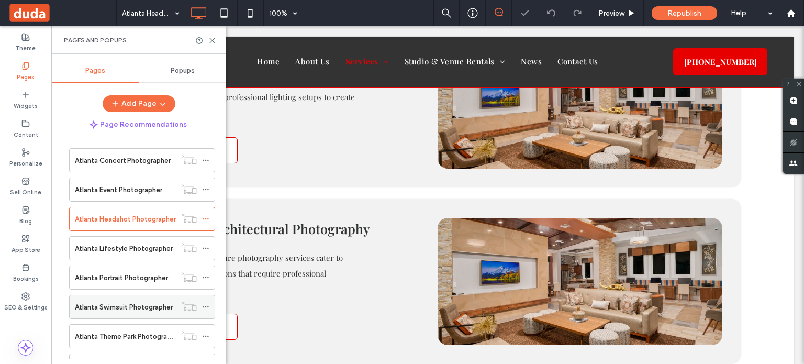
scroll to position [1100, 0]
click at [129, 273] on div "Atlanta Portrait Photographer" at bounding box center [126, 276] width 102 height 23
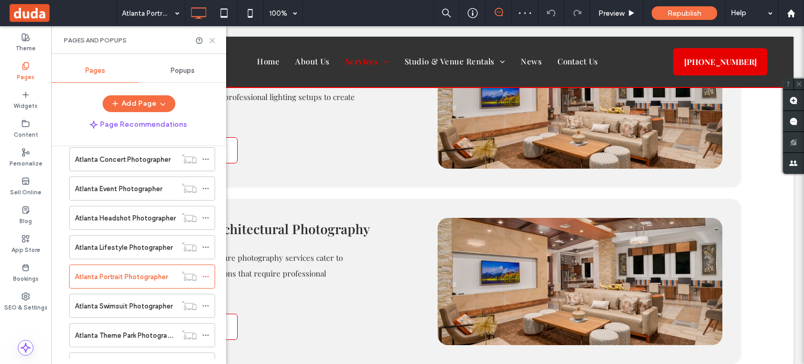
click at [216, 39] on icon at bounding box center [212, 41] width 8 height 8
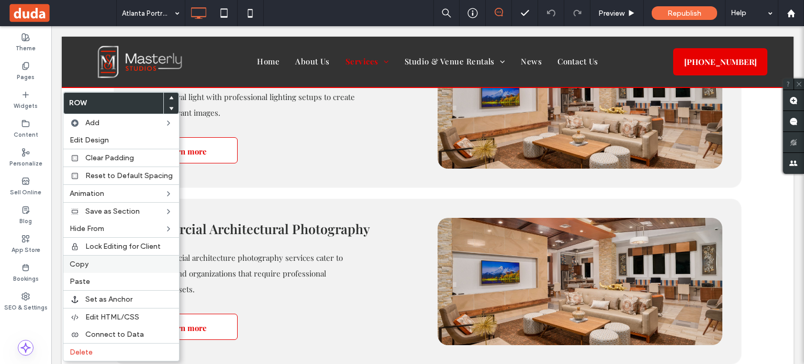
click at [97, 261] on label "Copy" at bounding box center [121, 264] width 103 height 9
click at [102, 262] on label "Copy" at bounding box center [121, 264] width 103 height 9
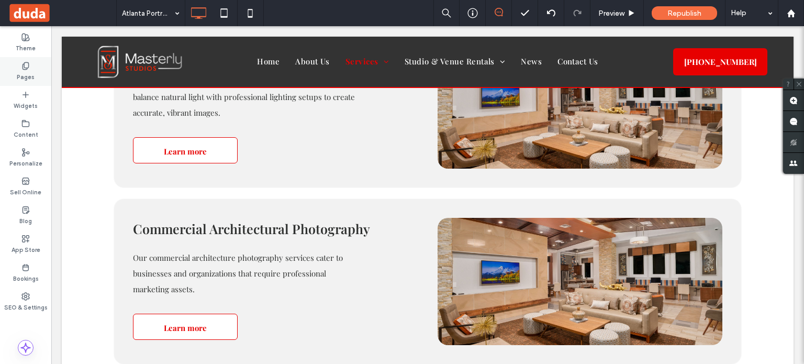
click at [23, 69] on icon at bounding box center [25, 66] width 8 height 8
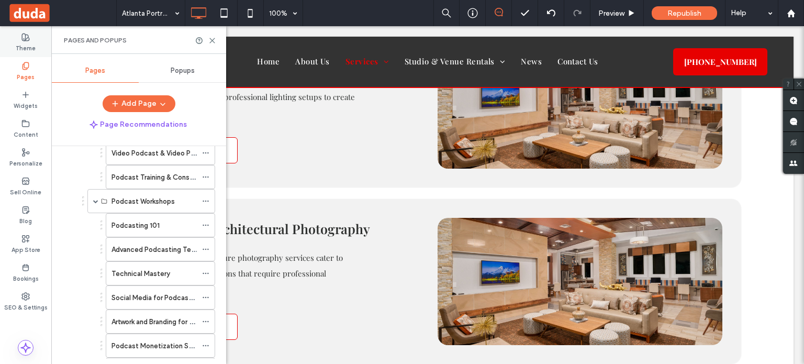
scroll to position [471, 0]
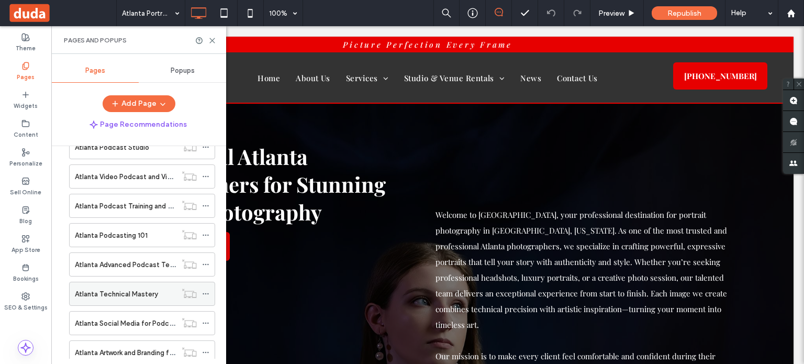
scroll to position [747, 0]
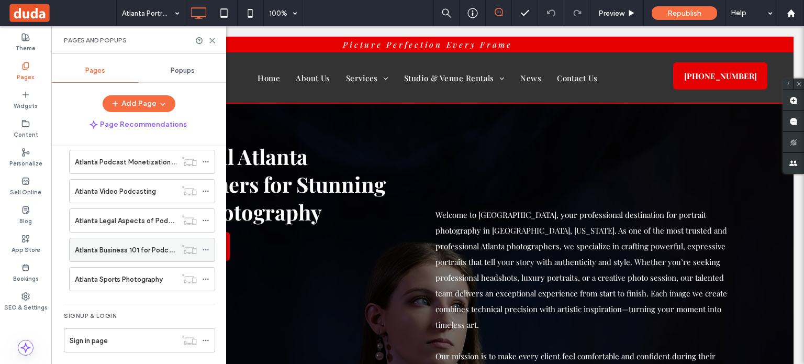
click at [126, 248] on label "Atlanta Business 101 for Podcasters" at bounding box center [132, 250] width 114 height 18
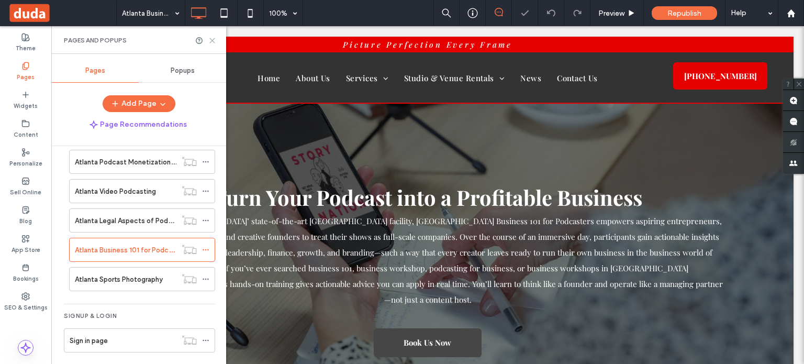
click at [211, 41] on use at bounding box center [212, 40] width 5 height 5
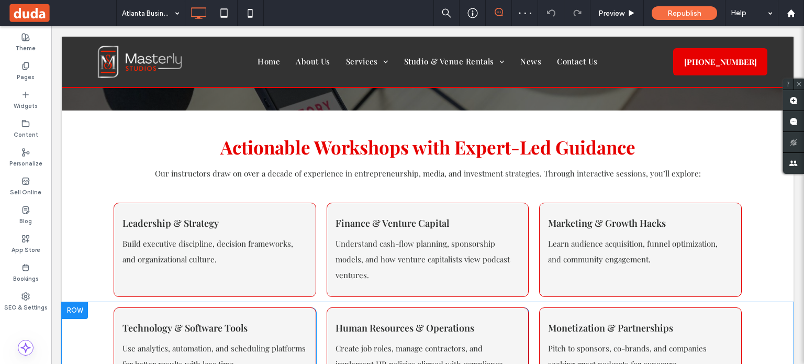
scroll to position [262, 0]
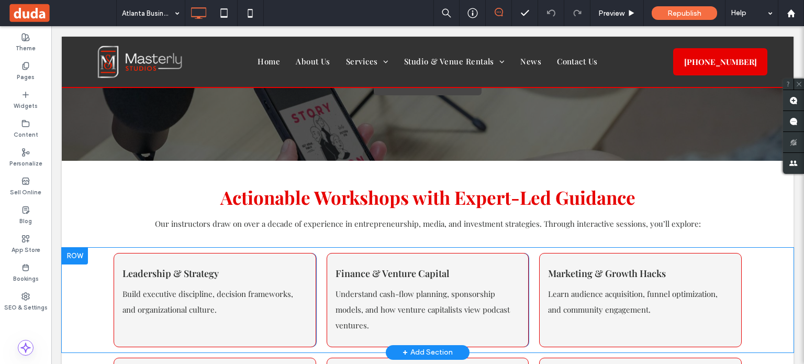
click at [82, 248] on div at bounding box center [75, 256] width 26 height 17
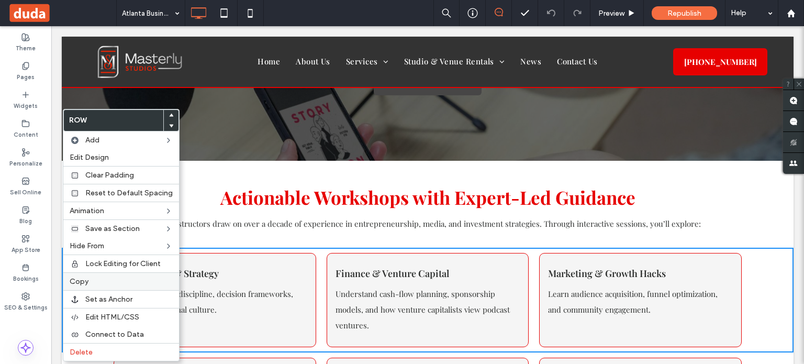
click at [107, 284] on div "Copy" at bounding box center [121, 281] width 116 height 18
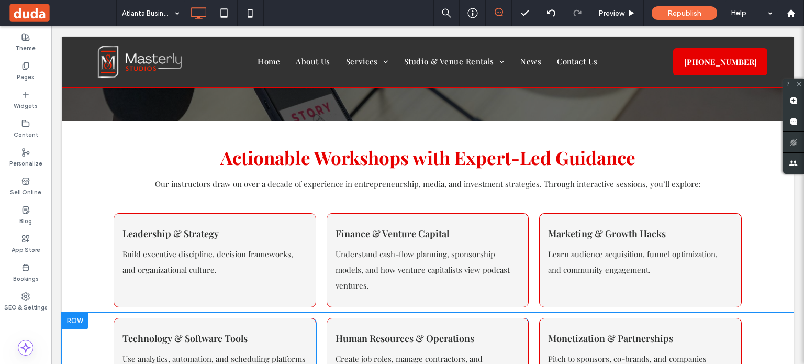
scroll to position [367, 0]
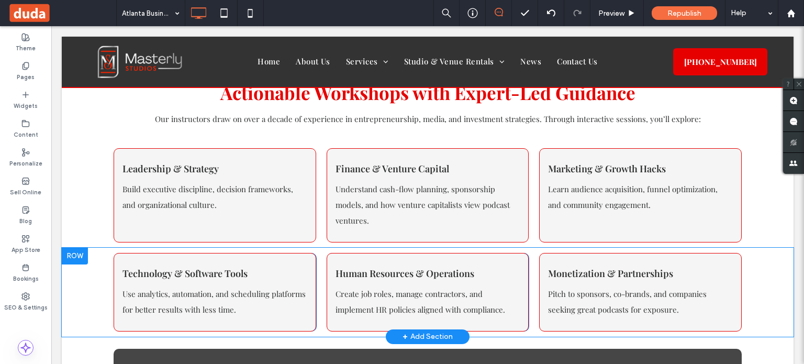
click at [74, 248] on div at bounding box center [75, 256] width 26 height 17
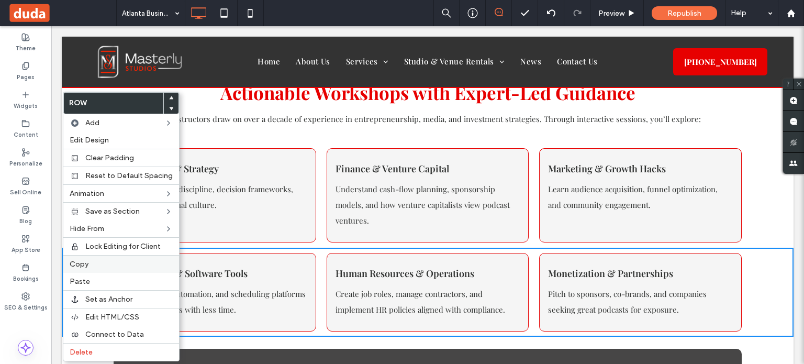
click at [95, 260] on label "Copy" at bounding box center [121, 264] width 103 height 9
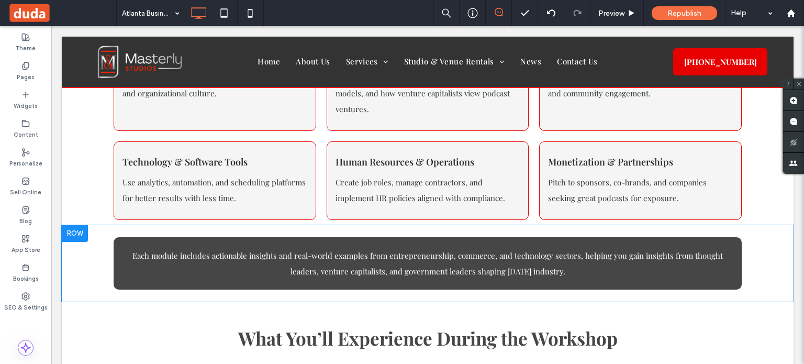
scroll to position [524, 0]
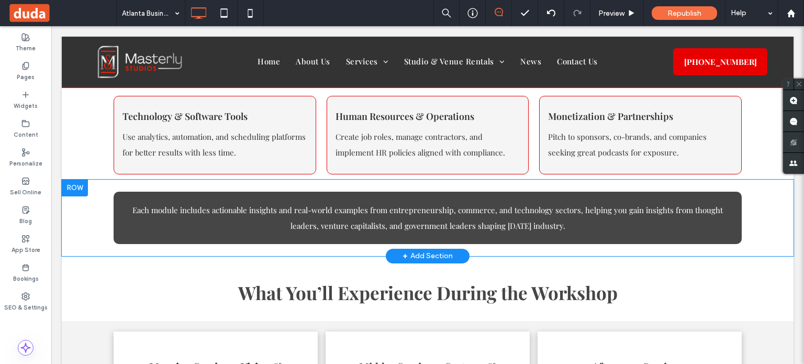
click at [84, 180] on div at bounding box center [75, 188] width 26 height 17
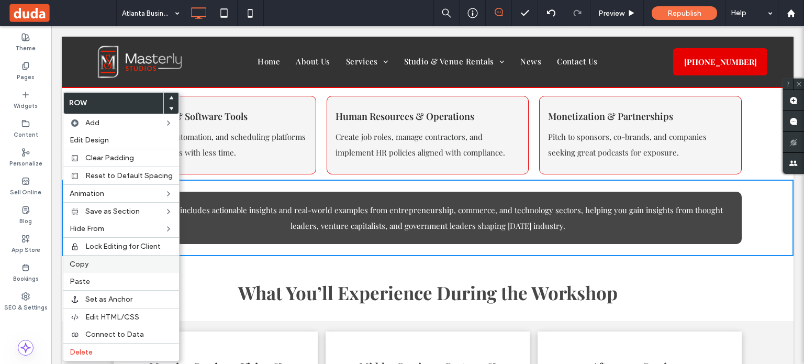
click at [97, 265] on label "Copy" at bounding box center [121, 264] width 103 height 9
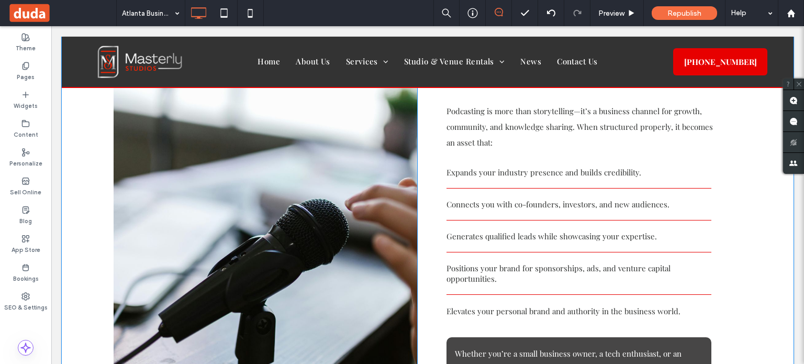
scroll to position [943, 0]
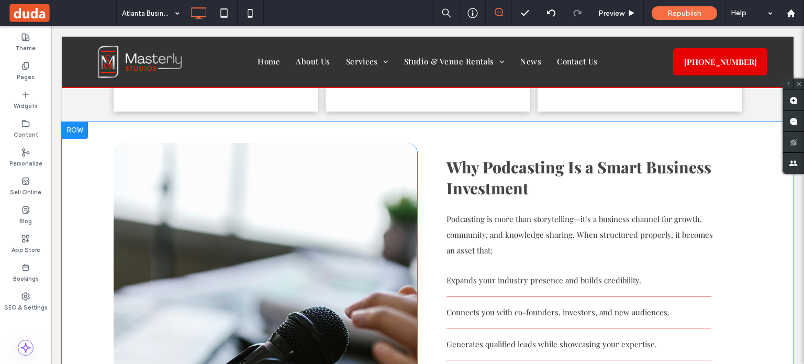
click at [81, 122] on div at bounding box center [75, 130] width 26 height 17
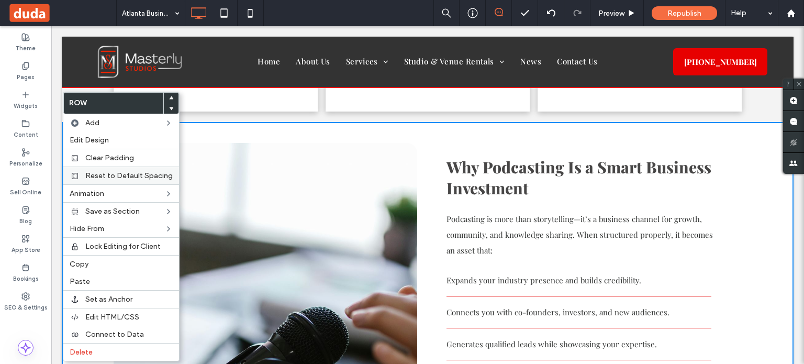
drag, startPoint x: 105, startPoint y: 262, endPoint x: 87, endPoint y: 165, distance: 98.1
click at [105, 261] on label "Copy" at bounding box center [121, 264] width 103 height 9
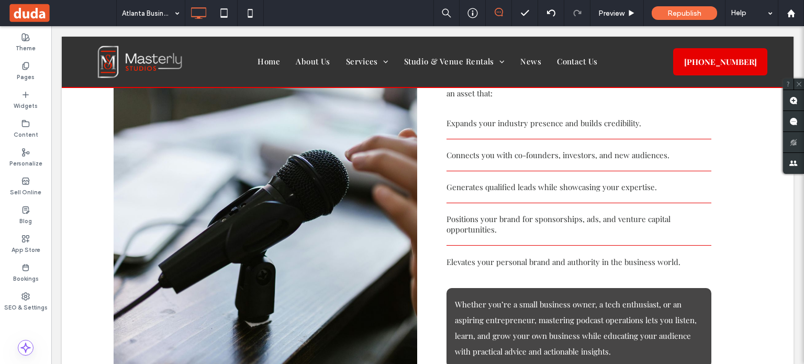
scroll to position [1100, 0]
click at [16, 60] on div "Pages" at bounding box center [25, 71] width 51 height 29
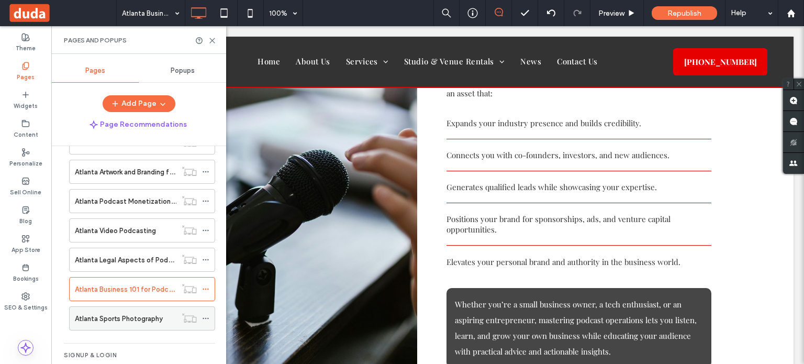
scroll to position [747, 0]
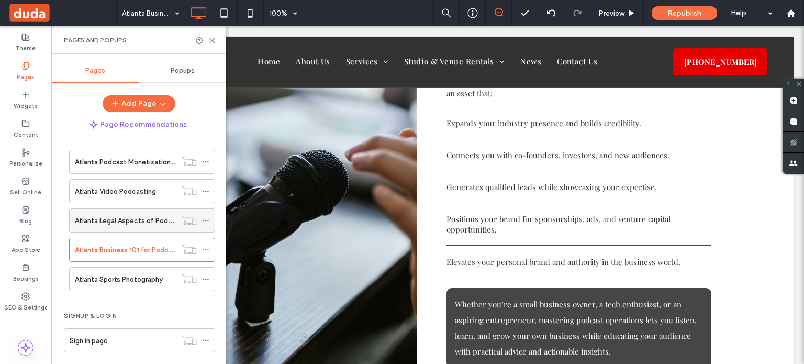
click at [124, 214] on label "Atlanta Legal Aspects of Podcasting" at bounding box center [133, 221] width 117 height 18
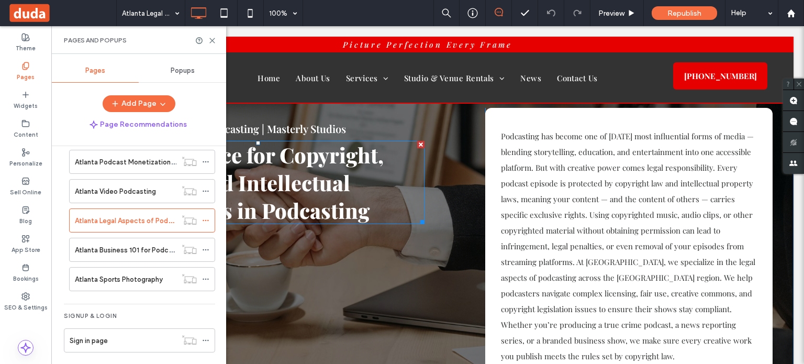
scroll to position [52, 0]
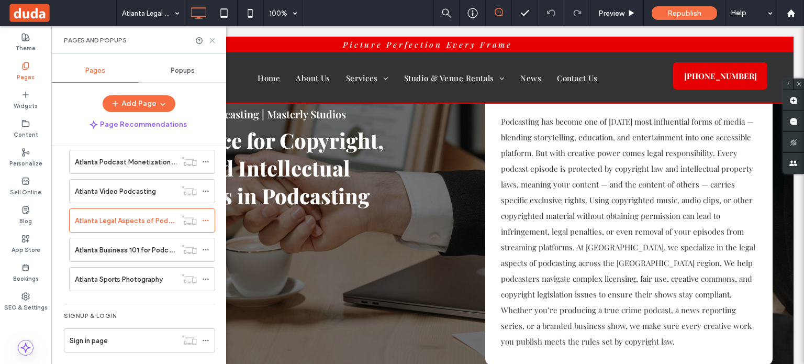
click at [212, 39] on icon at bounding box center [212, 41] width 8 height 8
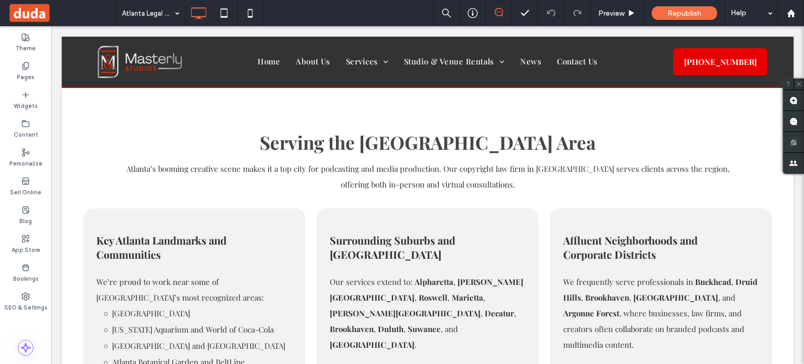
scroll to position [1990, 0]
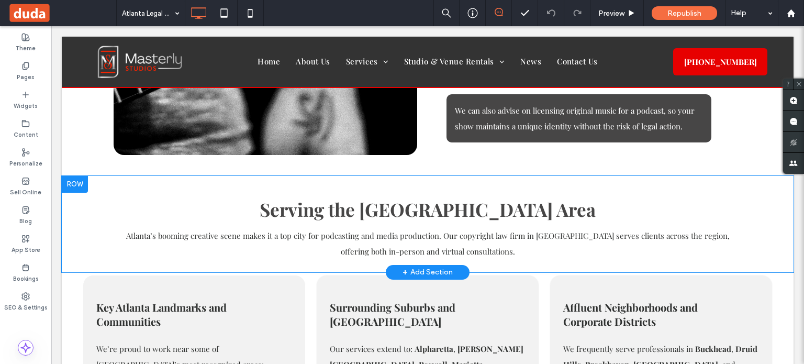
click at [69, 176] on div at bounding box center [75, 184] width 26 height 17
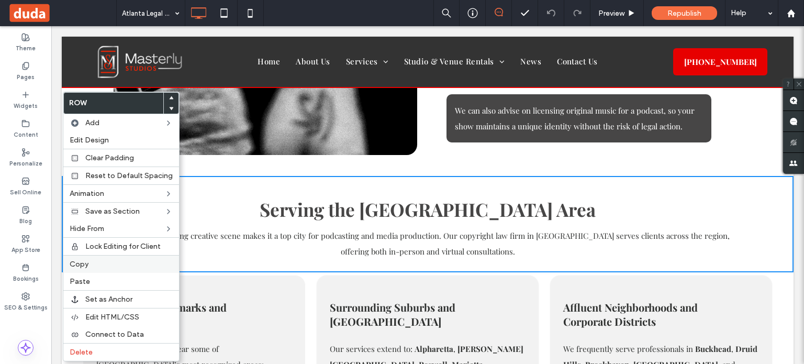
drag, startPoint x: 123, startPoint y: 264, endPoint x: 121, endPoint y: 259, distance: 5.3
click at [123, 264] on label "Copy" at bounding box center [121, 264] width 103 height 9
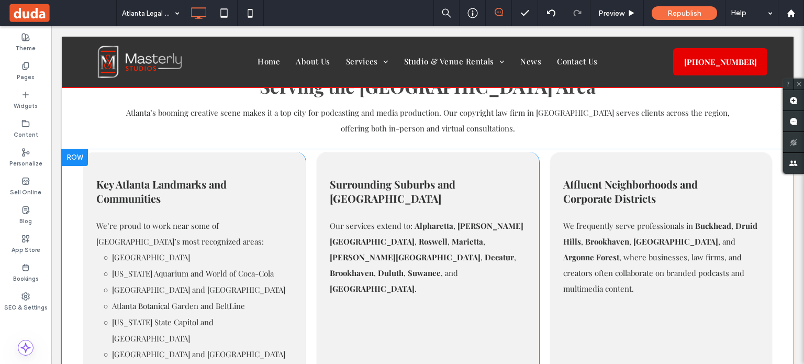
scroll to position [2095, 0]
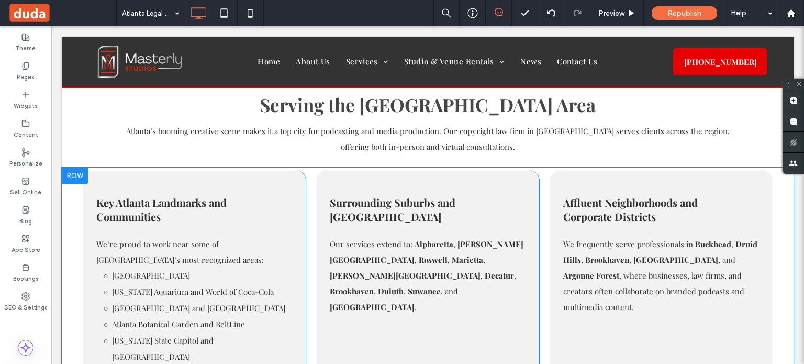
click at [72, 168] on div at bounding box center [75, 176] width 26 height 17
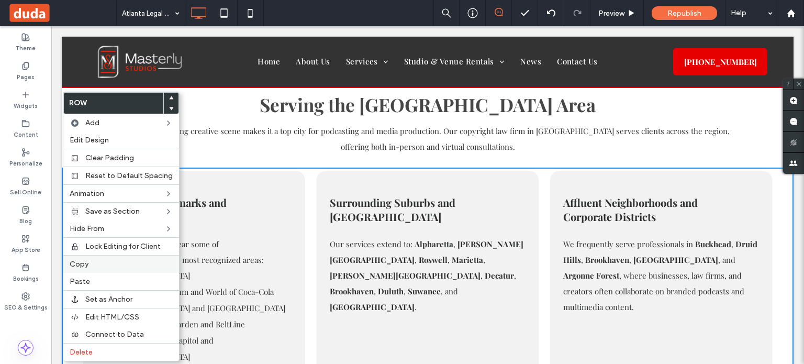
click at [101, 263] on label "Copy" at bounding box center [121, 264] width 103 height 9
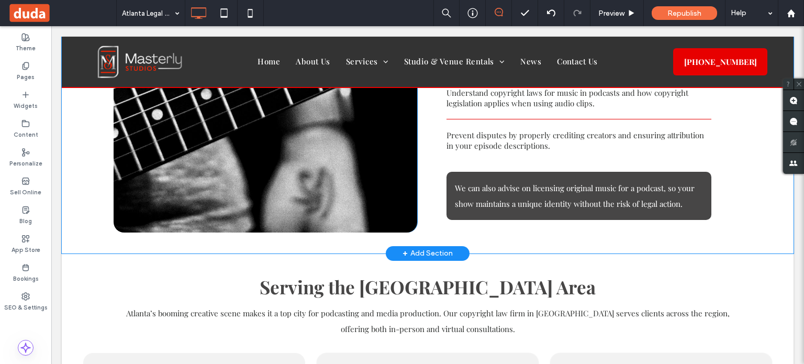
scroll to position [1833, 0]
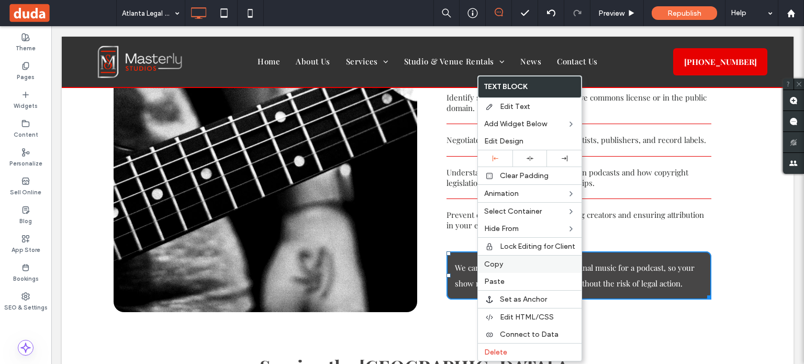
click at [512, 261] on label "Copy" at bounding box center [529, 264] width 91 height 9
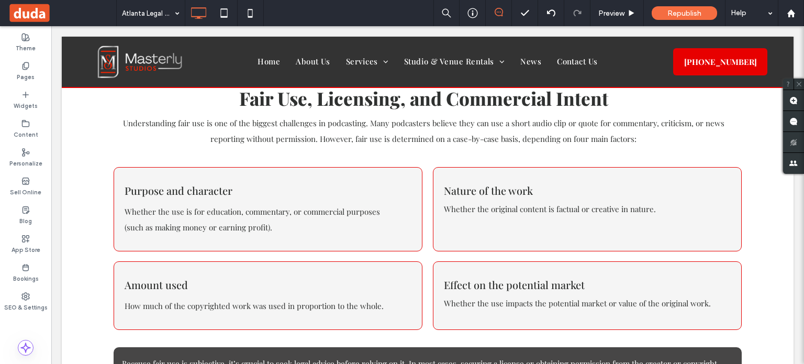
scroll to position [471, 0]
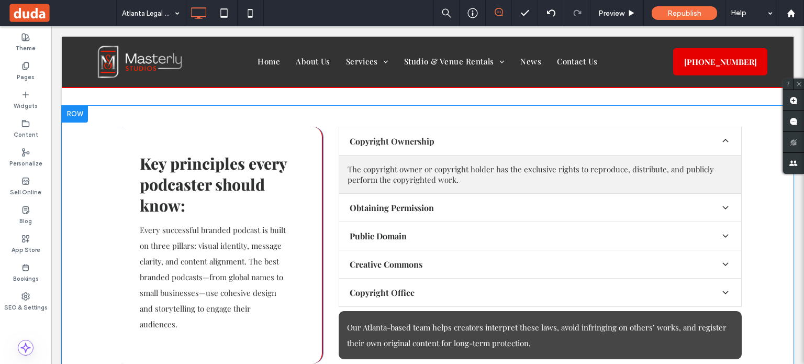
click at [73, 114] on div at bounding box center [75, 114] width 26 height 17
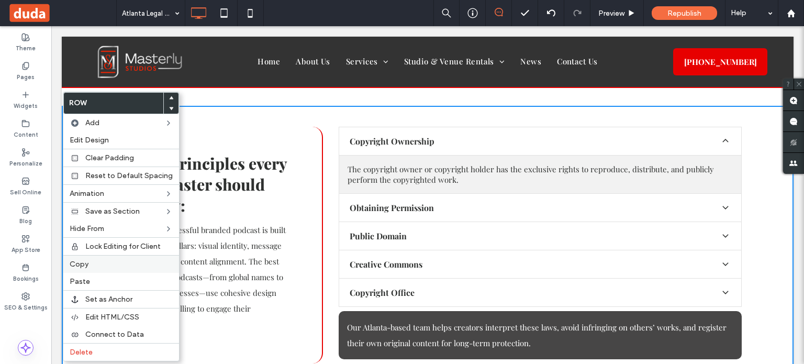
click at [82, 261] on span "Copy" at bounding box center [79, 264] width 19 height 9
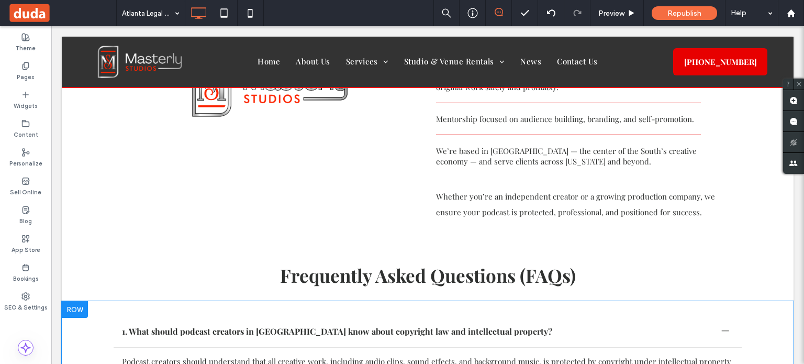
scroll to position [2671, 0]
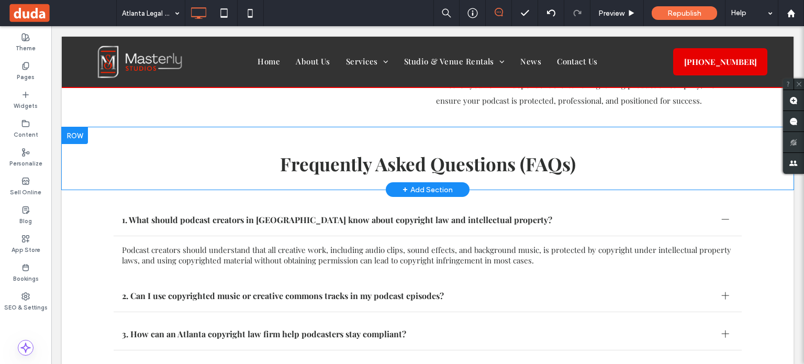
click at [82, 127] on div at bounding box center [75, 135] width 26 height 17
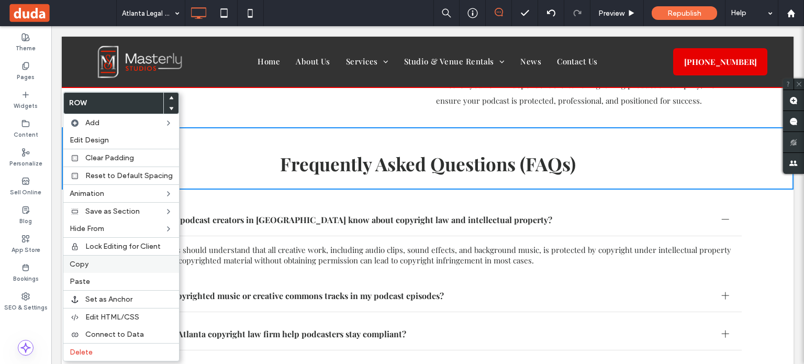
click at [119, 260] on label "Copy" at bounding box center [121, 264] width 103 height 9
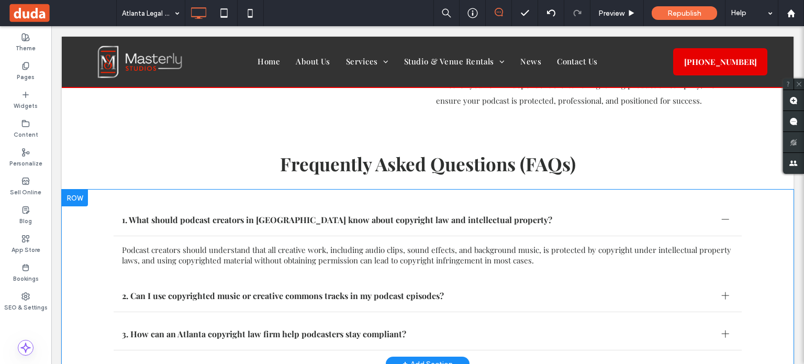
click at [77, 190] on div at bounding box center [75, 198] width 26 height 17
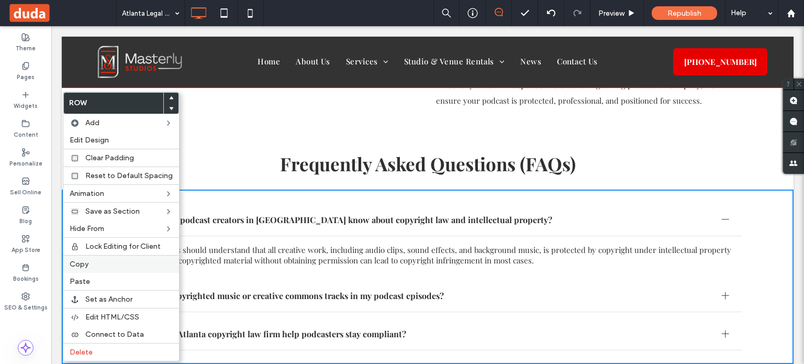
click at [113, 265] on label "Copy" at bounding box center [121, 264] width 103 height 9
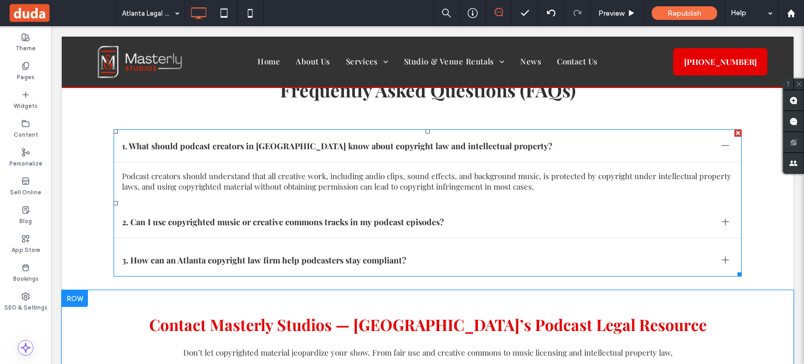
scroll to position [2828, 0]
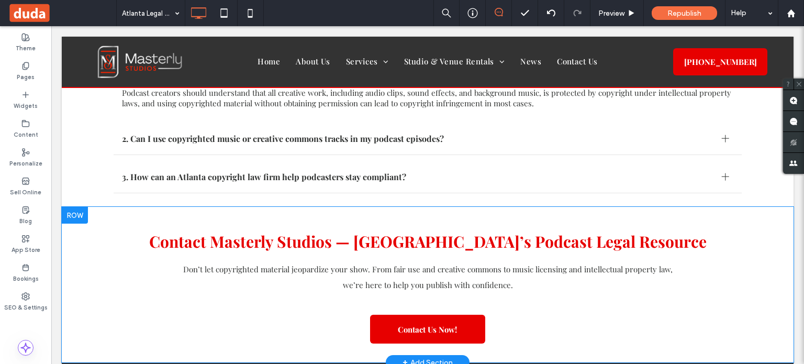
click at [75, 207] on div at bounding box center [75, 215] width 26 height 17
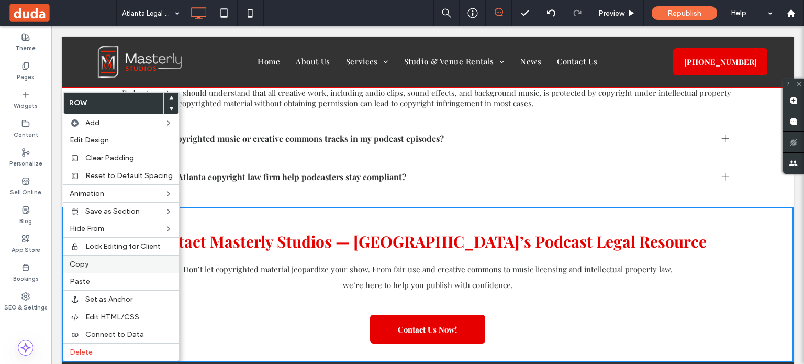
click at [110, 266] on label "Copy" at bounding box center [121, 264] width 103 height 9
